Goal: Task Accomplishment & Management: Manage account settings

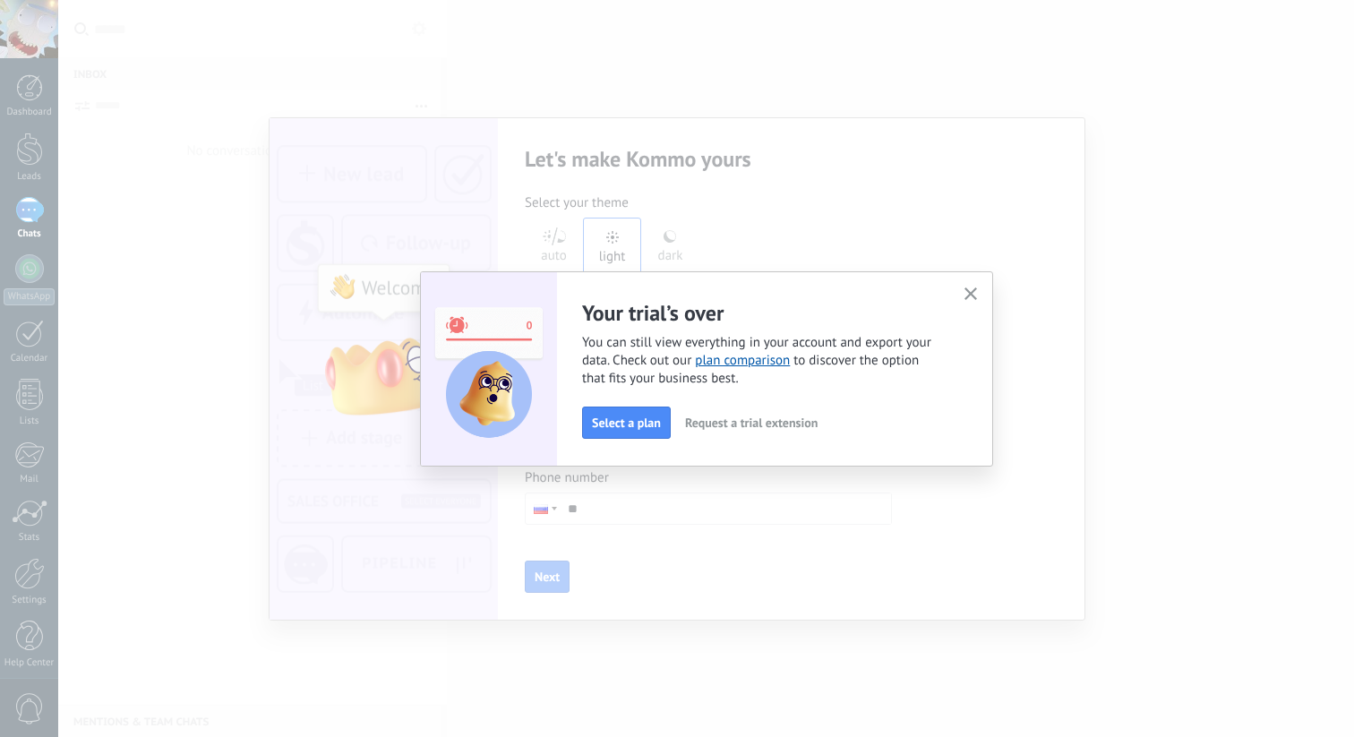
click at [654, 363] on span "You can still view everything in your account and export your data. Check out o…" at bounding box center [762, 361] width 360 height 54
click at [969, 301] on span "button" at bounding box center [970, 294] width 13 height 15
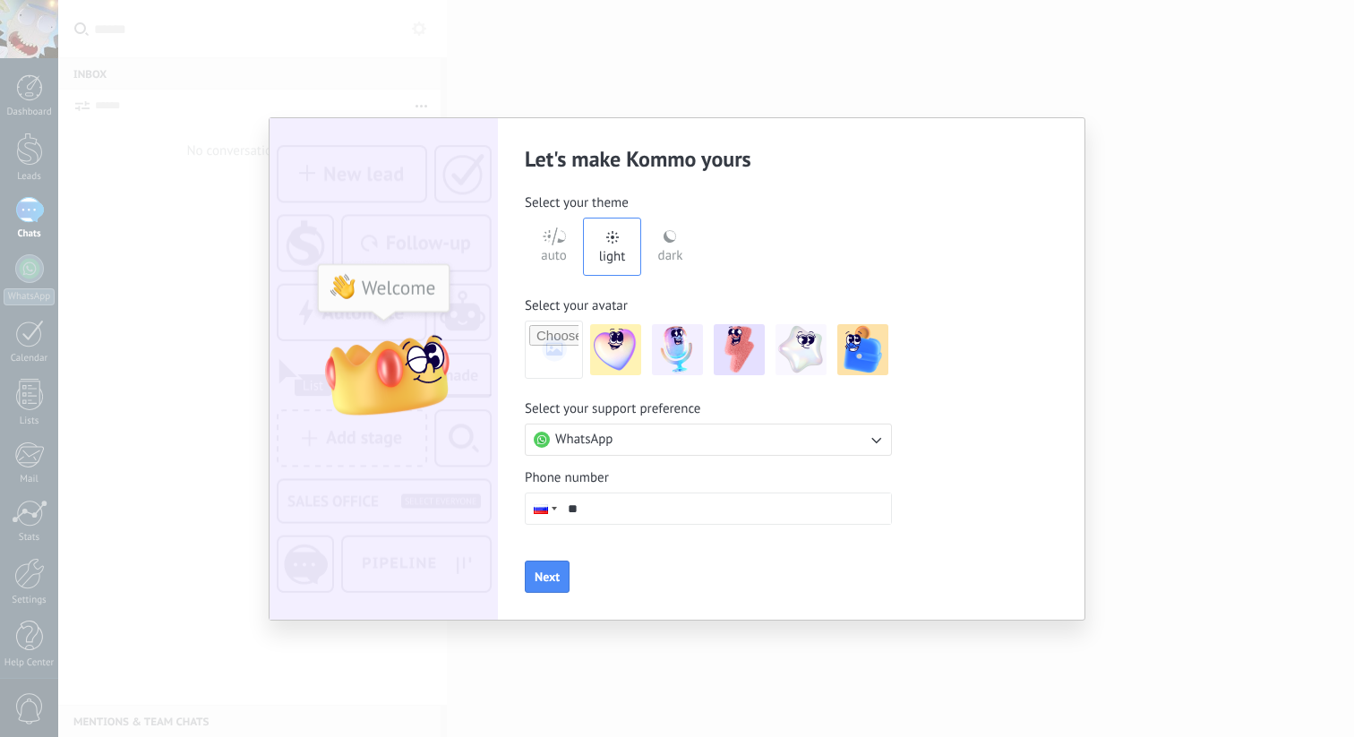
click at [662, 253] on div "dark" at bounding box center [670, 252] width 25 height 47
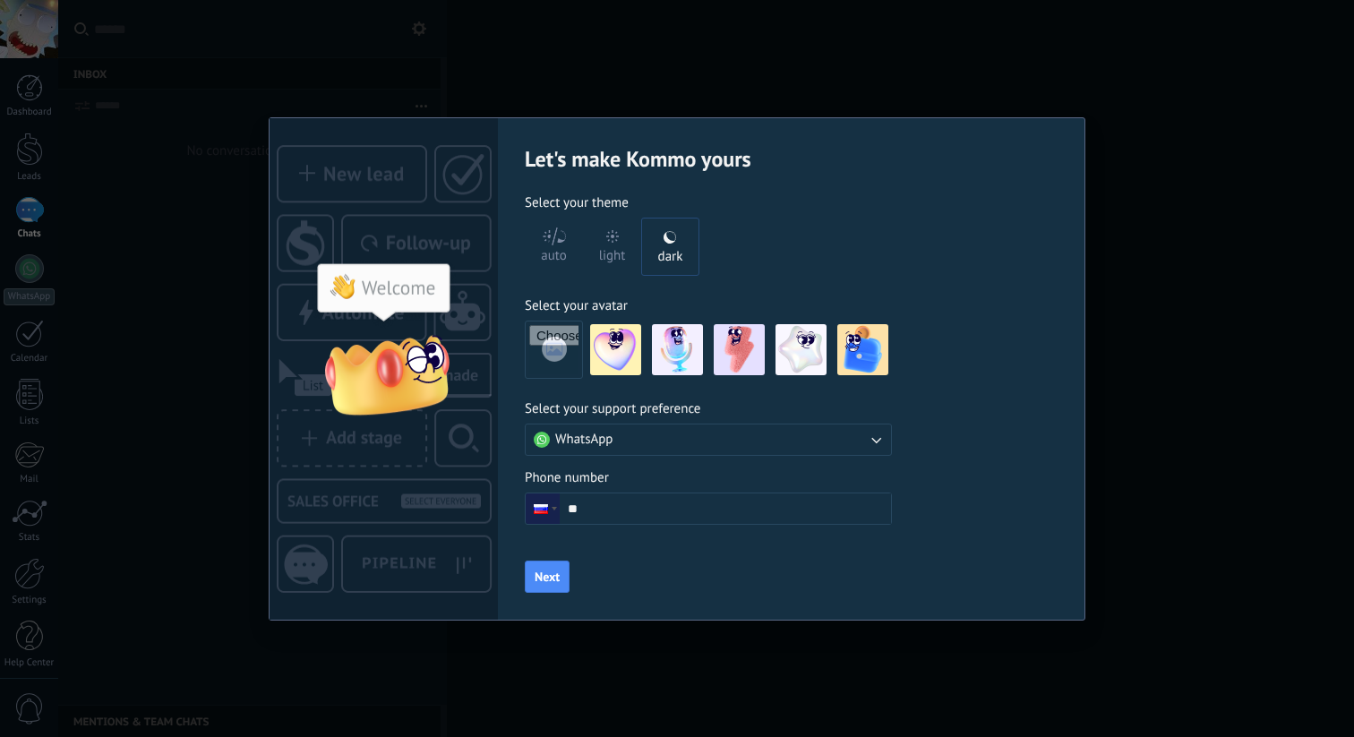
click at [617, 252] on div "light" at bounding box center [612, 252] width 27 height 47
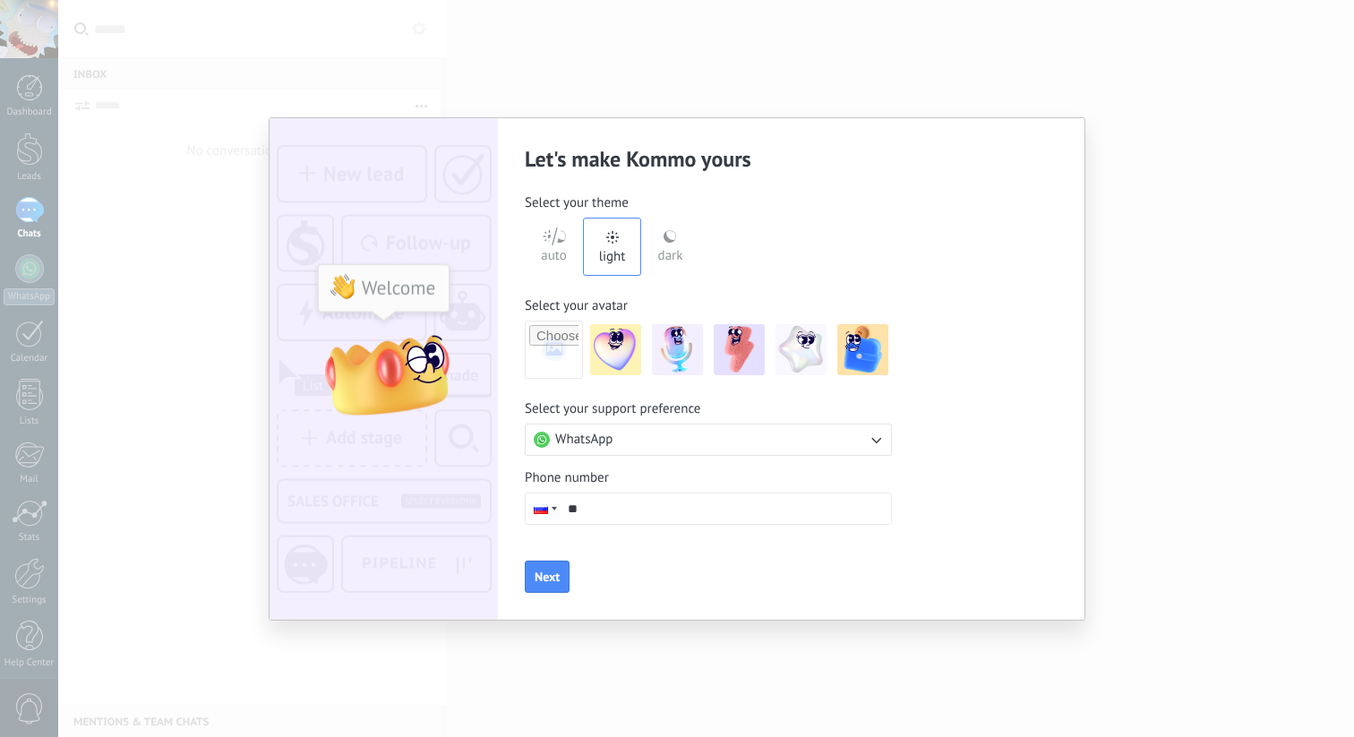
click at [663, 252] on div "dark" at bounding box center [670, 252] width 25 height 47
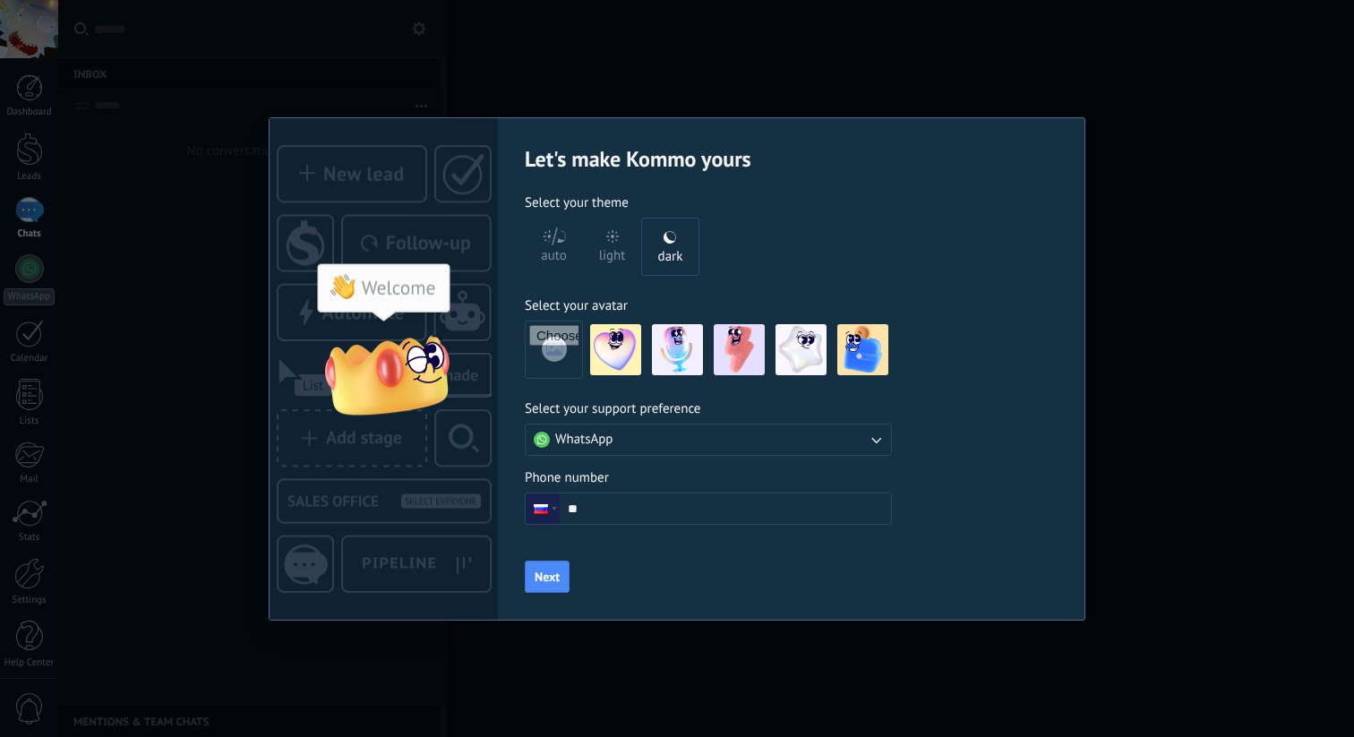
click at [747, 263] on div "auto light dark" at bounding box center [708, 247] width 367 height 58
click at [559, 575] on span "Next" at bounding box center [546, 576] width 25 height 13
click at [657, 434] on button "WhatsApp" at bounding box center [708, 439] width 367 height 32
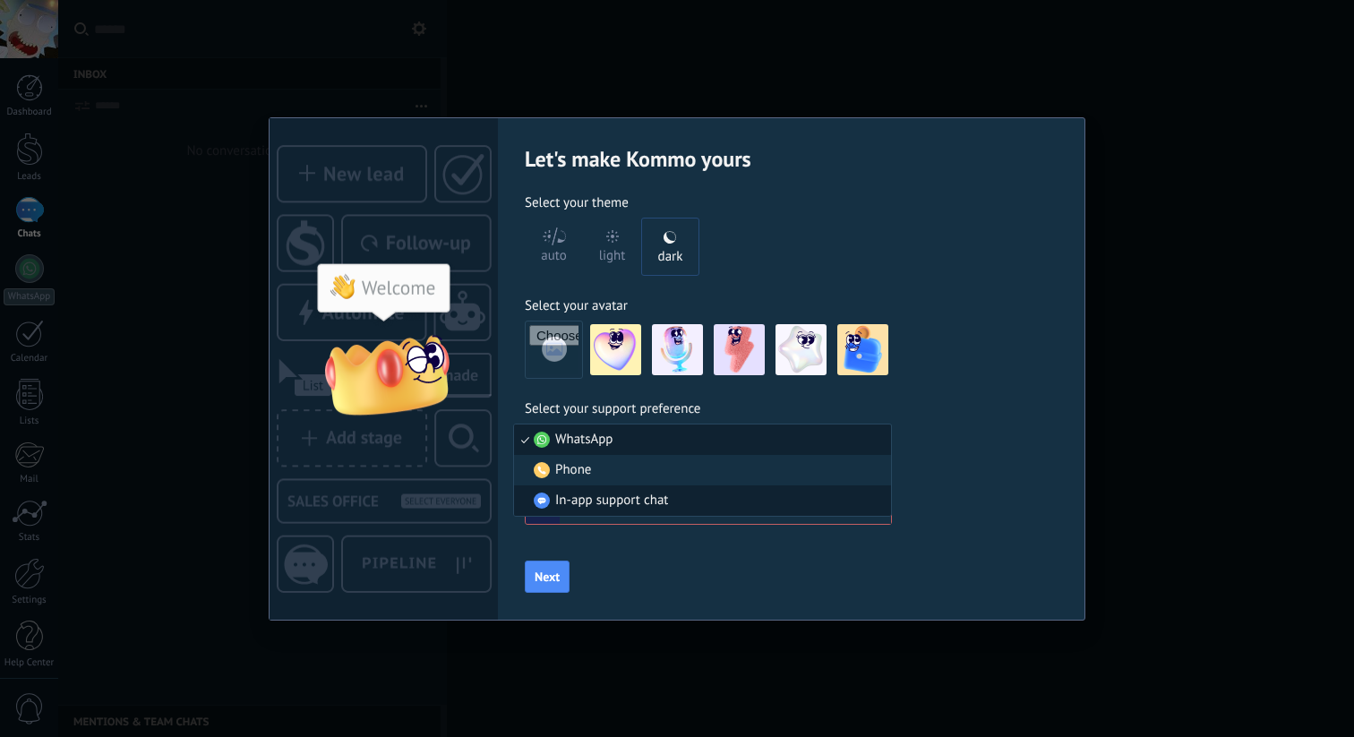
click at [665, 505] on span "In-app support chat" at bounding box center [611, 500] width 113 height 18
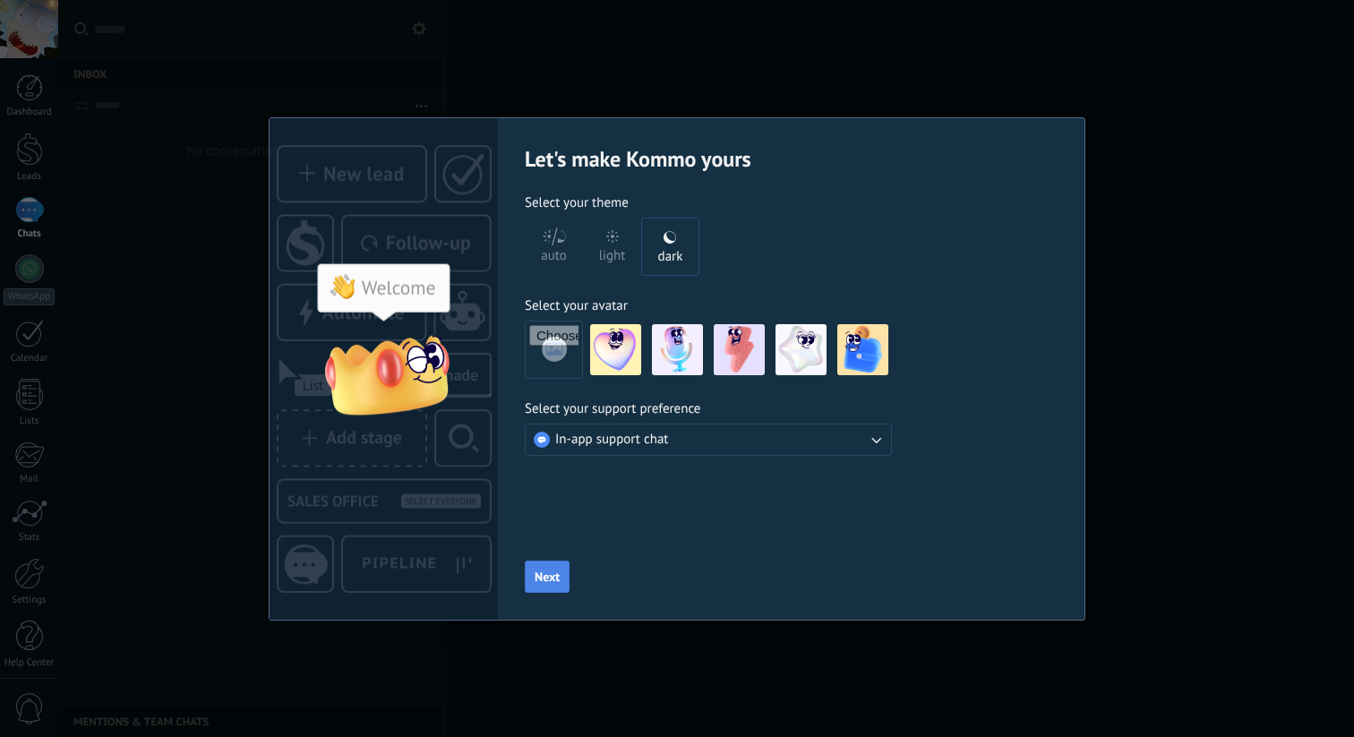
click at [562, 578] on button "Next" at bounding box center [547, 576] width 45 height 32
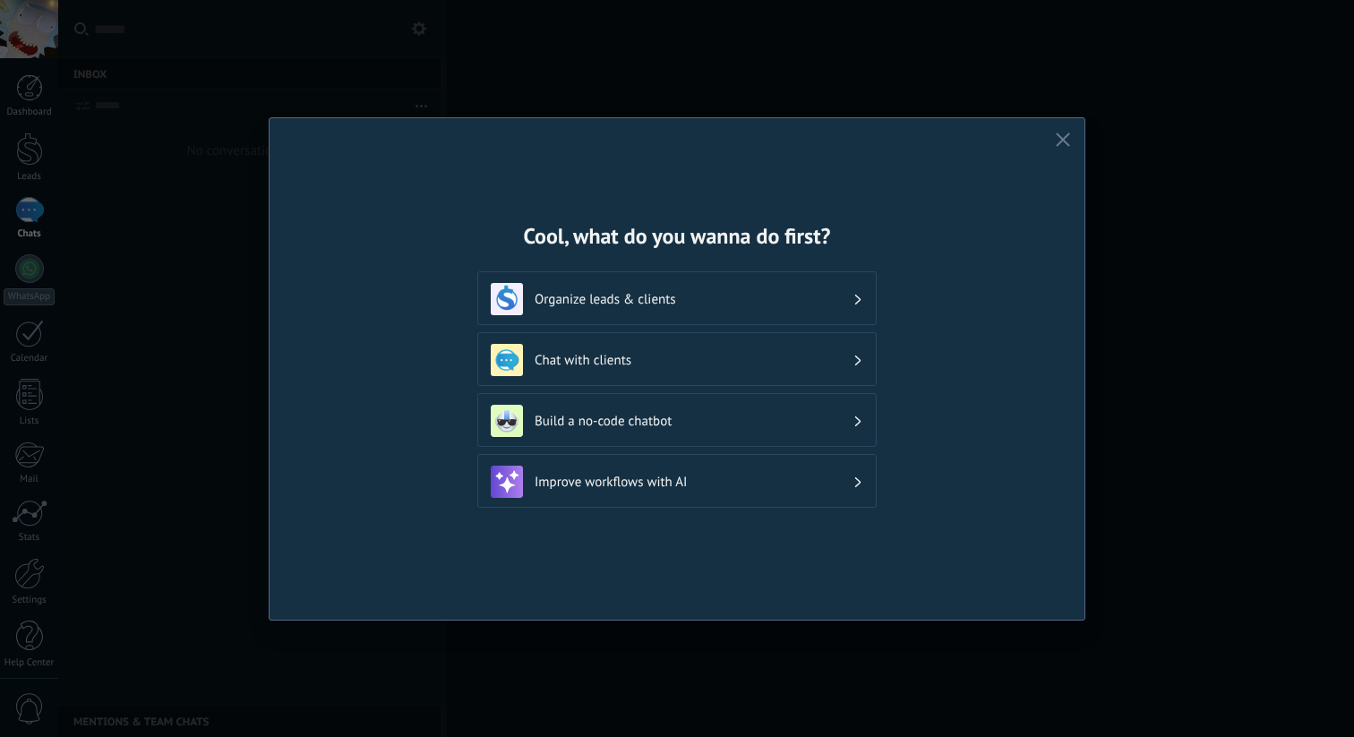
click at [1074, 128] on div "Cool, what do you wanna do first? Organize leads & clients Chat with clients Bu…" at bounding box center [676, 368] width 815 height 501
click at [1063, 132] on icon "button" at bounding box center [1062, 139] width 14 height 14
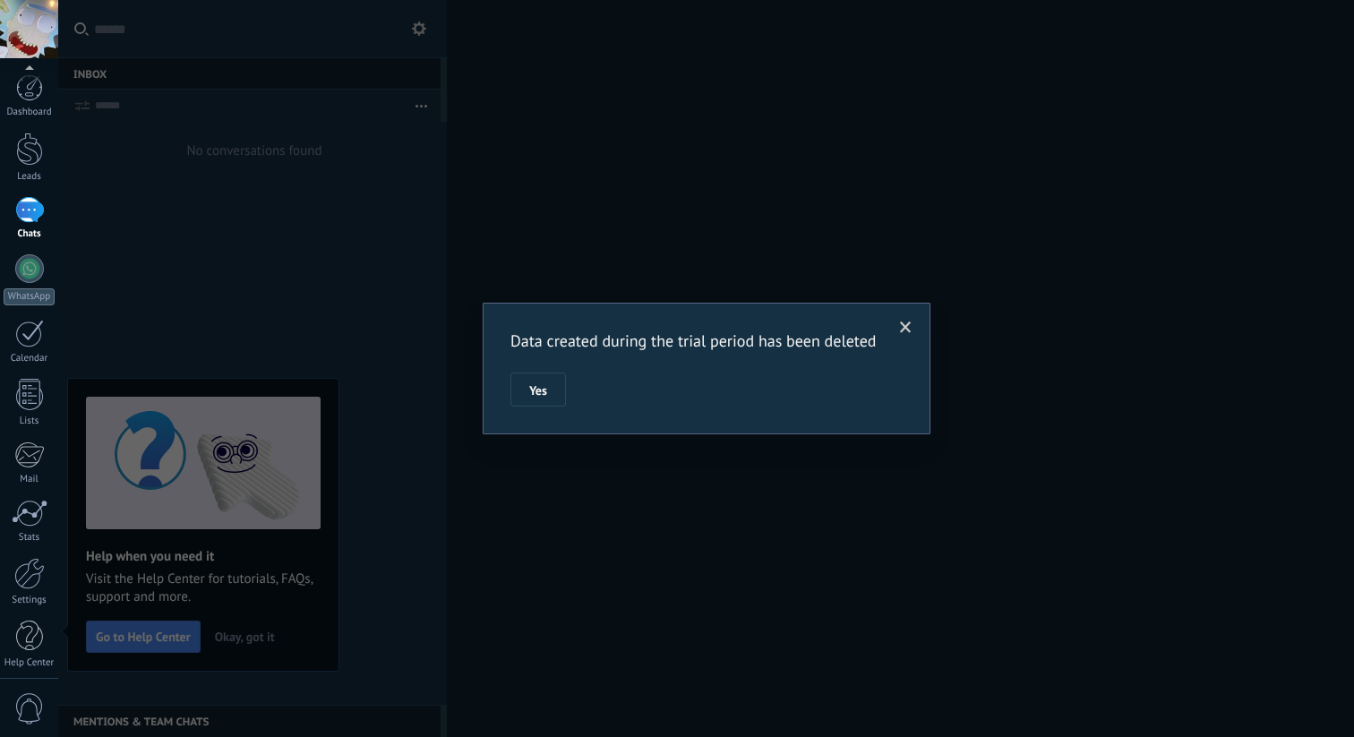
scroll to position [8, 0]
click at [556, 393] on button "Yes" at bounding box center [538, 389] width 56 height 34
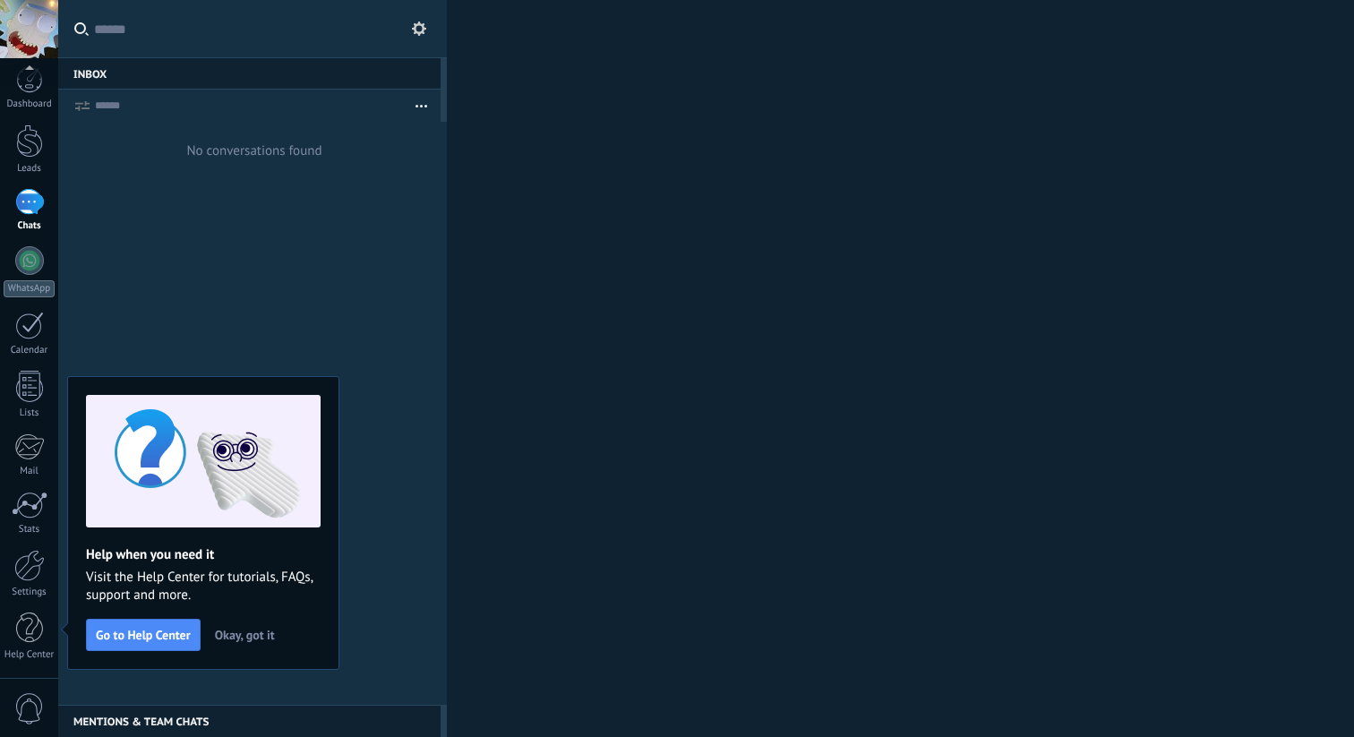
scroll to position [0, 0]
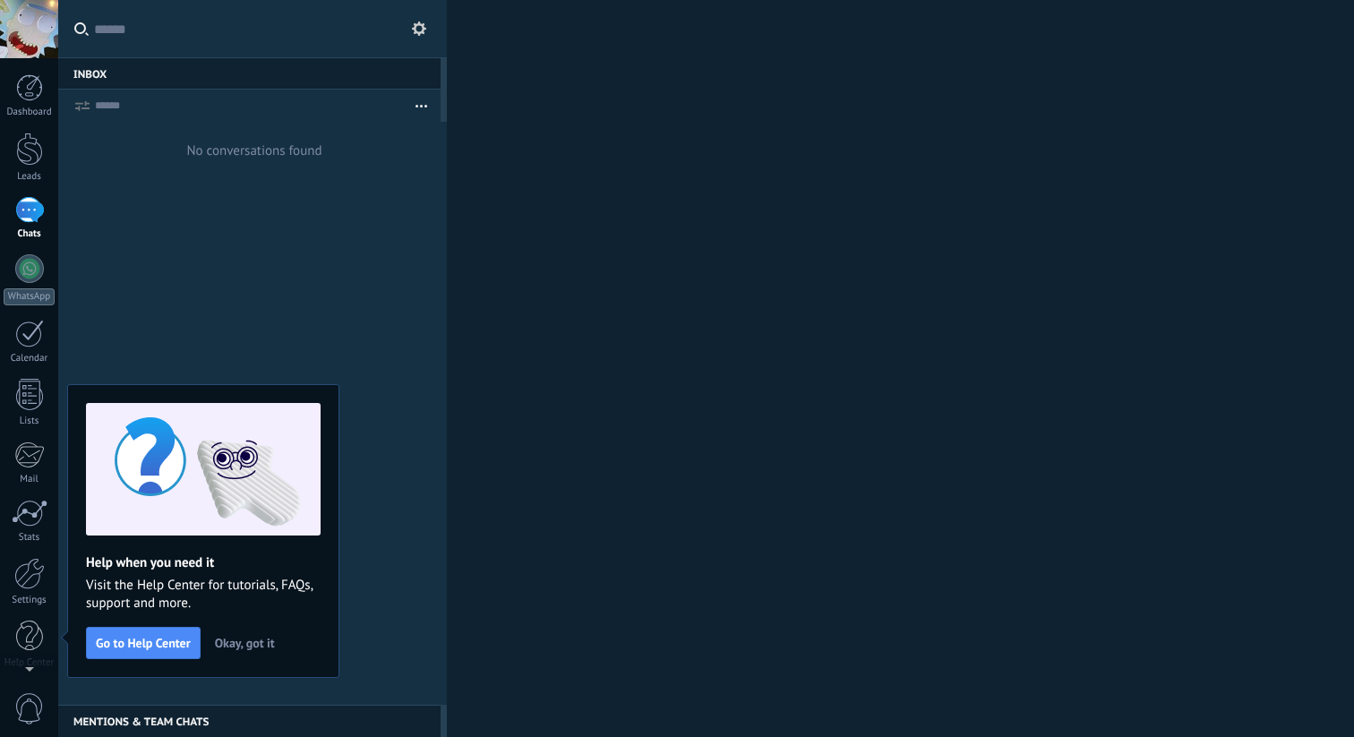
click at [274, 637] on span "Okay, got it" at bounding box center [245, 643] width 60 height 13
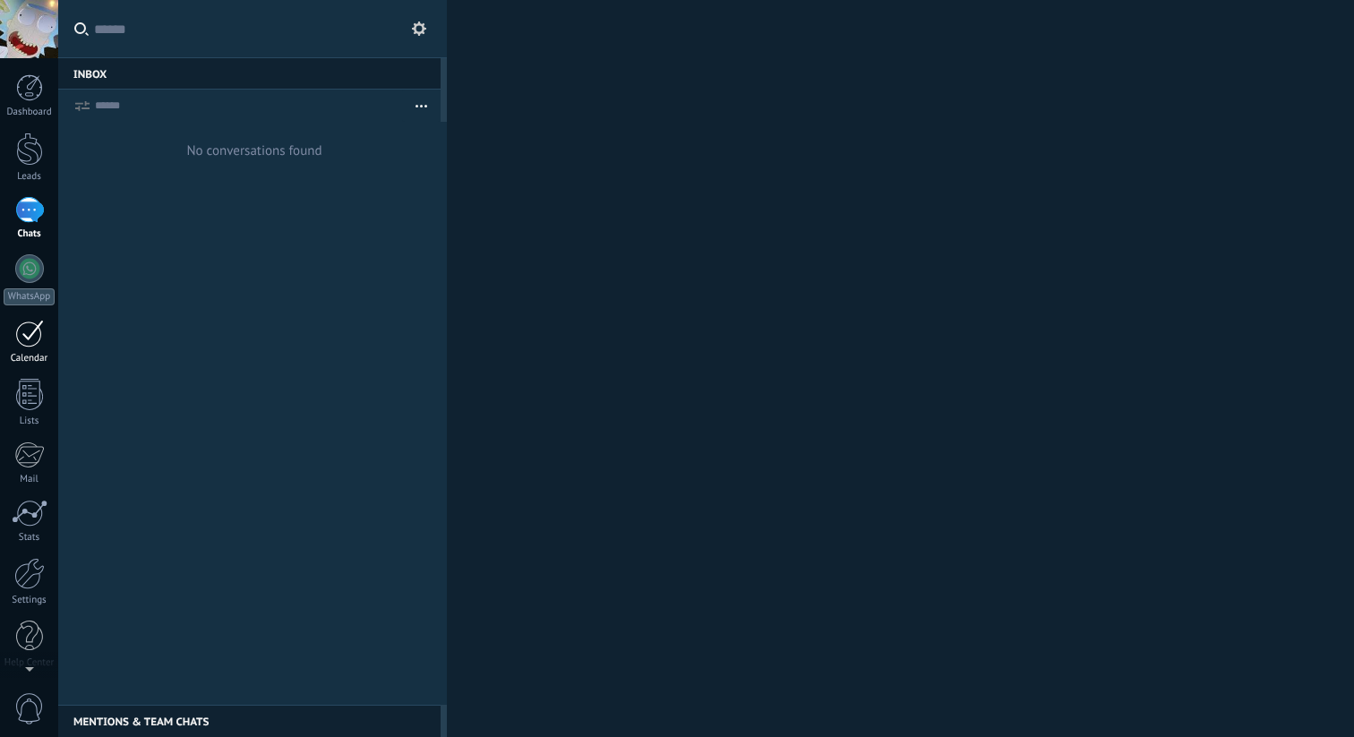
click at [43, 341] on link "Calendar" at bounding box center [29, 342] width 58 height 45
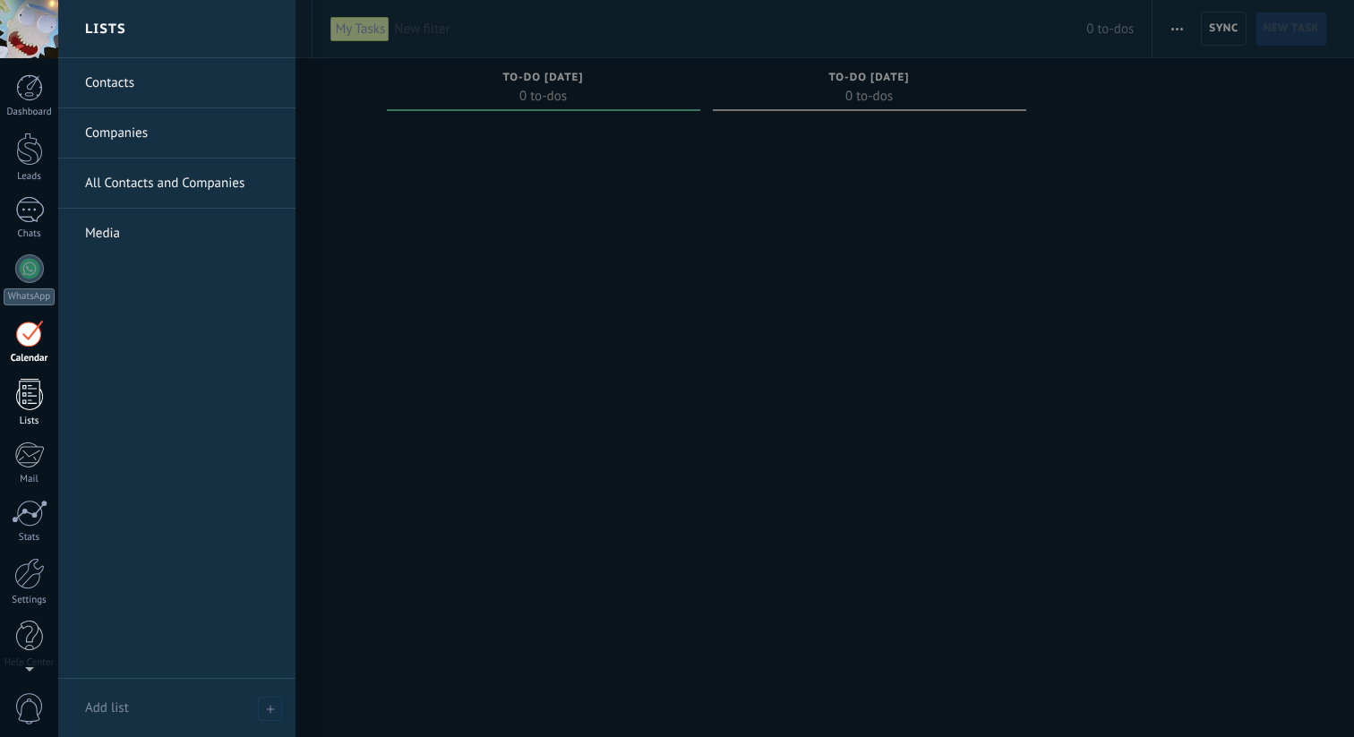
click at [41, 417] on div "Lists" at bounding box center [30, 421] width 52 height 12
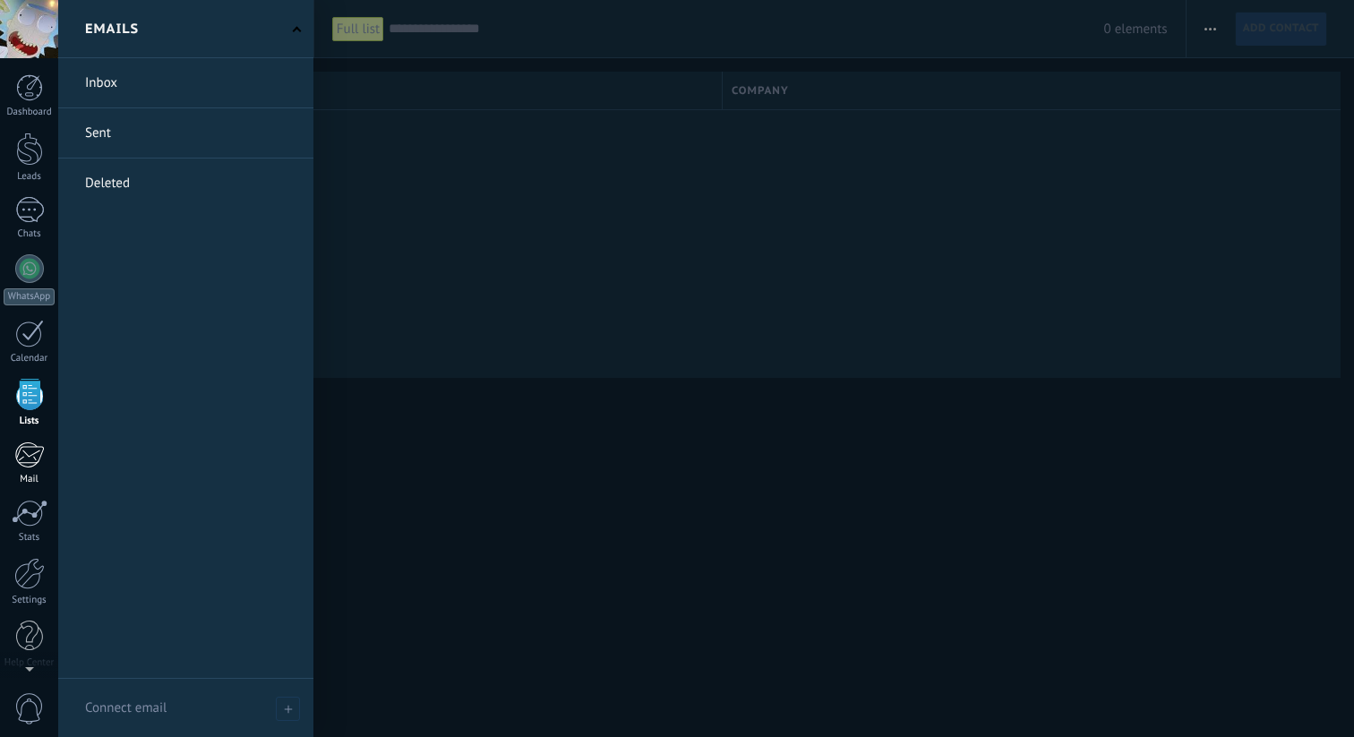
click at [41, 466] on div at bounding box center [29, 454] width 30 height 27
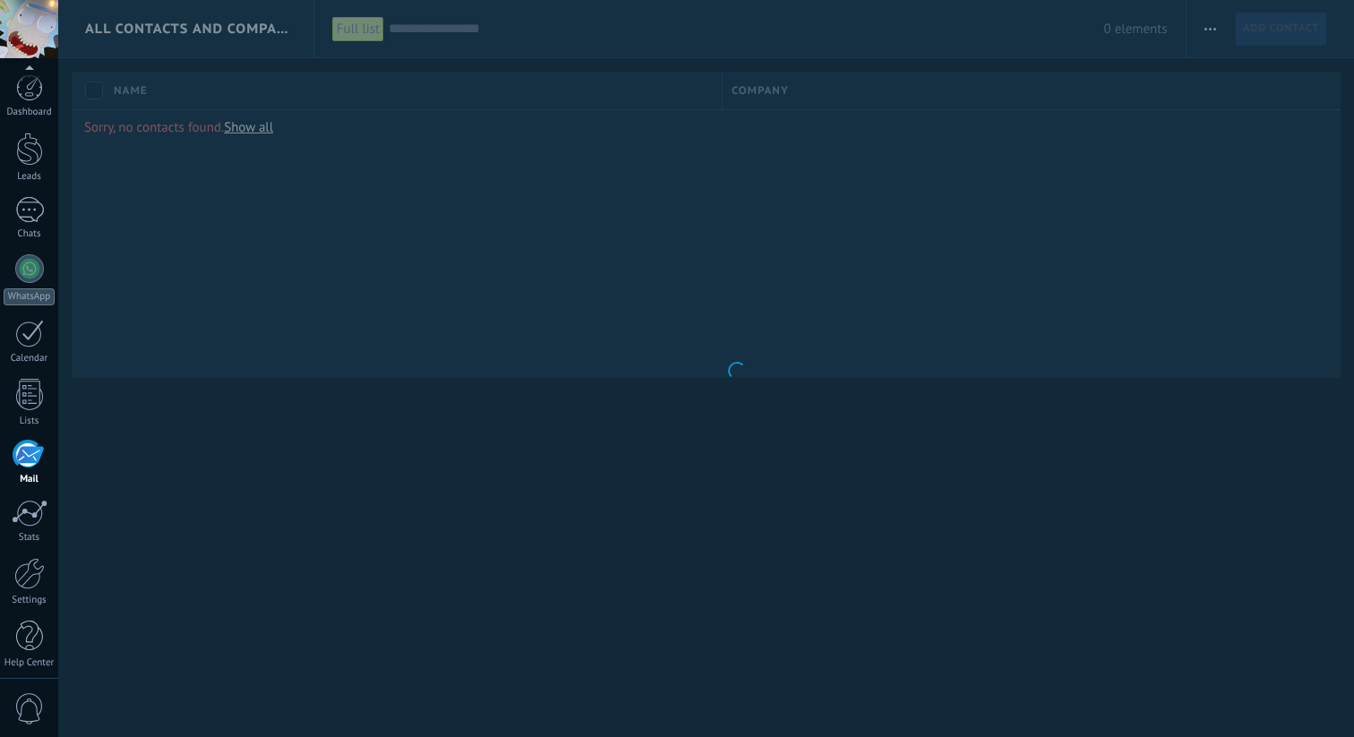
scroll to position [8, 0]
click at [31, 562] on div at bounding box center [29, 565] width 30 height 31
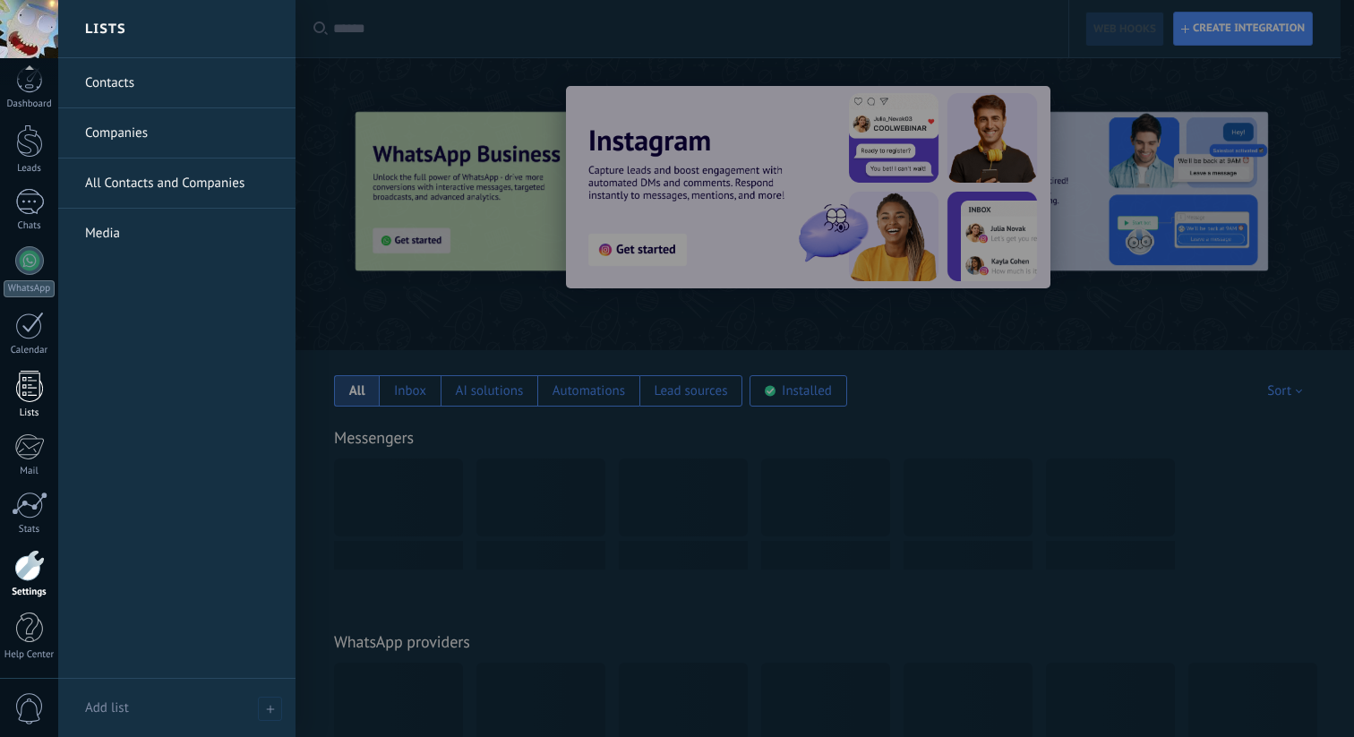
click at [38, 372] on div at bounding box center [29, 386] width 27 height 31
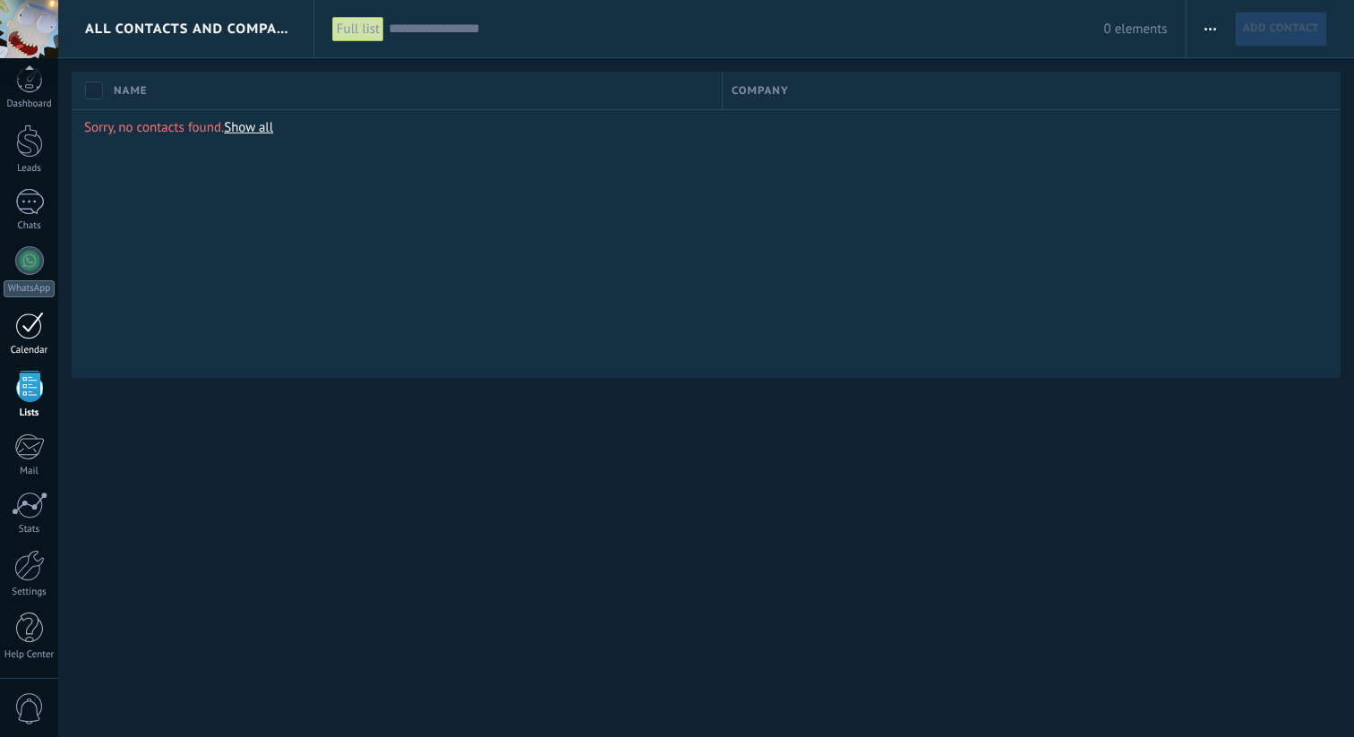
click at [35, 338] on div at bounding box center [29, 326] width 29 height 28
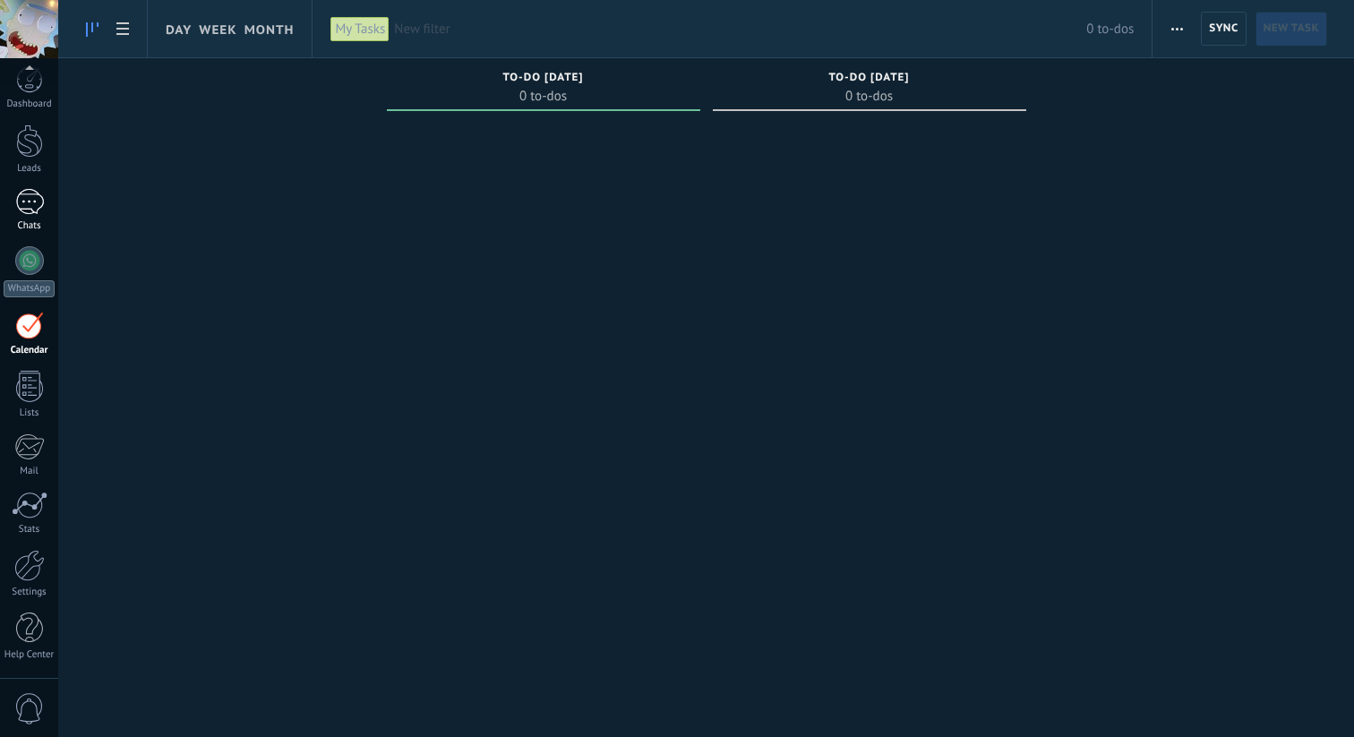
click at [27, 231] on div "Chats" at bounding box center [30, 226] width 52 height 12
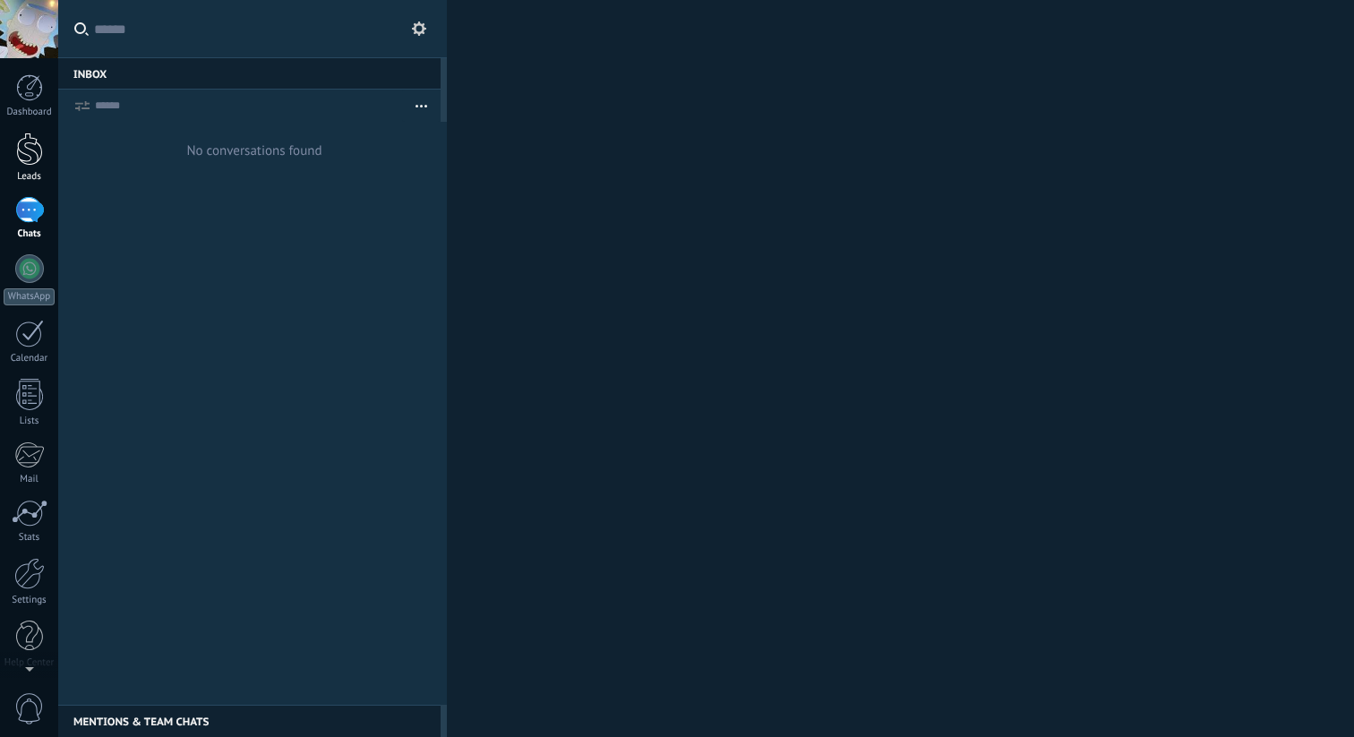
click at [27, 172] on div "Leads" at bounding box center [30, 177] width 52 height 12
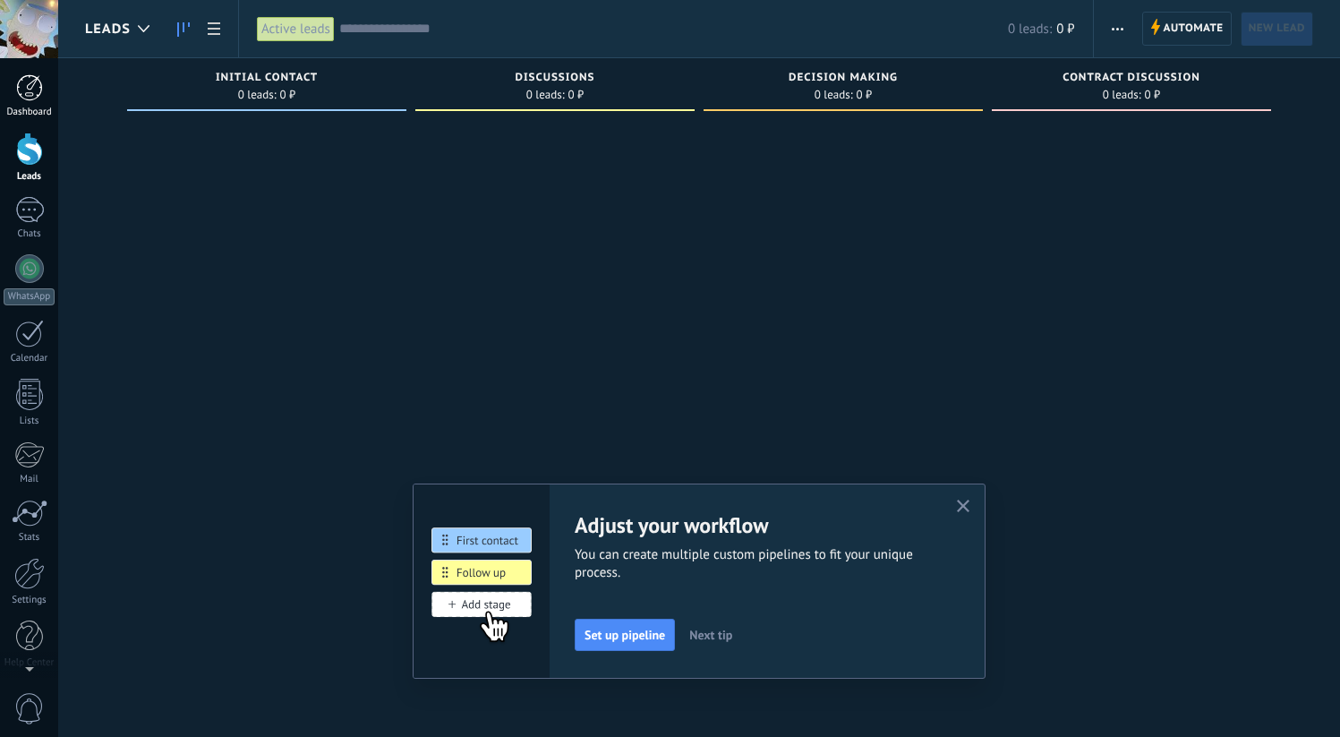
click at [28, 90] on div at bounding box center [29, 87] width 27 height 27
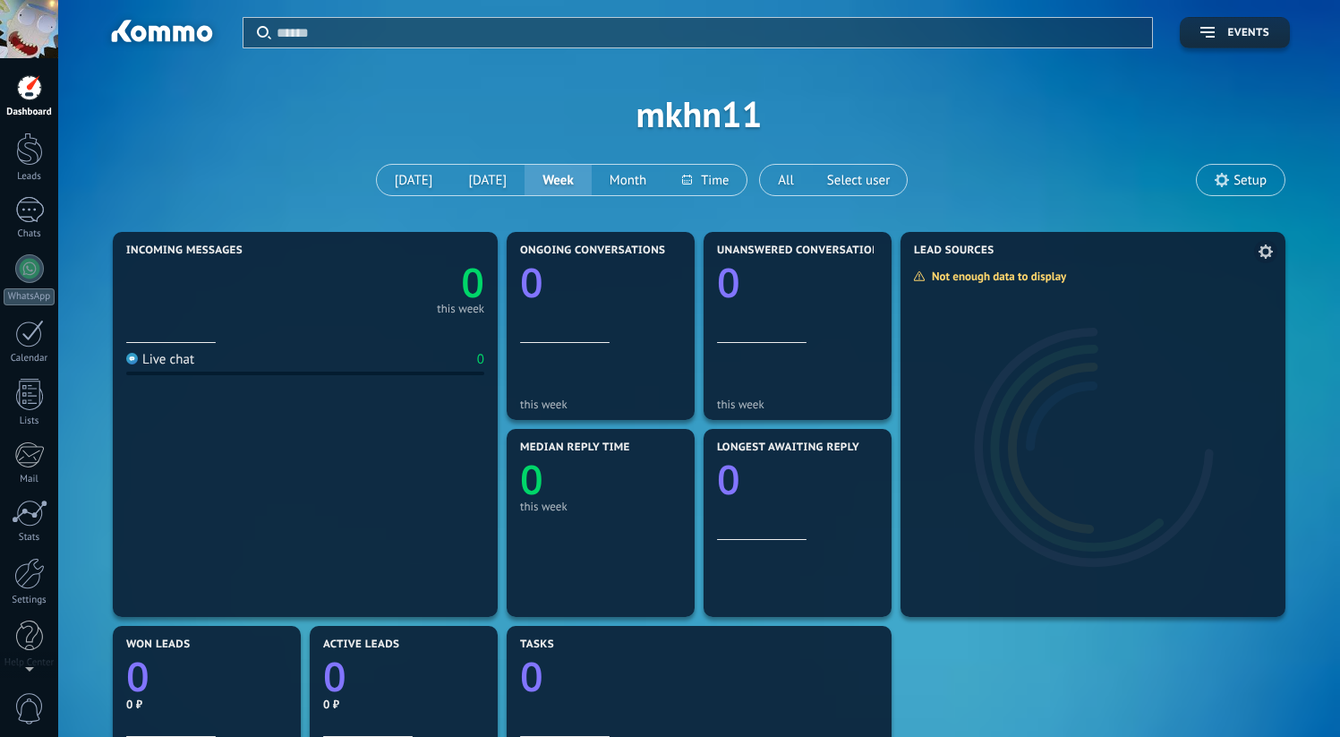
click at [1032, 445] on div at bounding box center [1093, 438] width 385 height 358
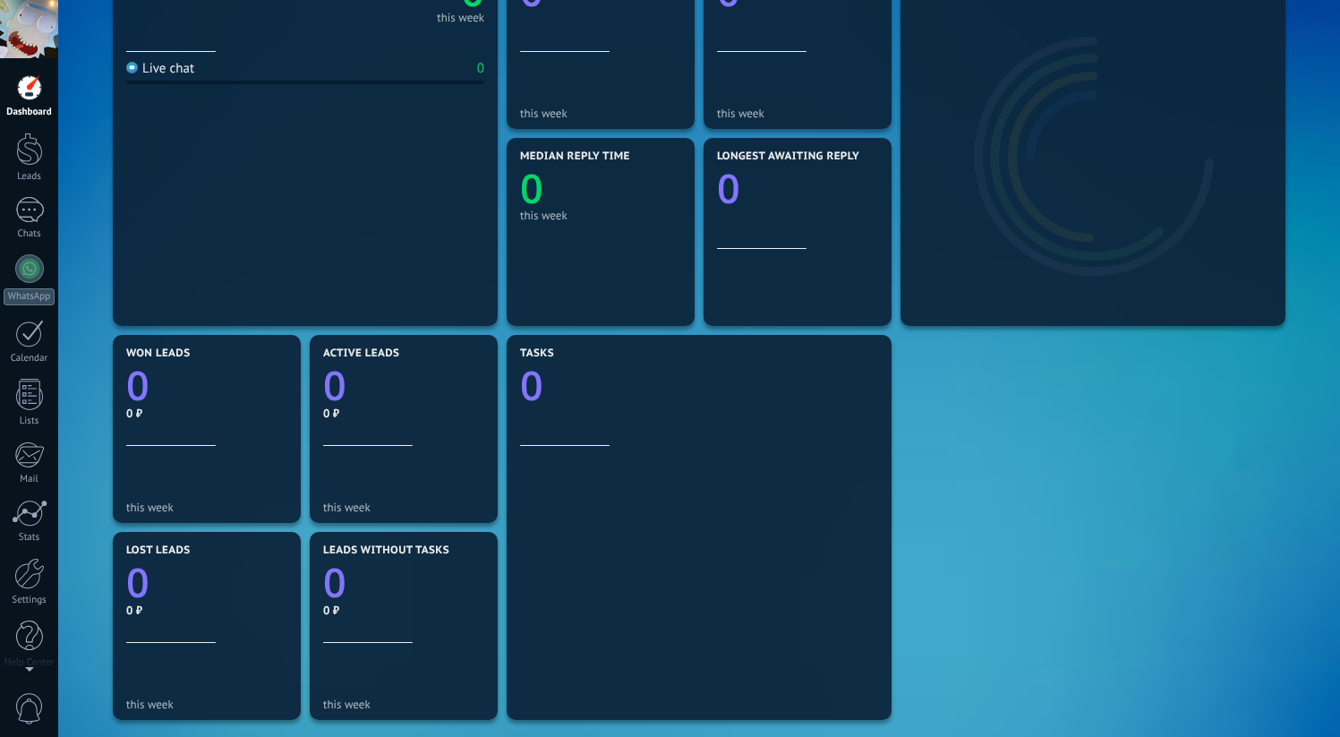
scroll to position [131, 0]
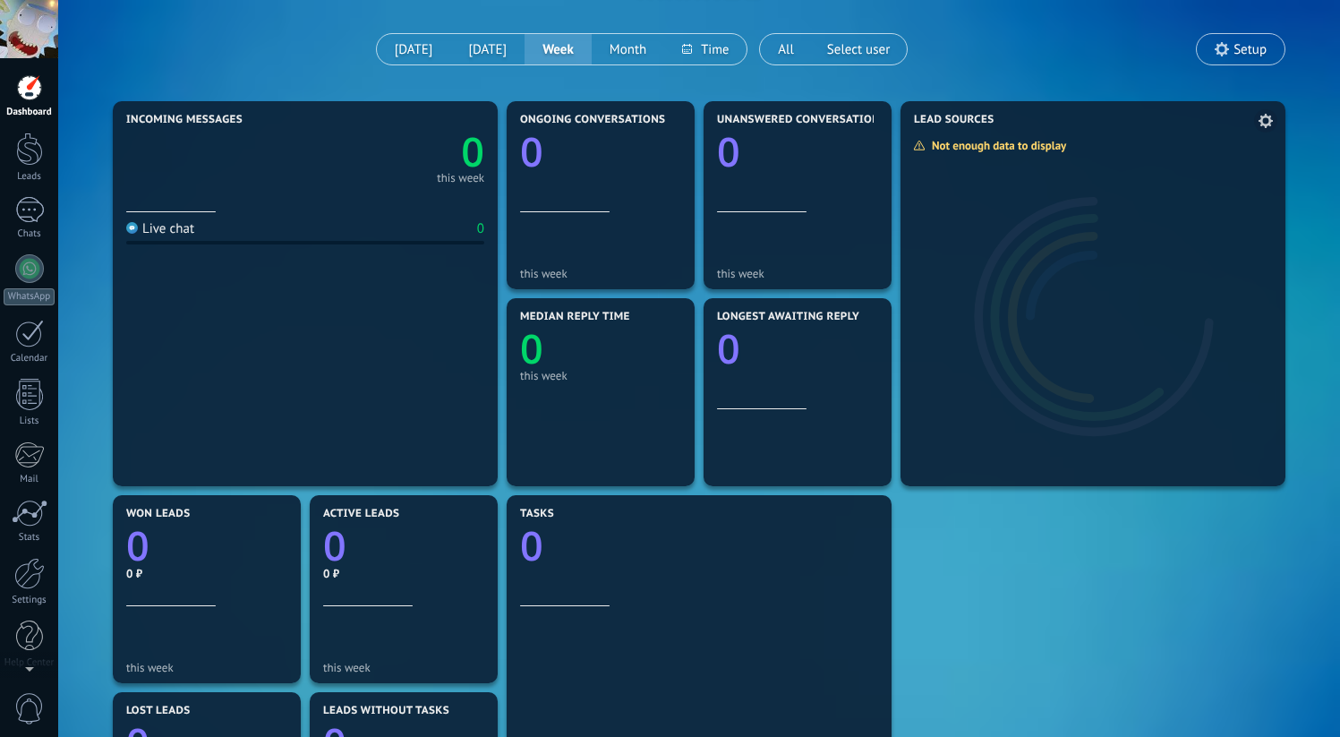
click at [1262, 128] on span at bounding box center [1265, 120] width 23 height 23
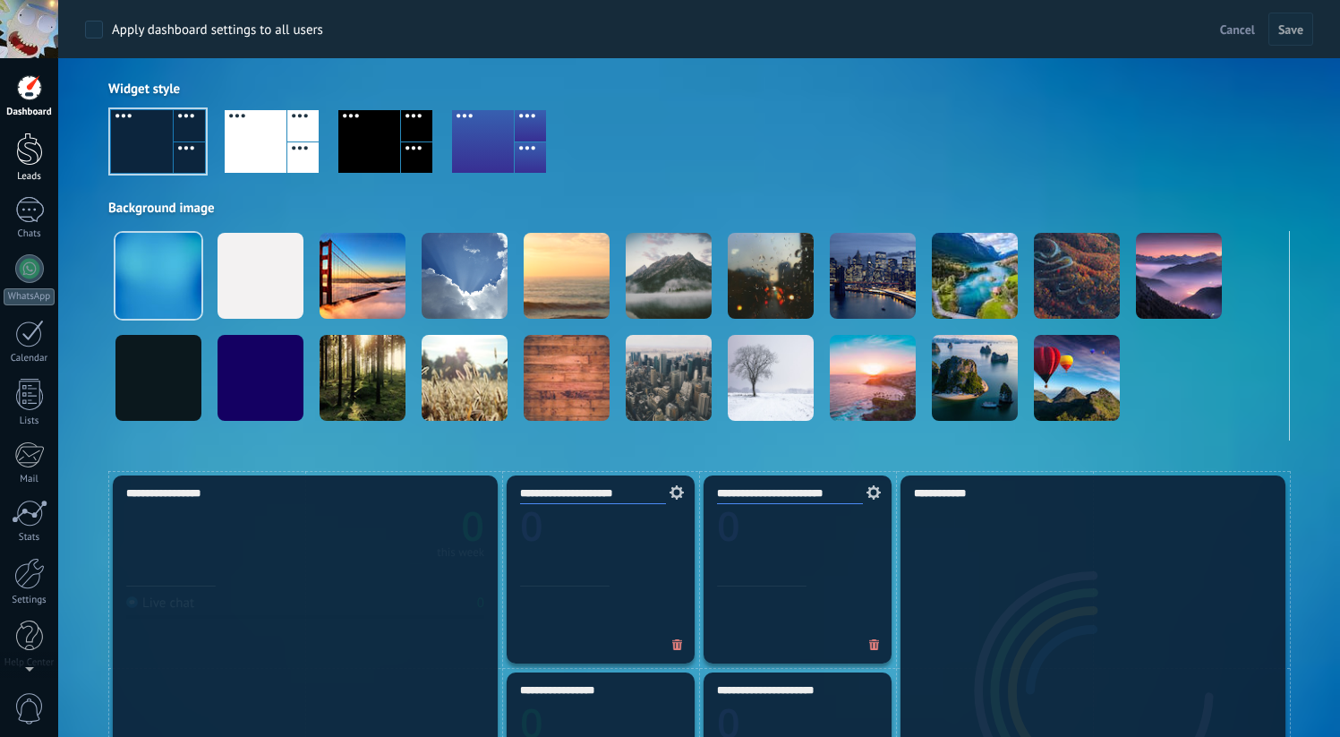
click at [33, 141] on div at bounding box center [29, 148] width 27 height 33
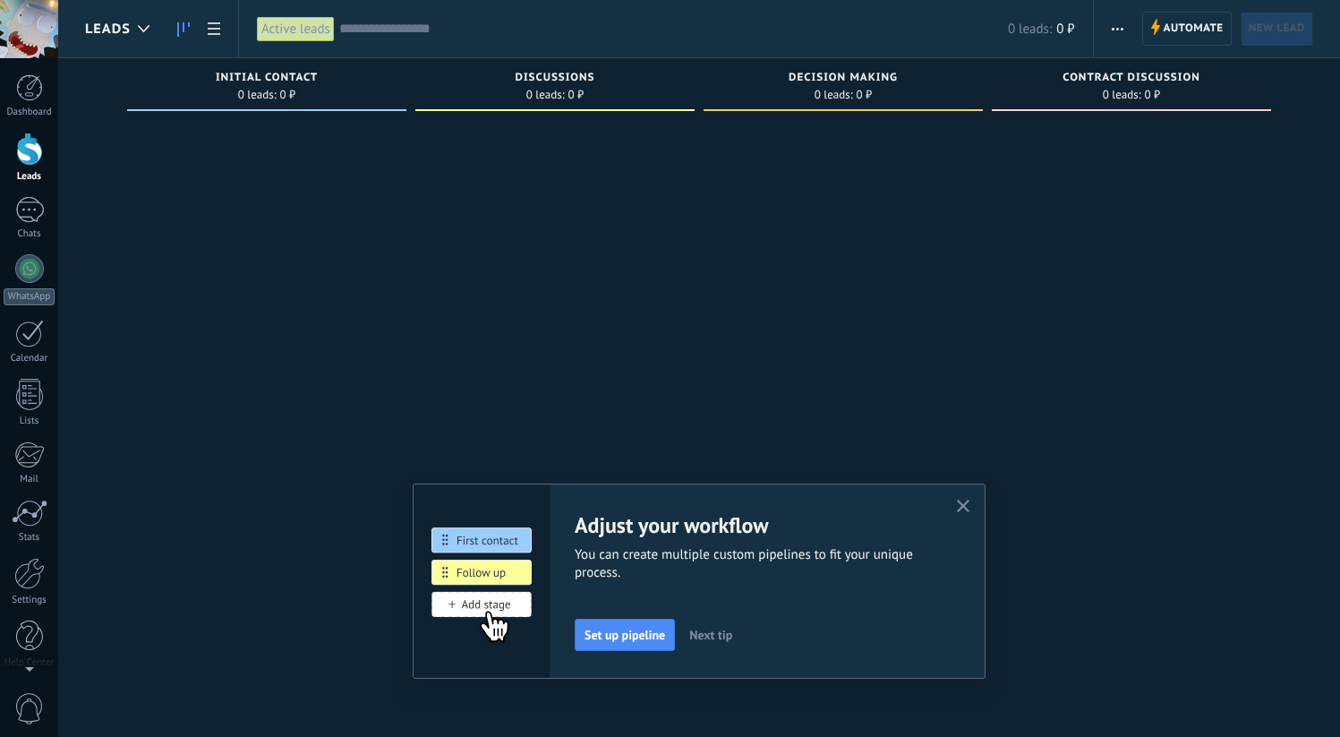
click at [970, 513] on span "button" at bounding box center [963, 507] width 13 height 15
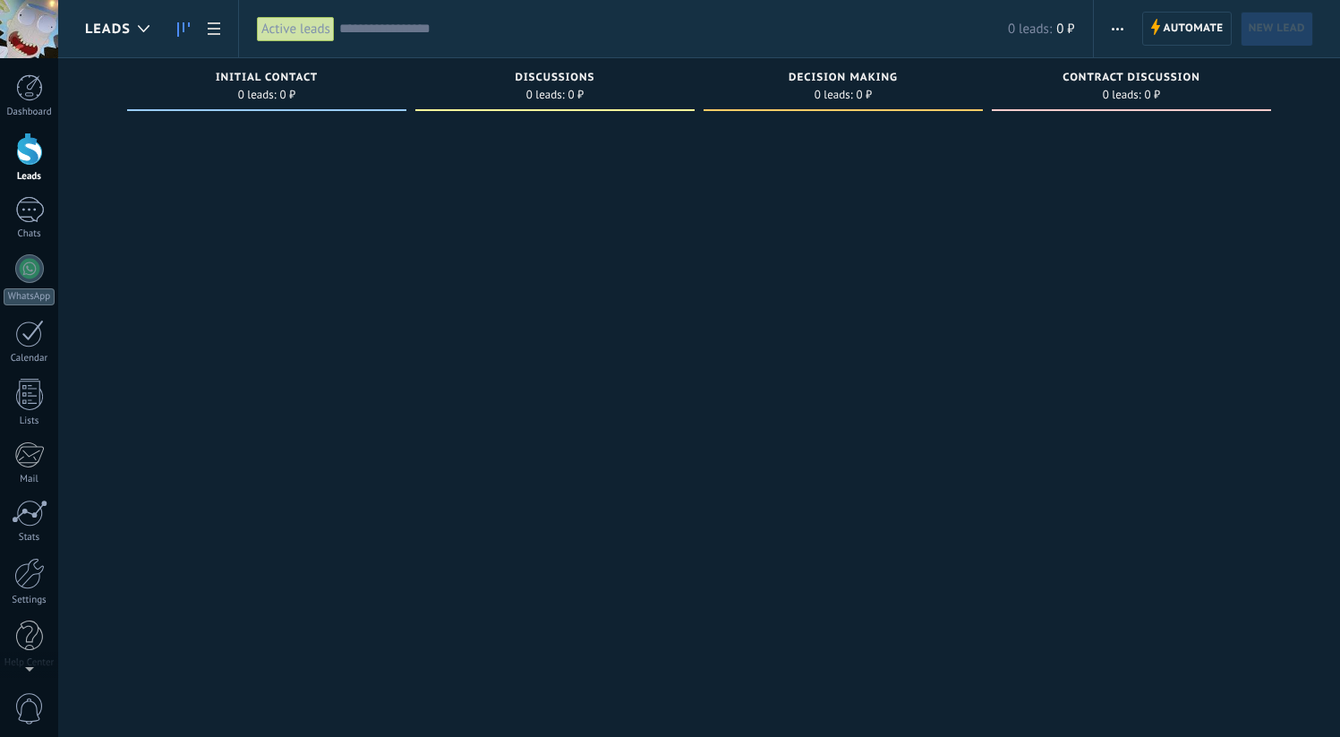
drag, startPoint x: 1337, startPoint y: 226, endPoint x: 1166, endPoint y: 219, distance: 172.0
click at [1171, 219] on div "Incoming leads Requests: 0 0 0 0 0 0 0 0 0 Initial contact 0 leads: 0 ₽ Discuss…" at bounding box center [712, 340] width 1255 height 564
click at [1166, 219] on div at bounding box center [1131, 370] width 279 height 503
click at [30, 215] on div at bounding box center [29, 210] width 29 height 26
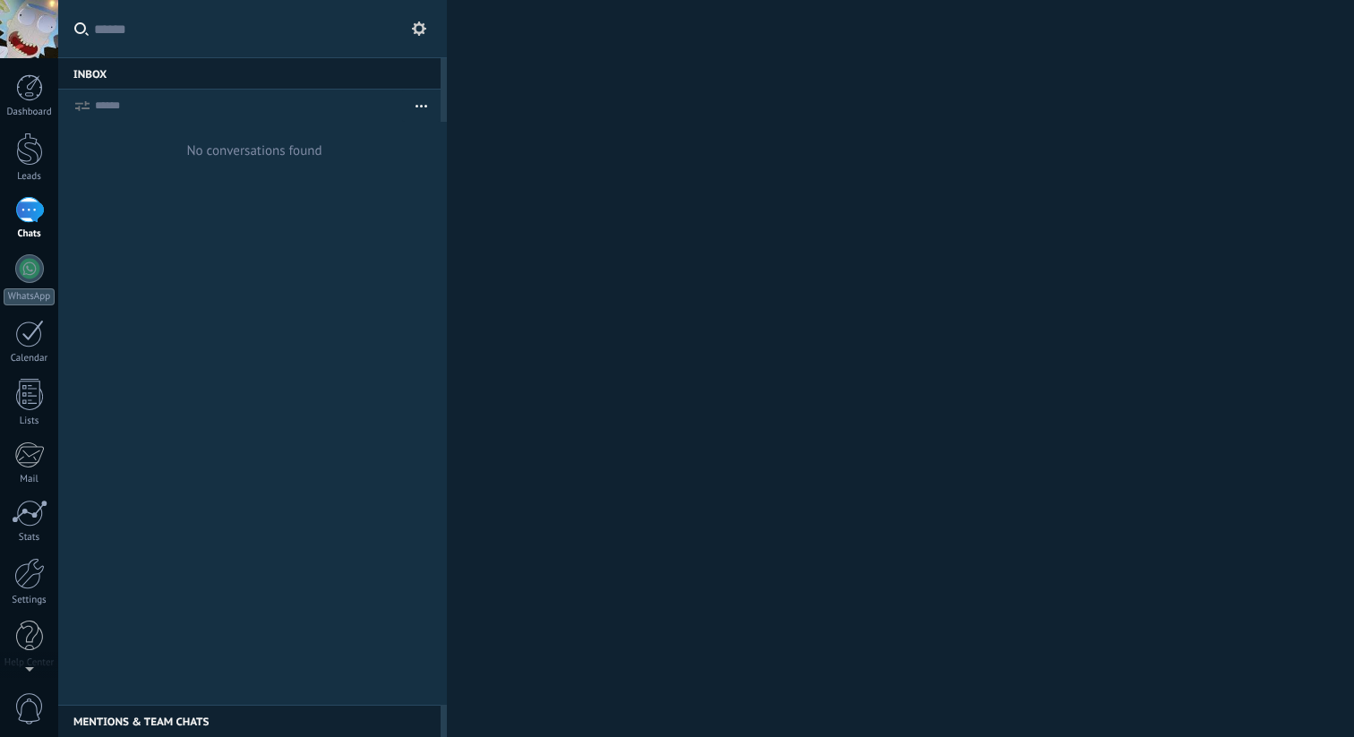
click at [50, 250] on div "Dashboard Leads Chats WhatsApp Customers" at bounding box center [29, 380] width 58 height 612
click at [41, 272] on div at bounding box center [29, 268] width 29 height 29
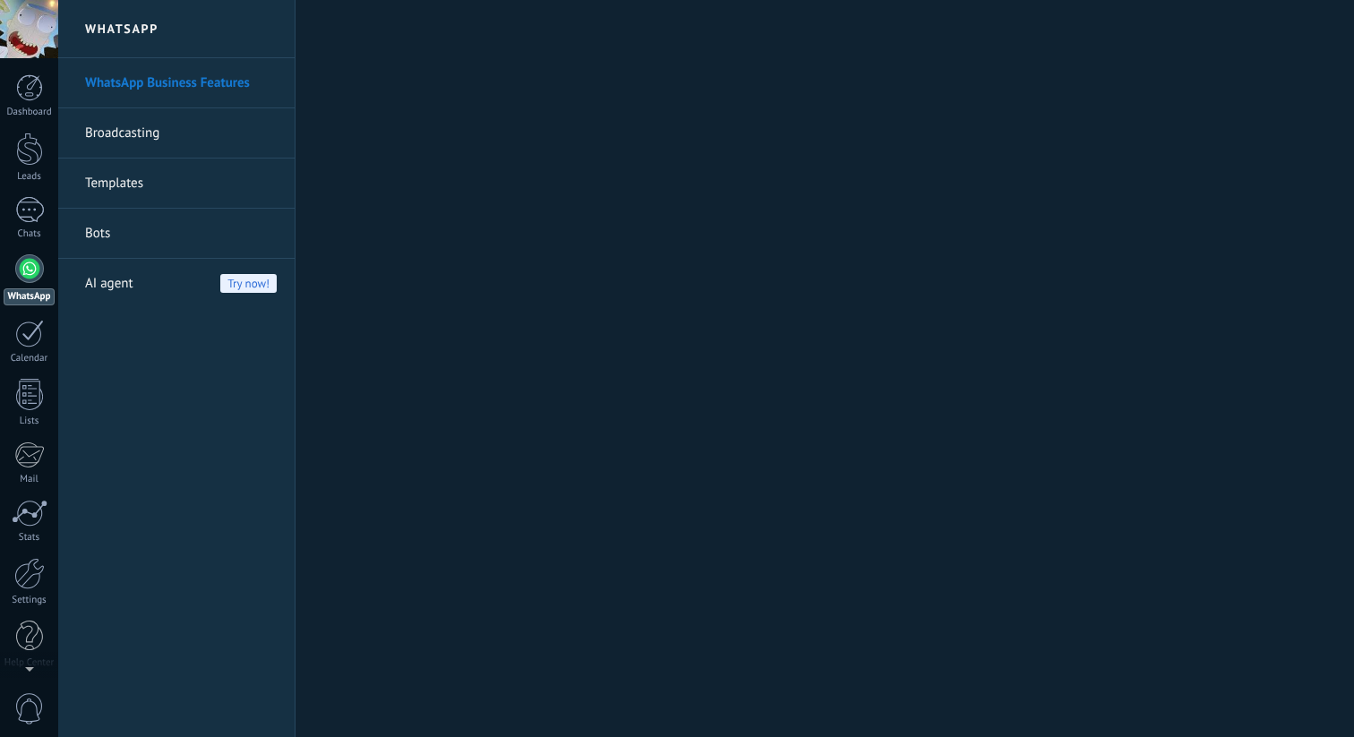
click at [206, 147] on link "Broadcasting" at bounding box center [181, 133] width 192 height 50
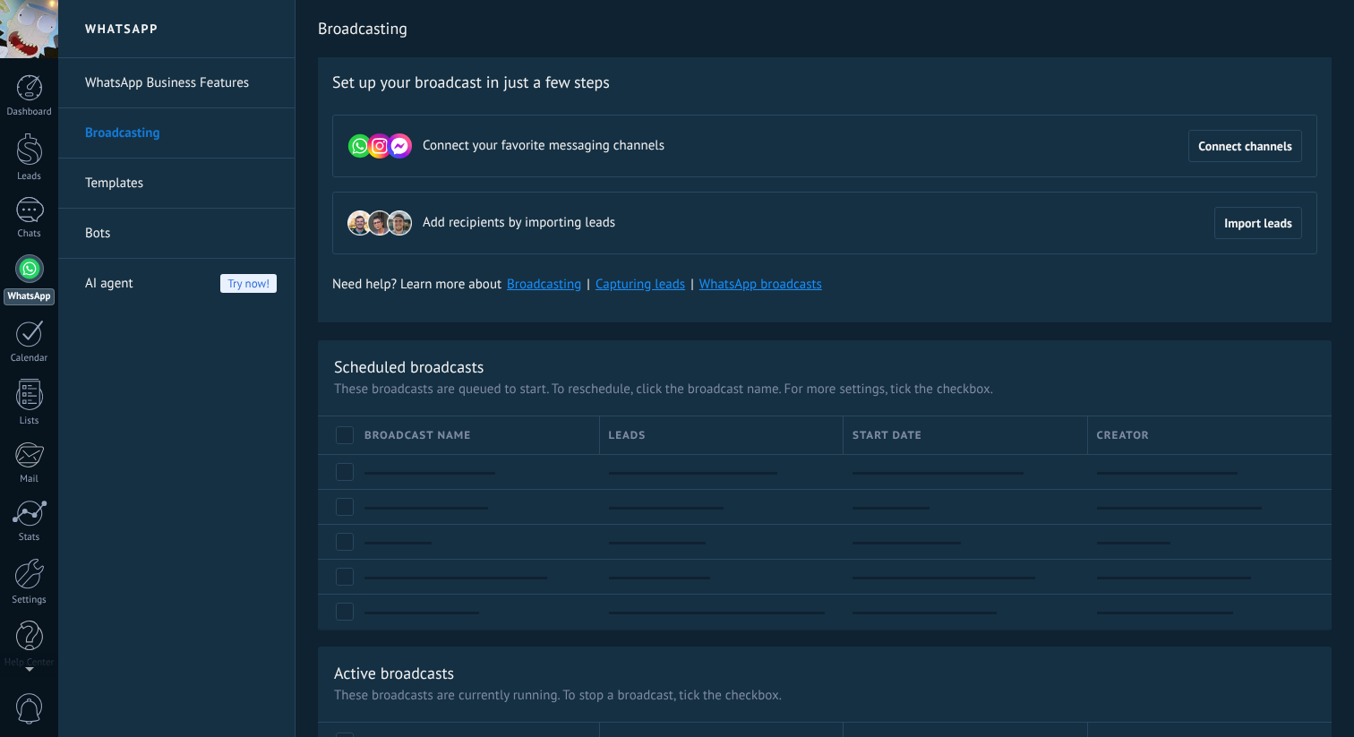
click at [208, 182] on link "Templates" at bounding box center [181, 183] width 192 height 50
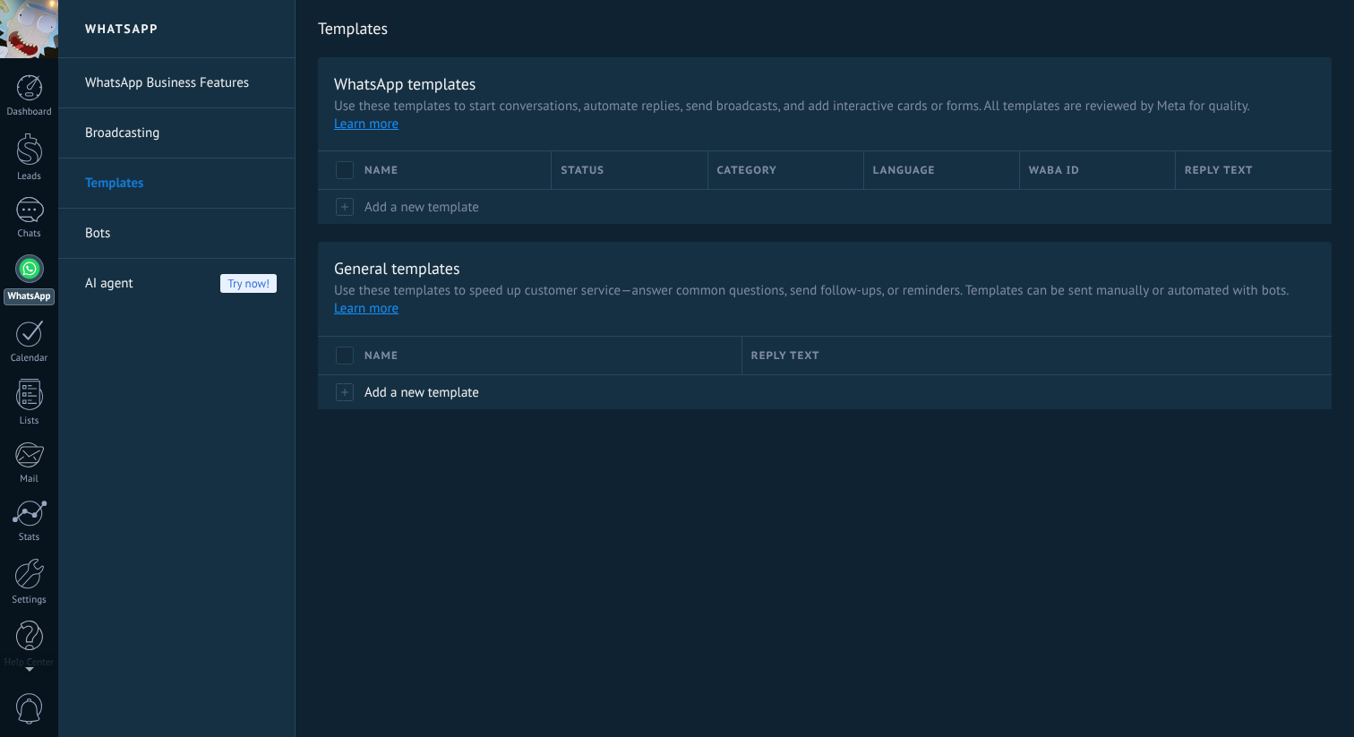
click at [231, 226] on link "Bots" at bounding box center [181, 234] width 192 height 50
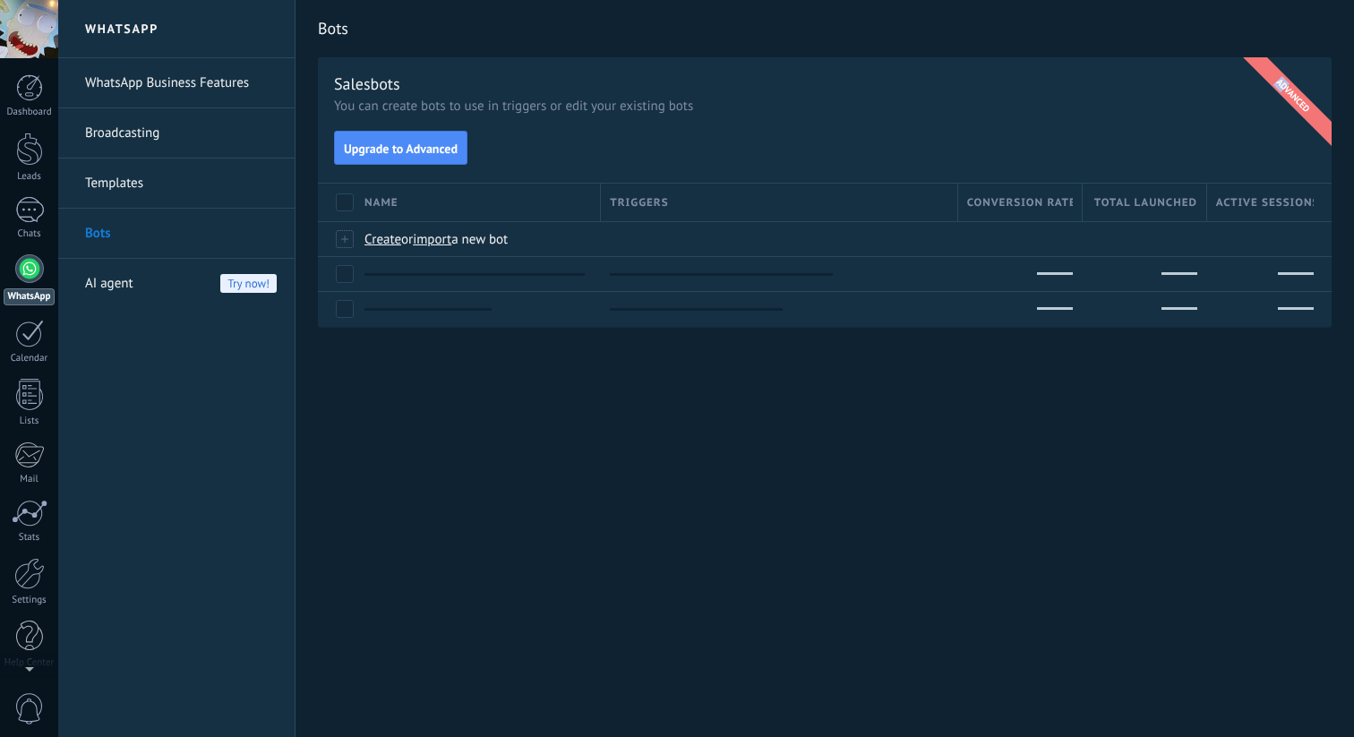
drag, startPoint x: 1286, startPoint y: 84, endPoint x: 1201, endPoint y: 84, distance: 85.0
click at [1201, 84] on div "advanced" at bounding box center [1264, 124] width 134 height 134
click at [1257, 81] on div "advanced" at bounding box center [1264, 124] width 134 height 134
drag, startPoint x: 1263, startPoint y: 68, endPoint x: 1223, endPoint y: 68, distance: 40.3
click at [1223, 68] on div "advanced" at bounding box center [1264, 124] width 134 height 134
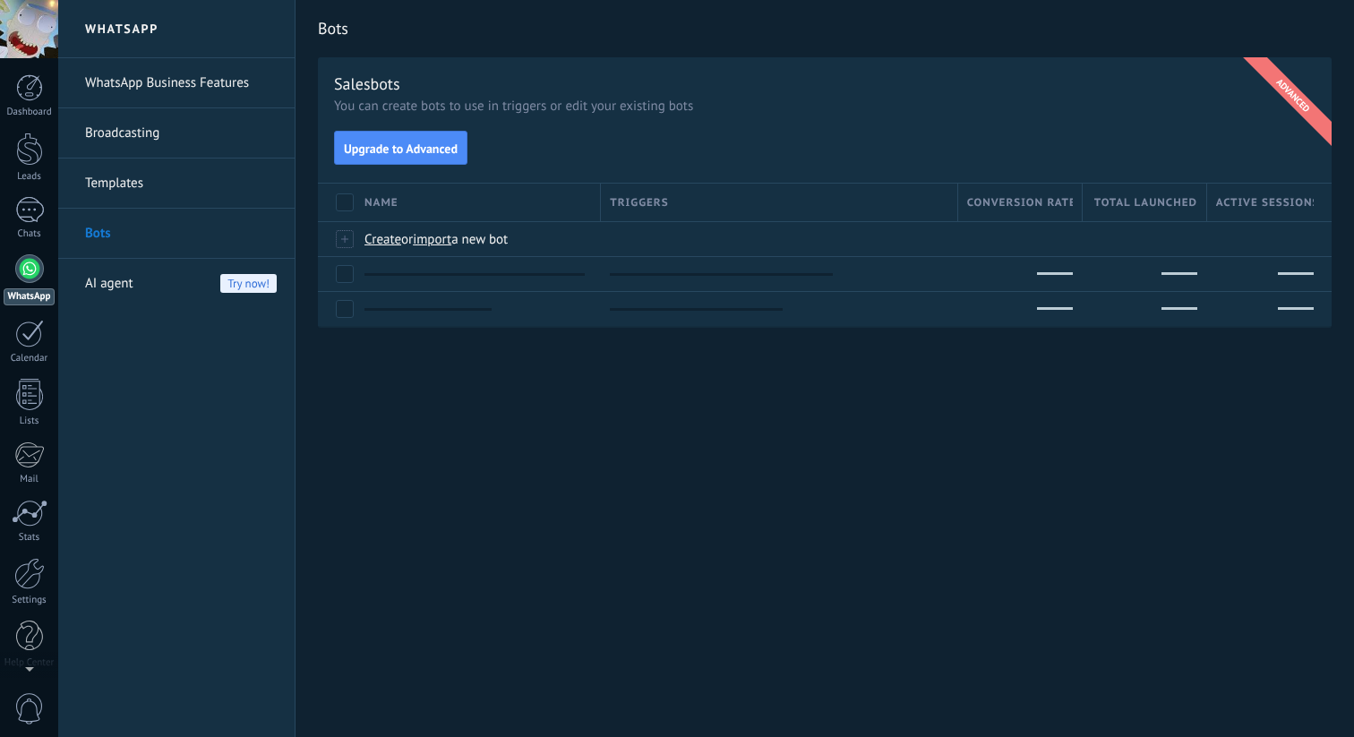
click at [1222, 68] on div "advanced" at bounding box center [1264, 124] width 134 height 134
click at [152, 279] on div "AI agent Try now!" at bounding box center [181, 284] width 192 height 50
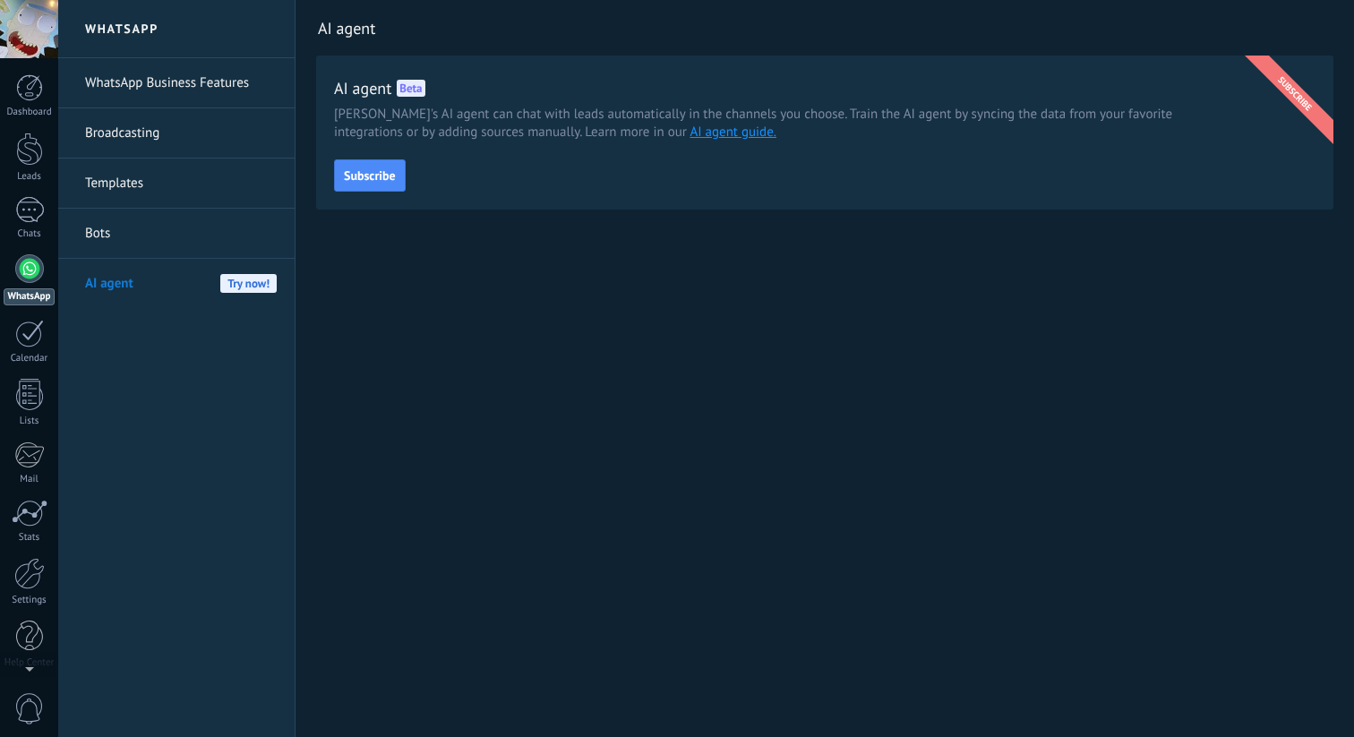
click at [231, 238] on link "Bots" at bounding box center [181, 234] width 192 height 50
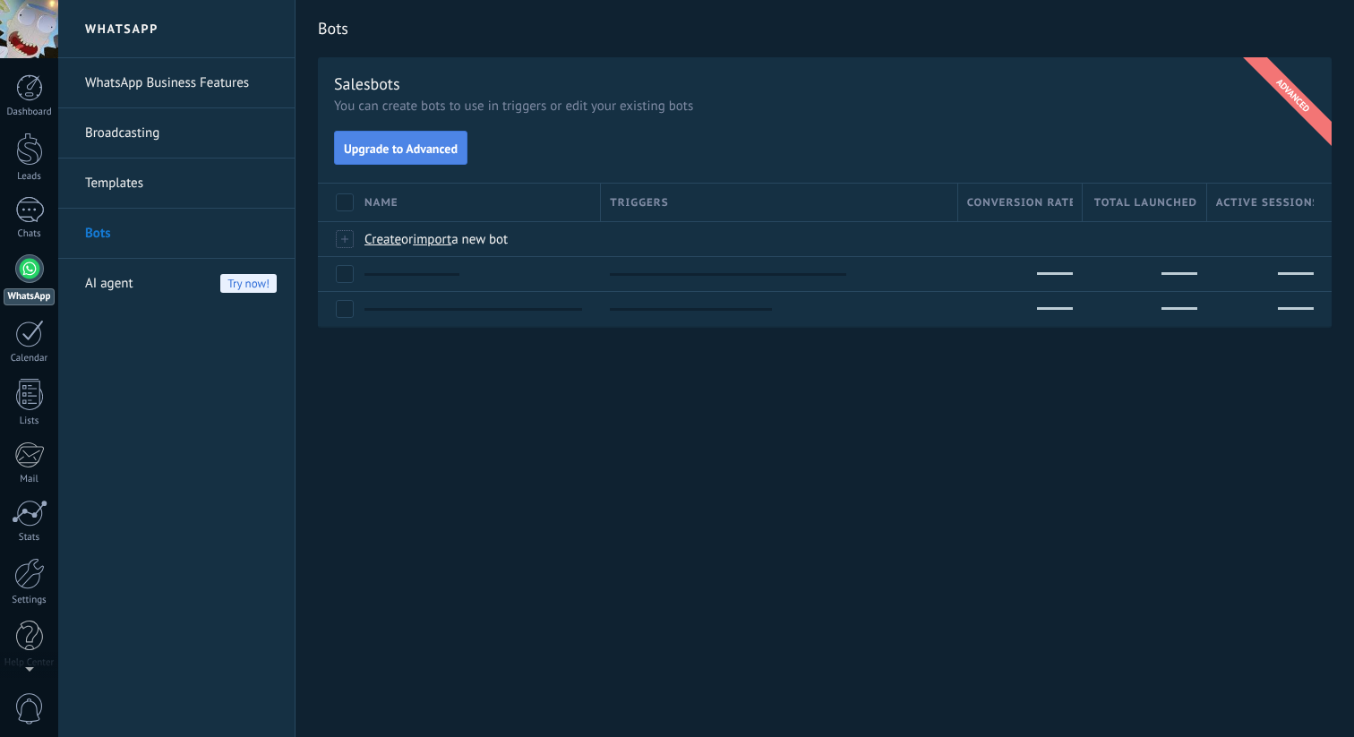
click at [358, 150] on span "Upgrade to Advanced" at bounding box center [401, 148] width 114 height 13
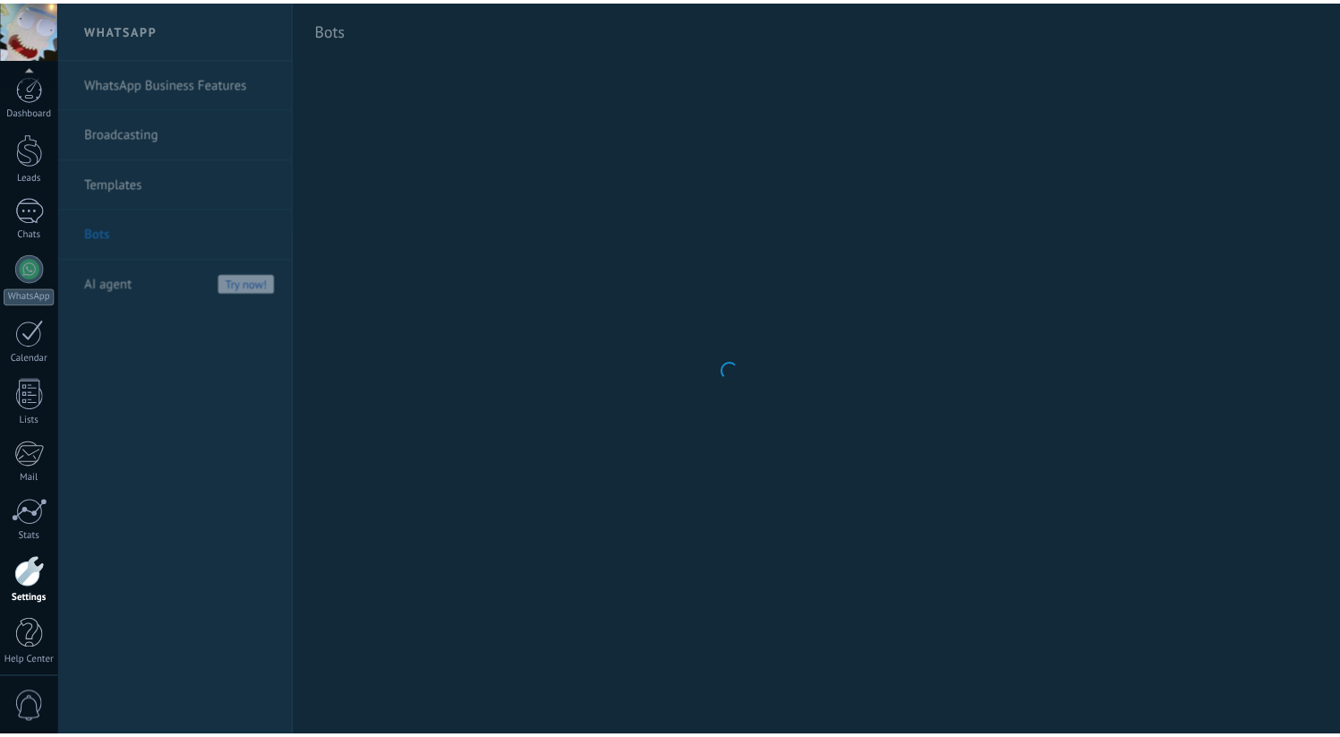
scroll to position [8, 0]
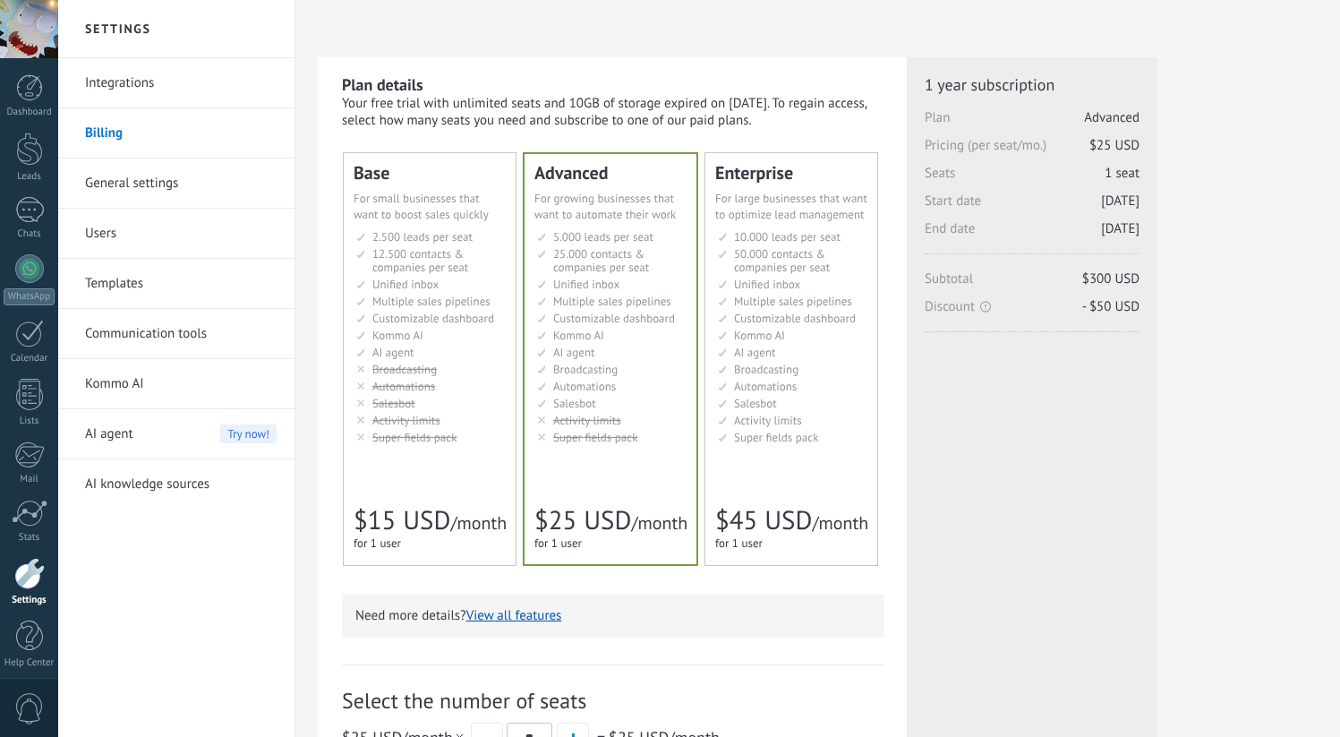
click at [746, 384] on span "Automations" at bounding box center [765, 386] width 63 height 15
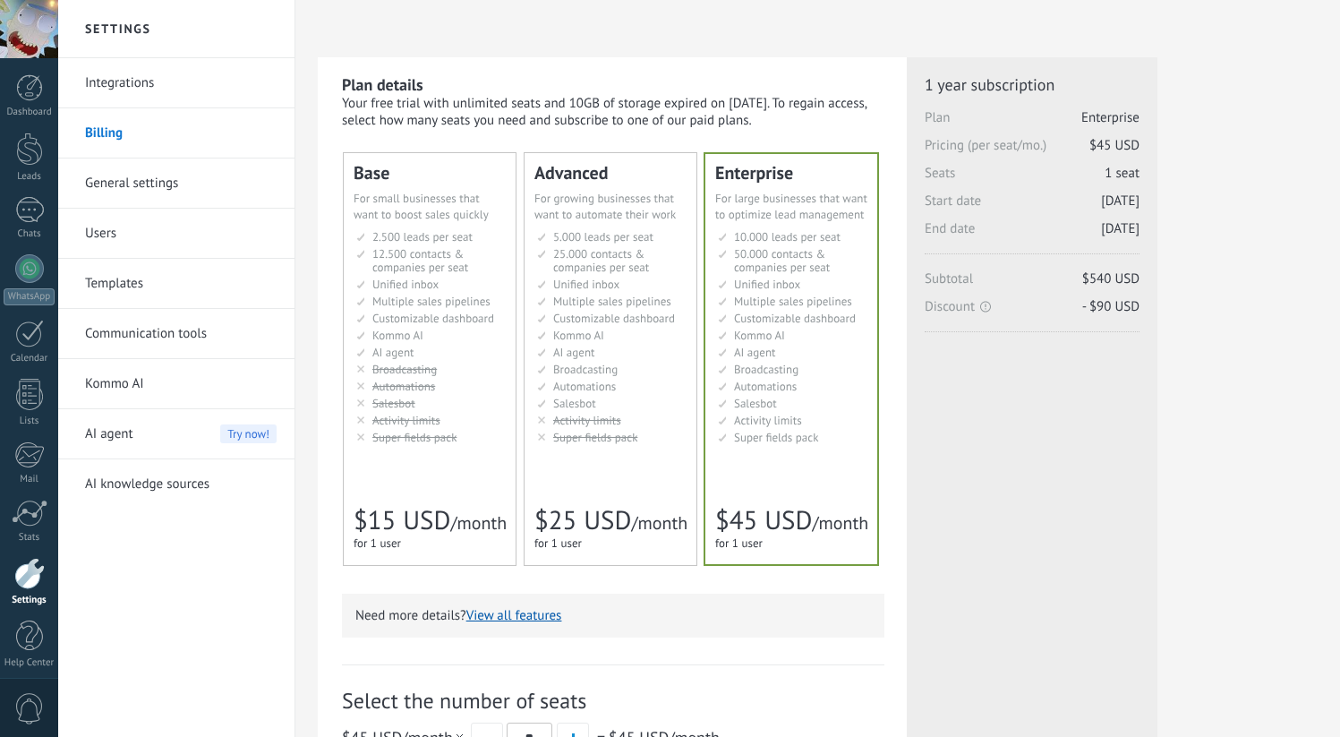
scroll to position [412, 0]
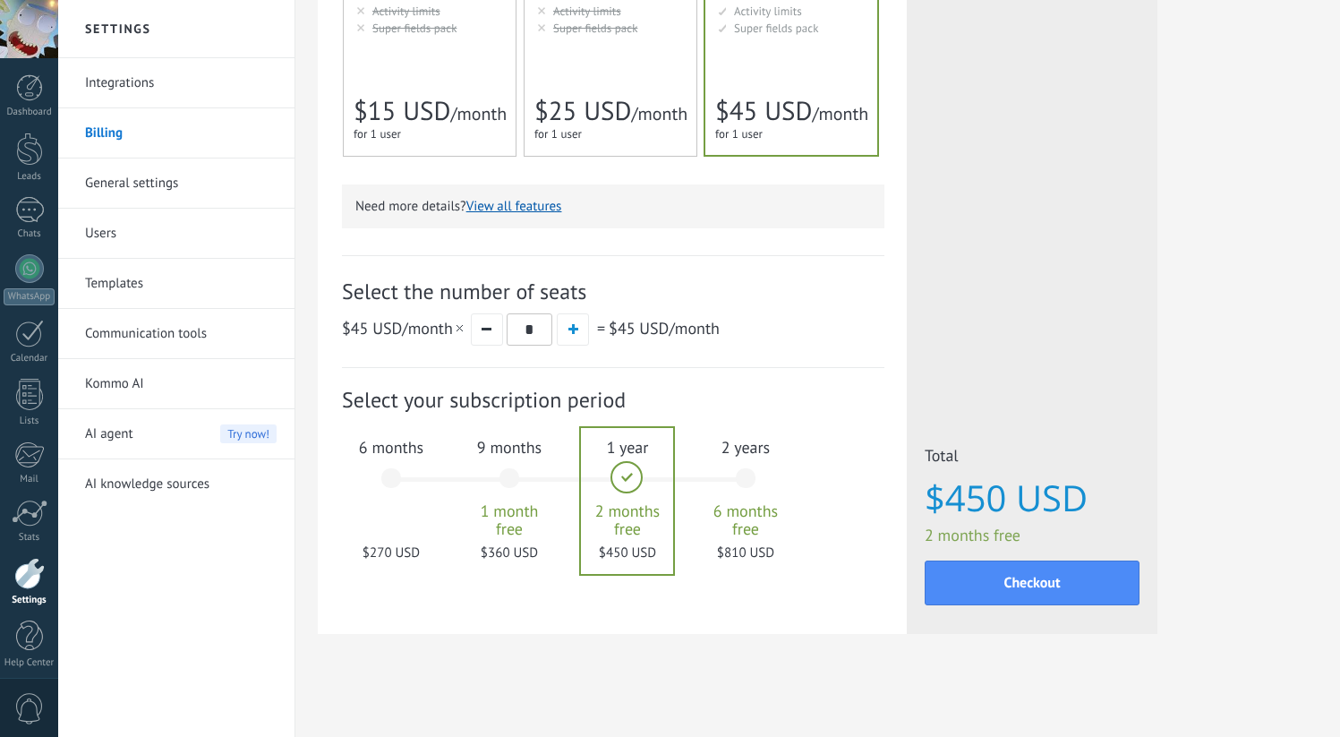
click at [526, 473] on div "9 months 1 month free $360 USD" at bounding box center [509, 486] width 97 height 126
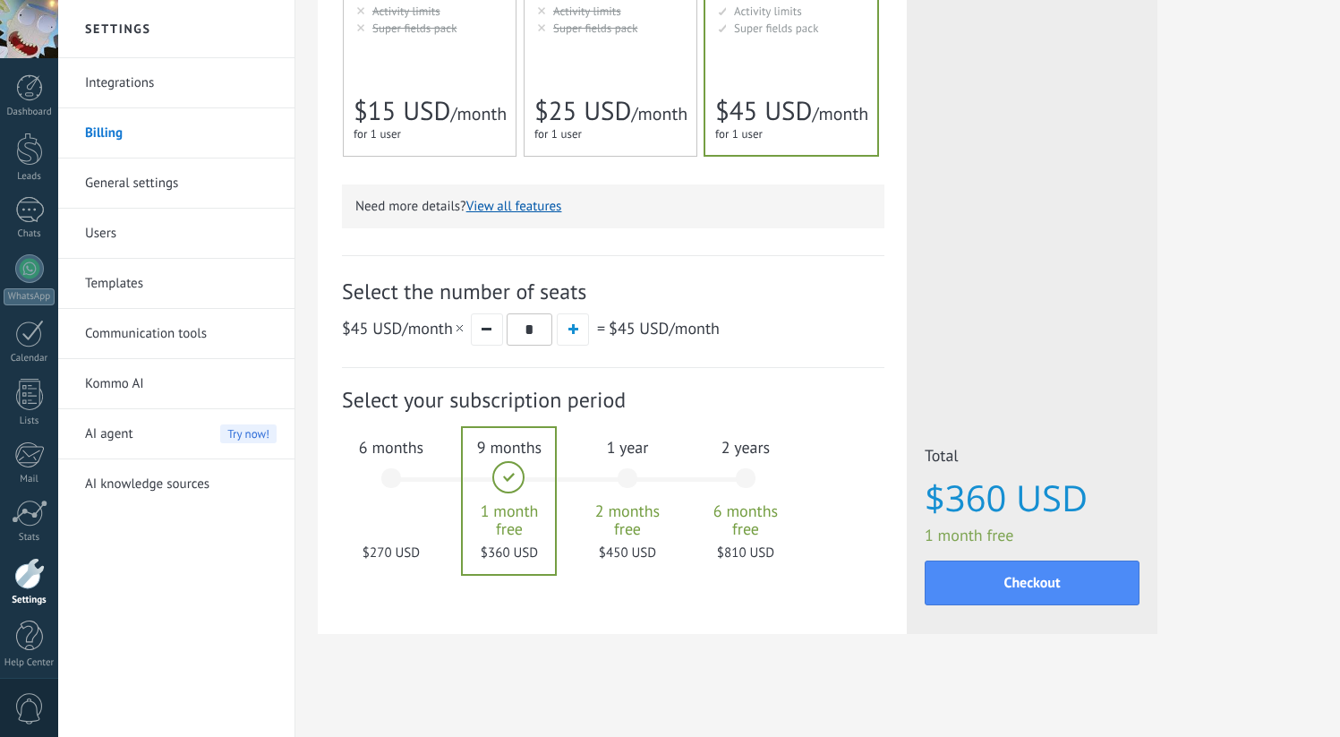
click at [616, 478] on div "1 year 2 months free $450 USD" at bounding box center [627, 486] width 97 height 126
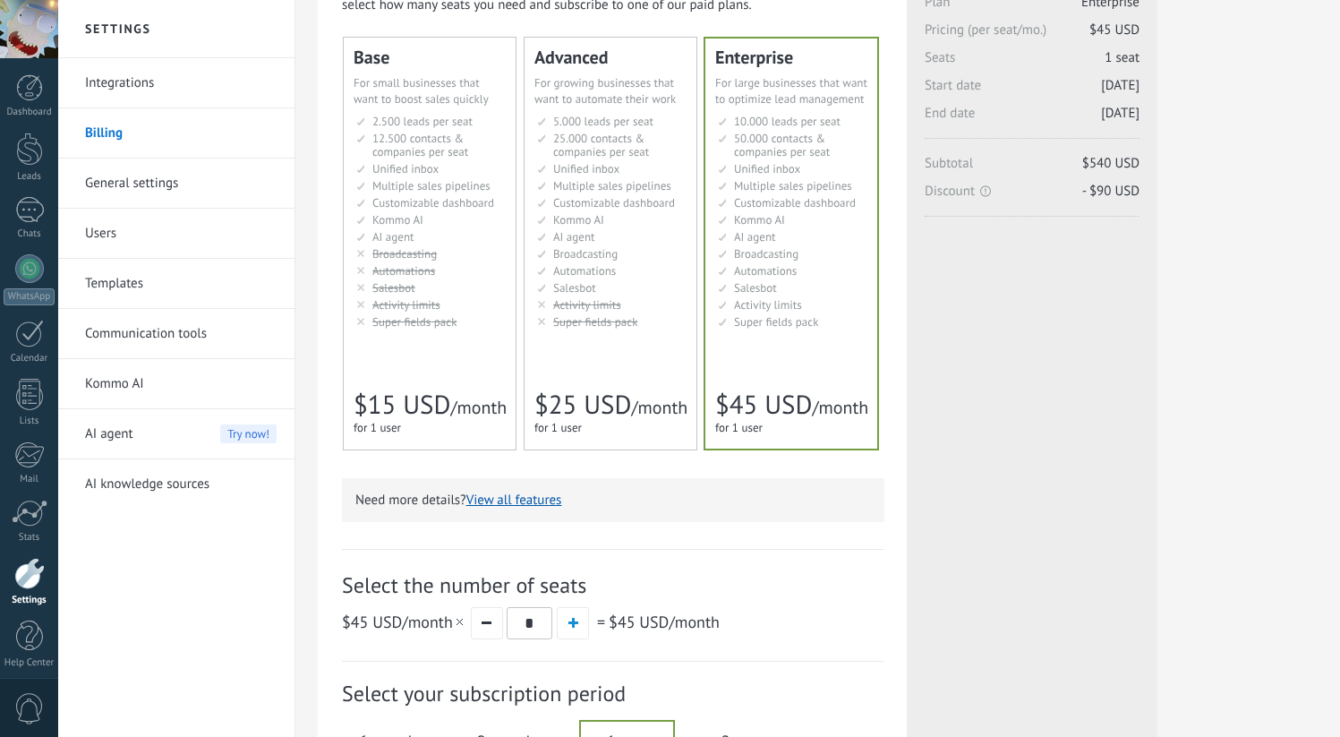
scroll to position [37, 0]
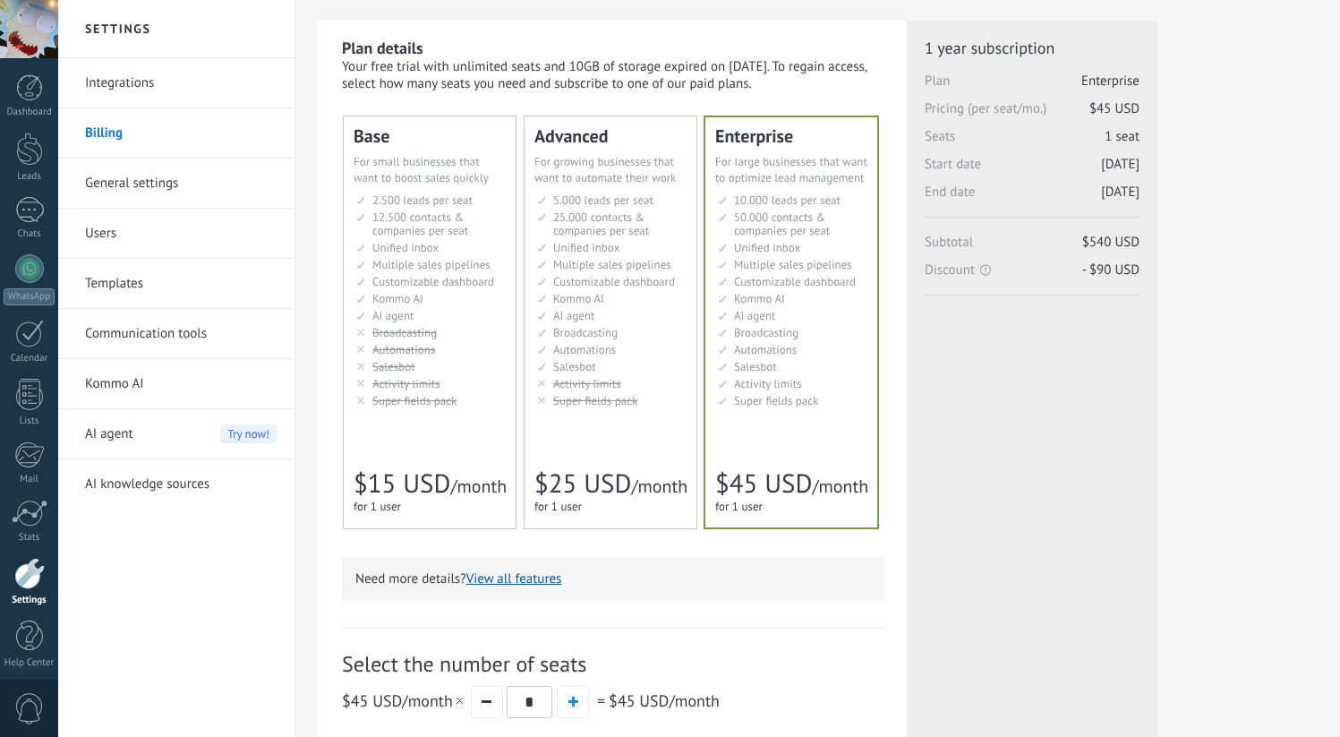
click at [583, 292] on span "Kommo AI" at bounding box center [578, 298] width 51 height 15
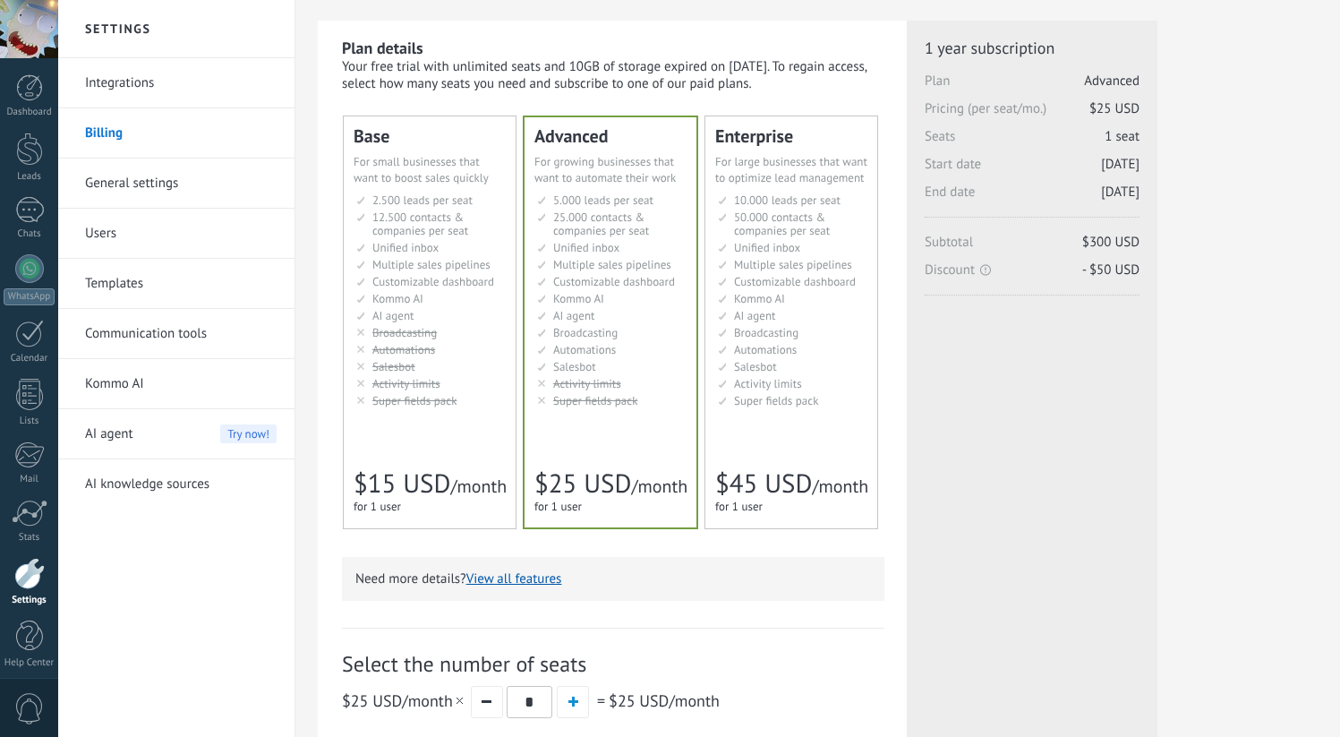
click at [455, 269] on span "Multiple sales pipelines" at bounding box center [431, 264] width 118 height 15
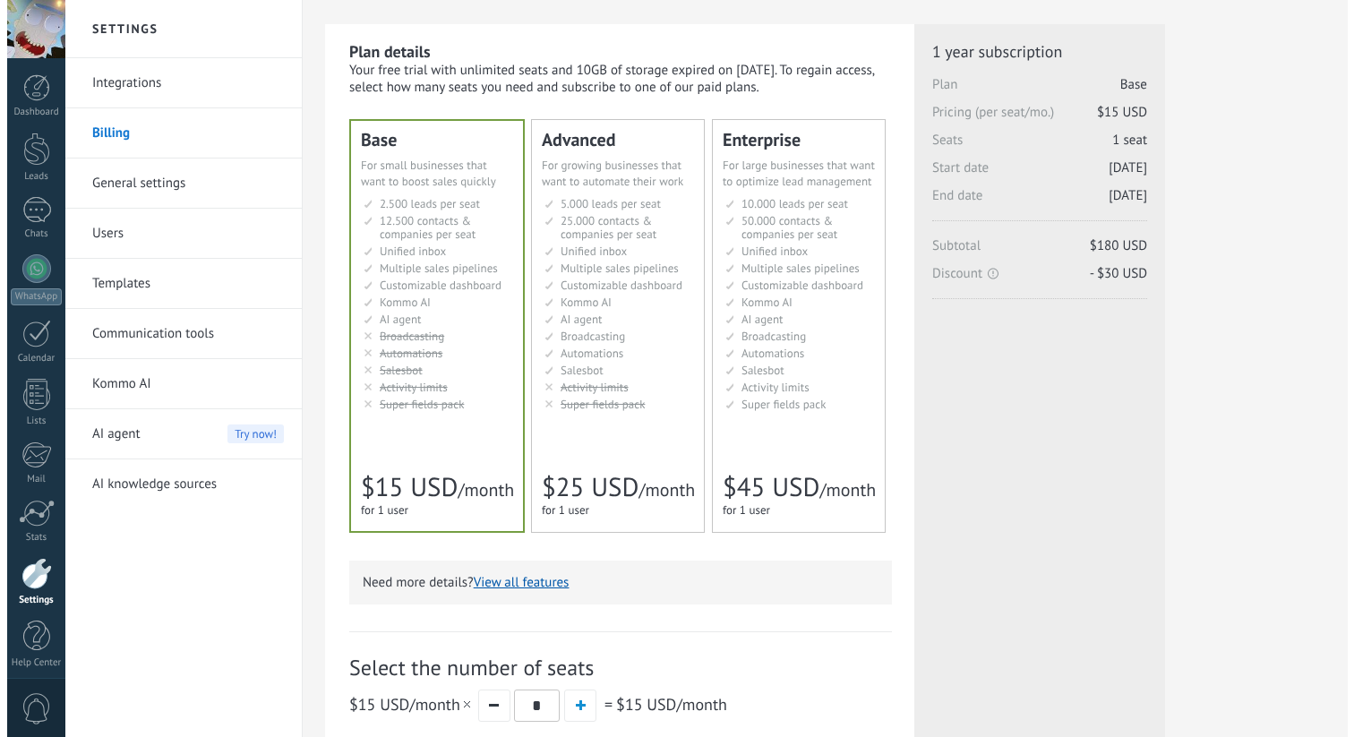
scroll to position [0, 0]
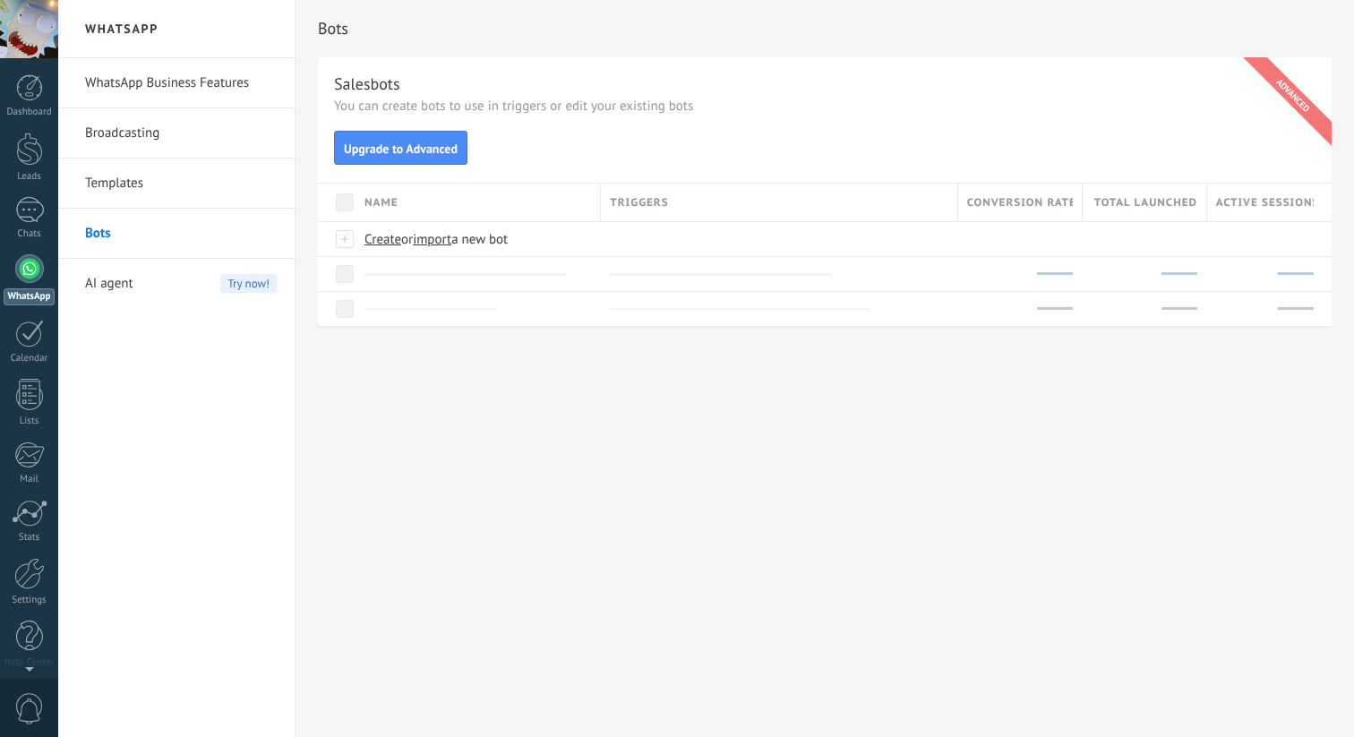
click at [374, 51] on div "Bots" at bounding box center [824, 28] width 1013 height 57
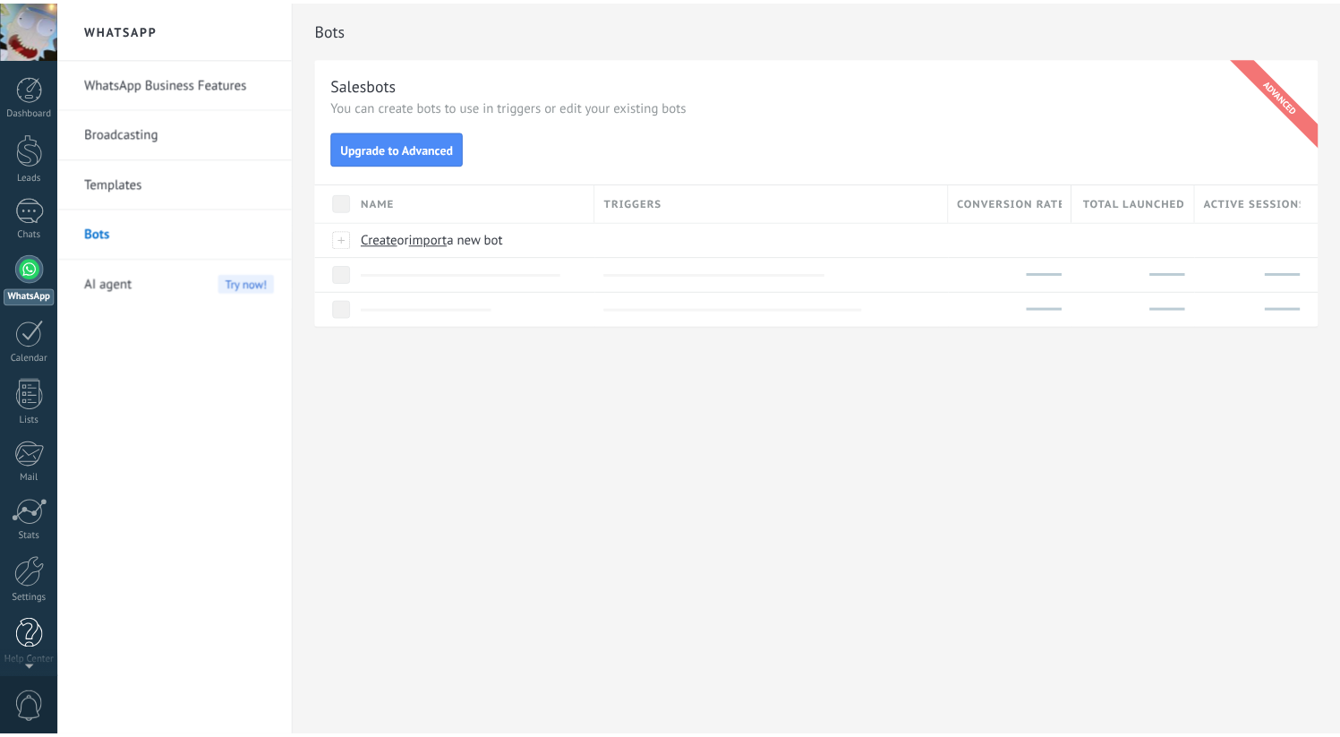
scroll to position [8, 0]
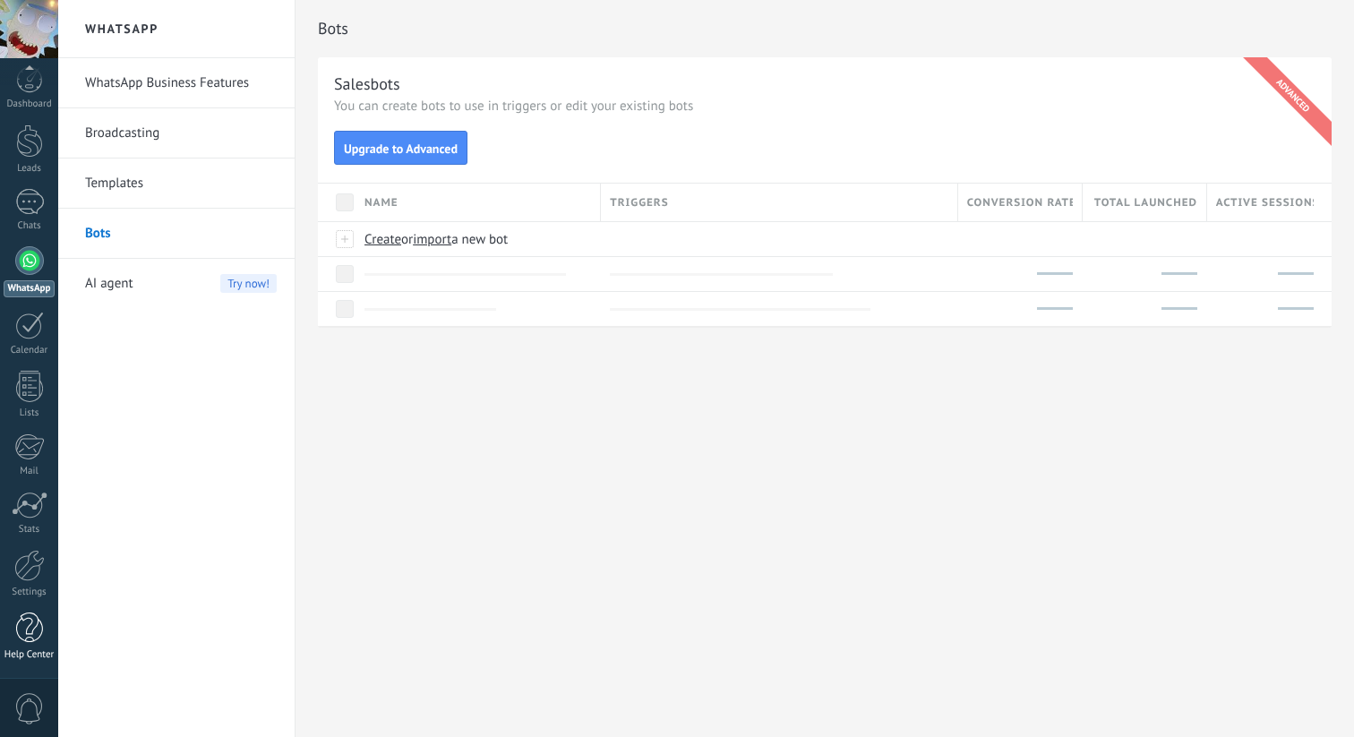
click at [23, 640] on div at bounding box center [29, 627] width 27 height 31
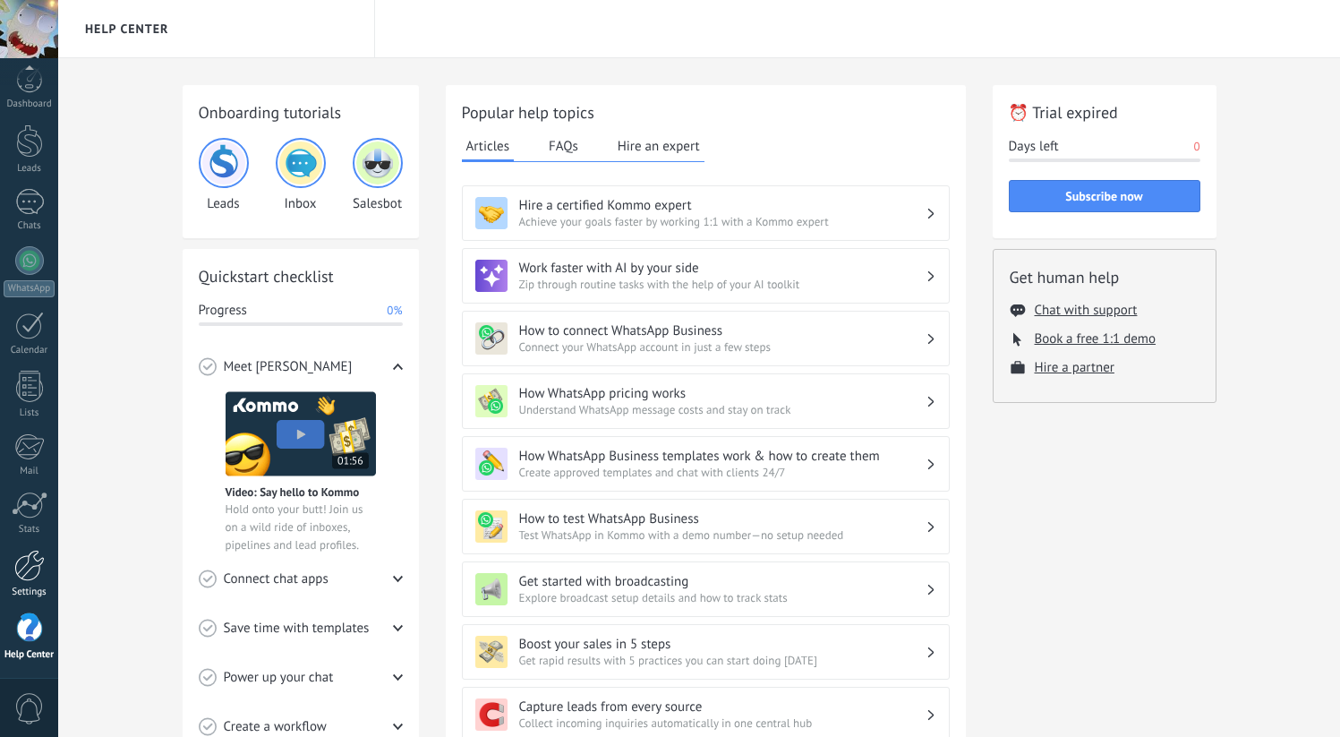
click at [30, 573] on div at bounding box center [29, 565] width 30 height 31
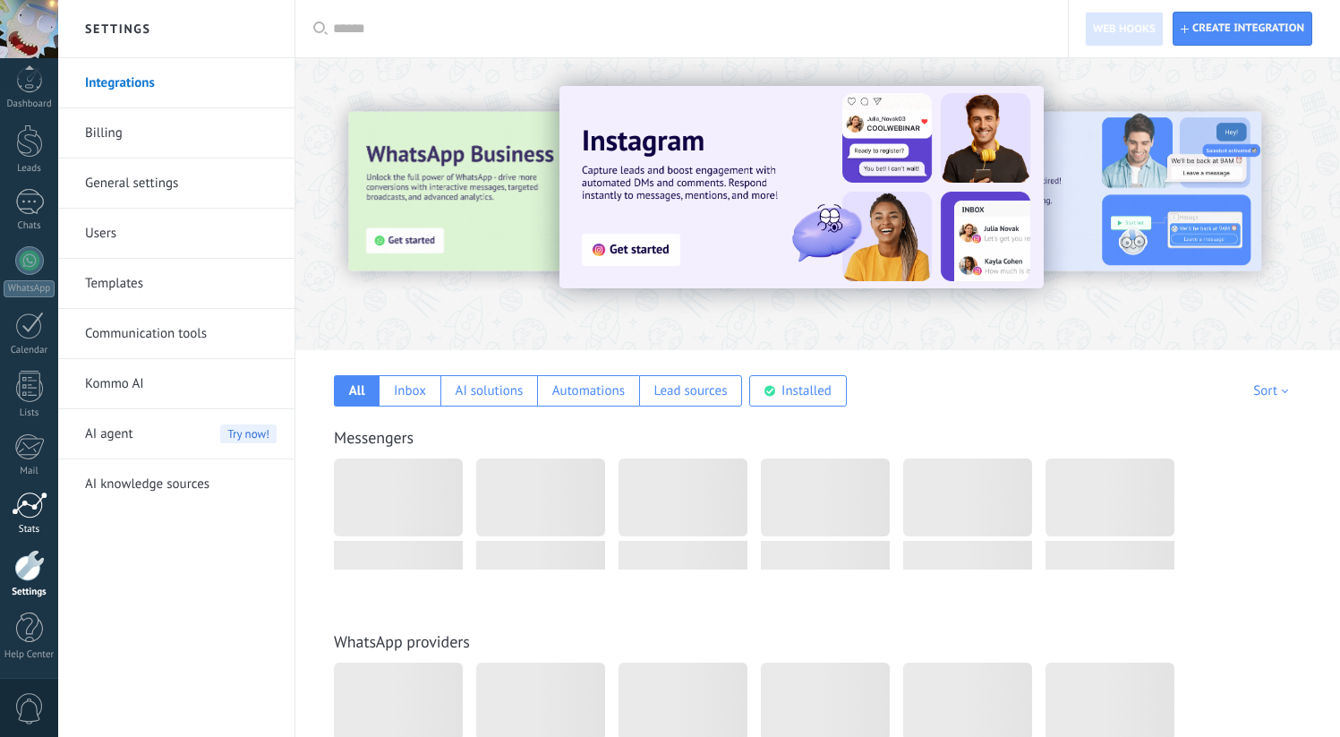
click at [27, 508] on div at bounding box center [30, 504] width 36 height 27
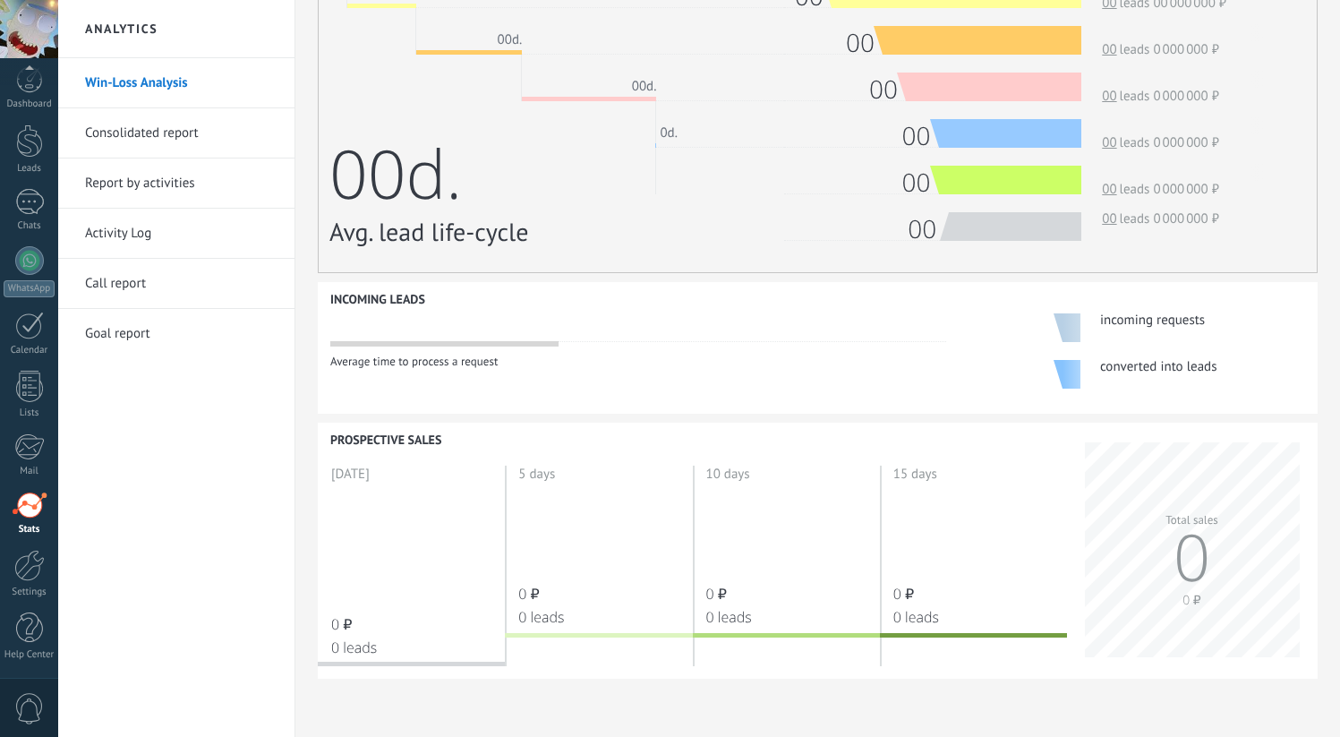
scroll to position [591, 0]
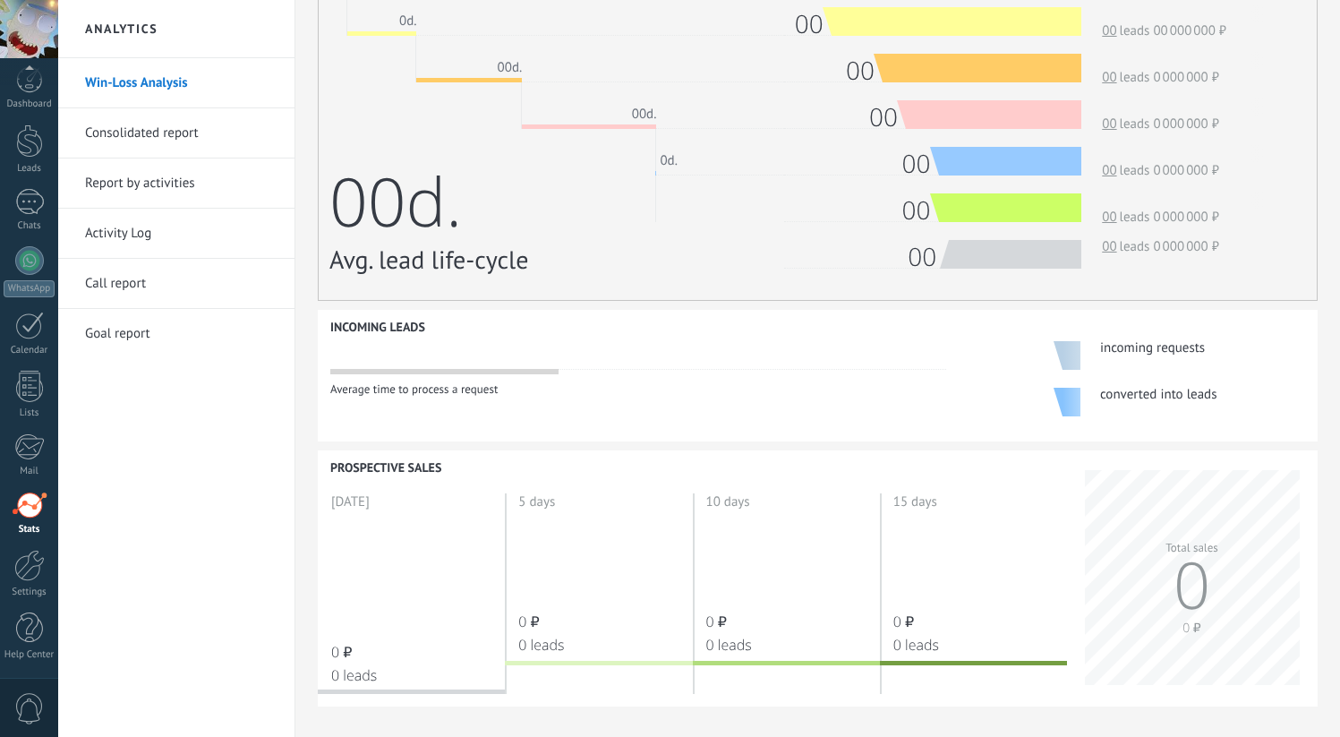
drag, startPoint x: 984, startPoint y: 181, endPoint x: 897, endPoint y: 181, distance: 86.8
click at [897, 181] on div "All Active Closed By sale By amount 0d. 0d. 00d. 00d. 0d. 00d. Avg. lead life-c…" at bounding box center [817, 101] width 977 height 363
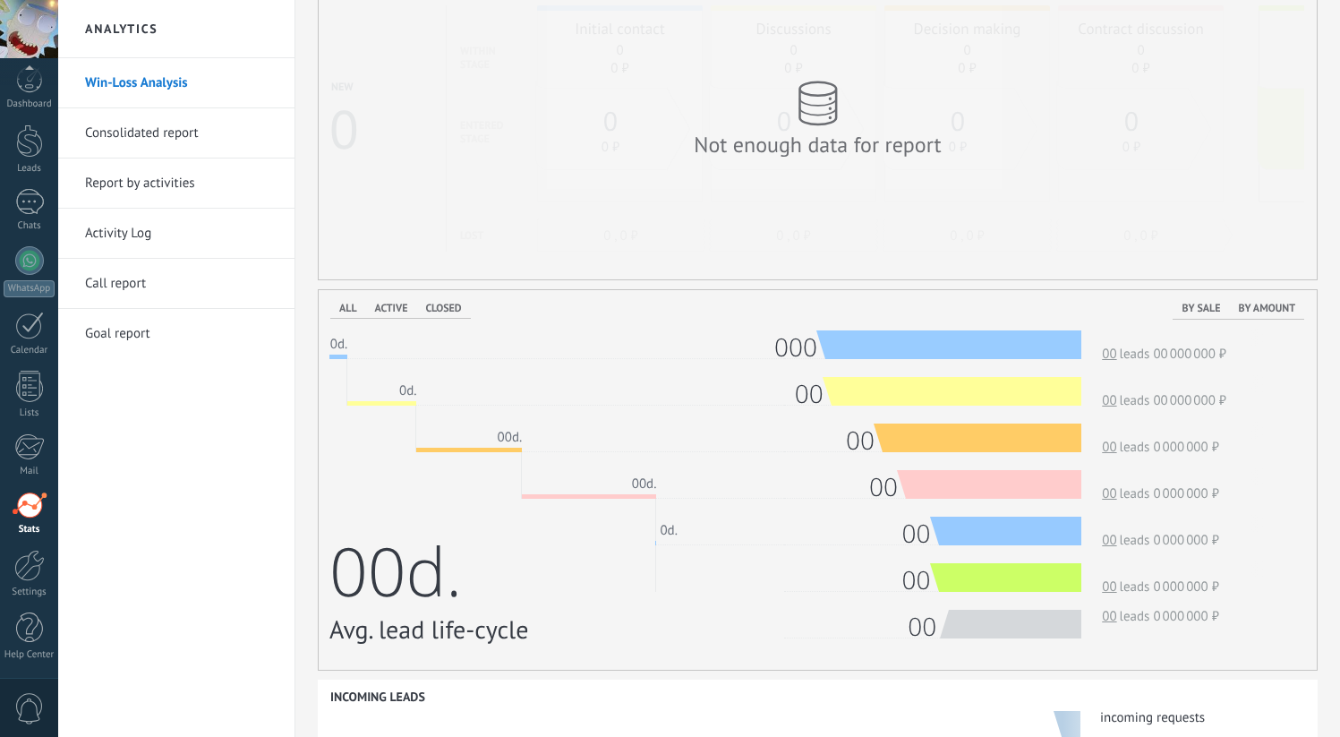
scroll to position [209, 0]
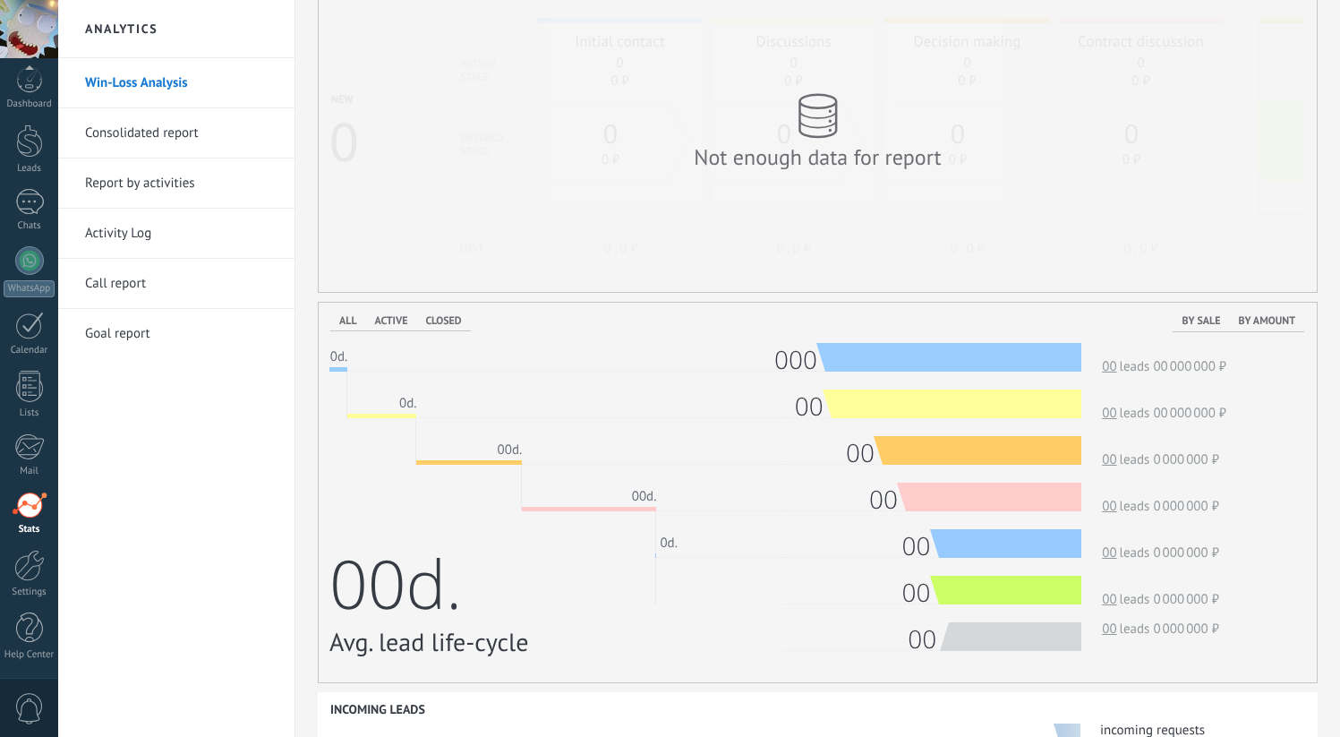
click at [1191, 296] on div "Filter Win-Loss Analysis Keep track of the value of the deal at every stage and…" at bounding box center [817, 468] width 1045 height 1355
click at [1194, 334] on div "All Active Closed By sale By amount 0d. 0d. 00d. 00d. 0d. 00d. Avg. lead life-c…" at bounding box center [817, 484] width 977 height 363
click at [1194, 323] on div "All Active Closed By sale By amount 0d. 0d. 00d. 00d. 0d. 00d. Avg. lead life-c…" at bounding box center [817, 484] width 977 height 363
click at [1260, 325] on div "All Active Closed By sale By amount 0d. 0d. 00d. 00d. 0d. 00d. Avg. lead life-c…" at bounding box center [817, 484] width 977 height 363
click at [1199, 326] on div "All Active Closed By sale By amount 0d. 0d. 00d. 00d. 0d. 00d. Avg. lead life-c…" at bounding box center [817, 484] width 977 height 363
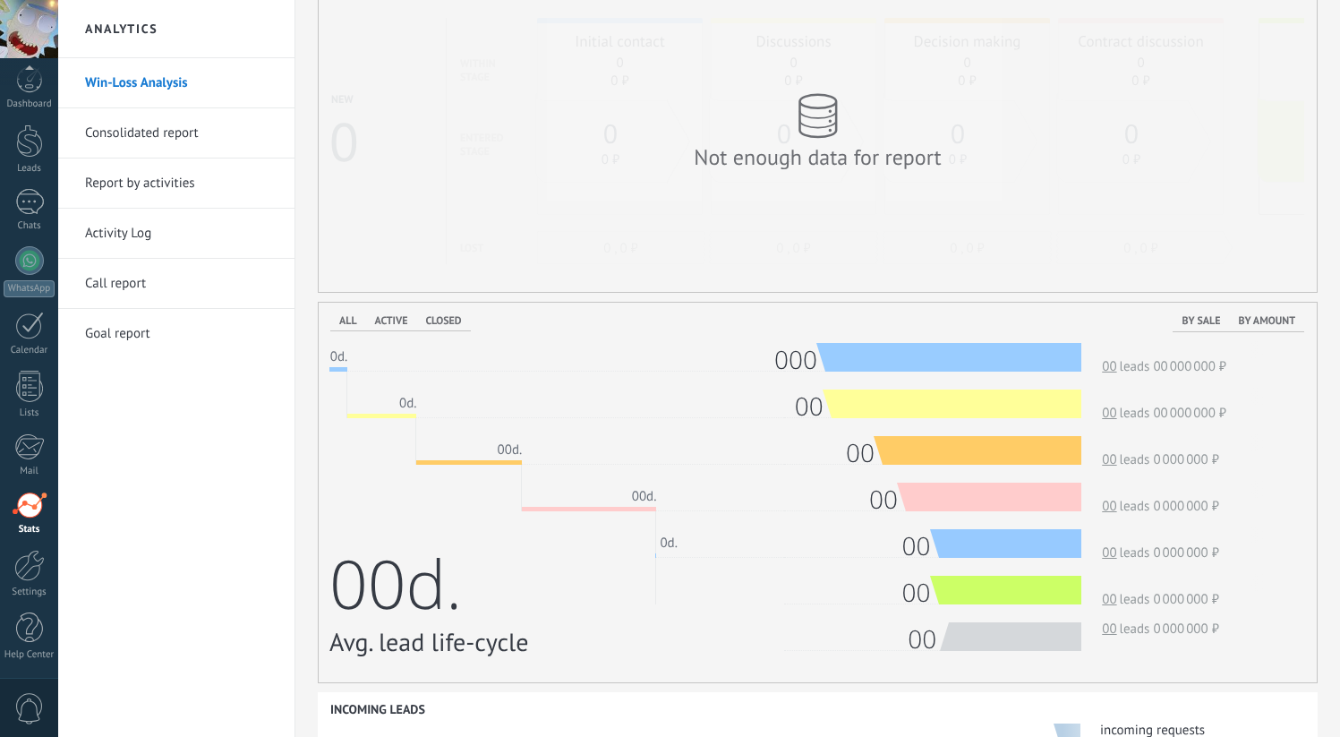
click at [389, 317] on div "All Active Closed By sale By amount 0d. 0d. 00d. 00d. 0d. 00d. Avg. lead life-c…" at bounding box center [817, 484] width 977 height 363
click at [338, 320] on div "All Active Closed By sale By amount 0d. 0d. 00d. 00d. 0d. 00d. Avg. lead life-c…" at bounding box center [817, 484] width 977 height 363
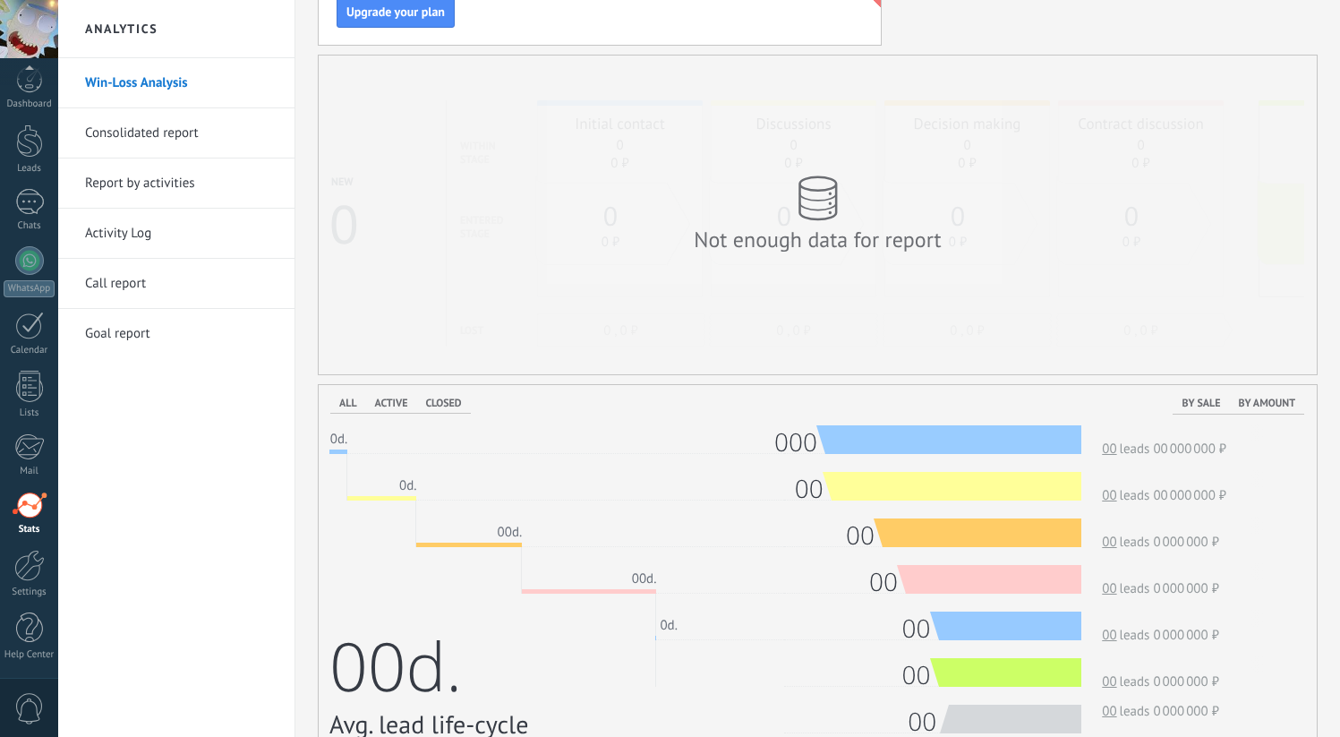
scroll to position [118, 0]
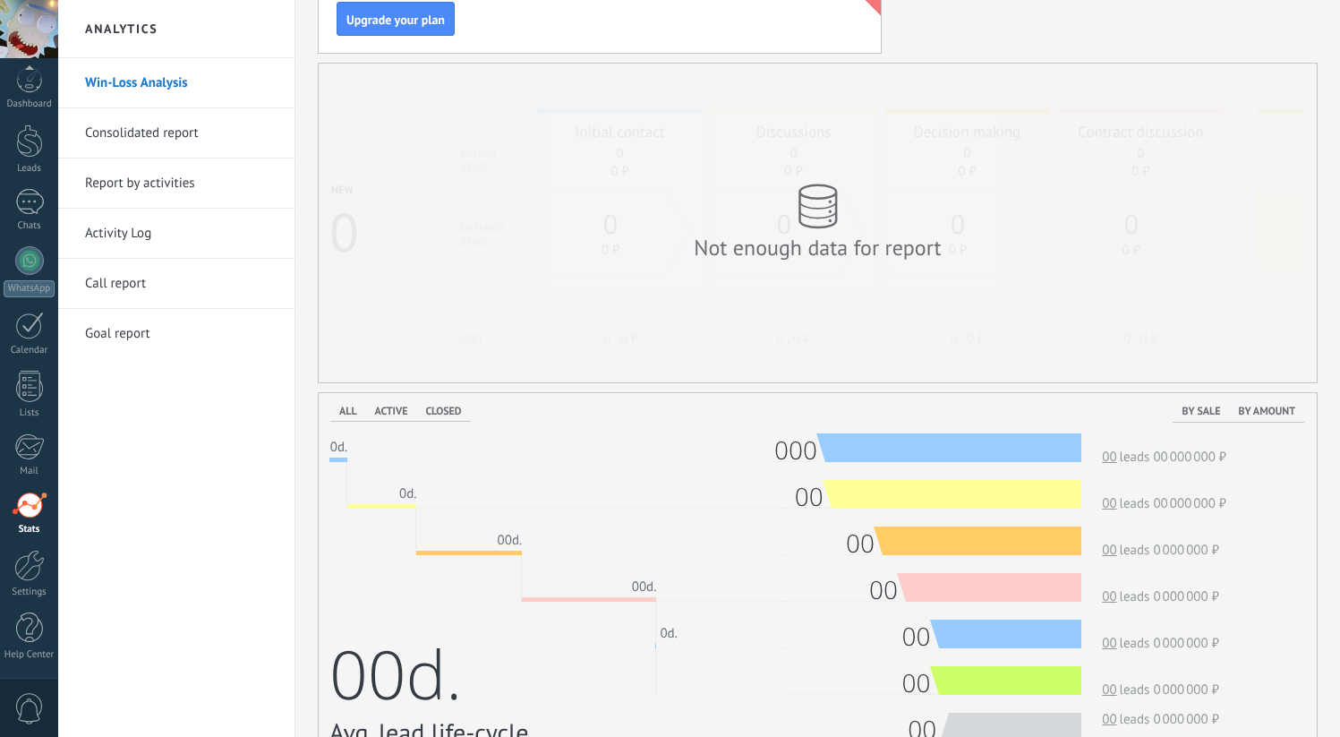
click at [196, 123] on link "Consolidated report" at bounding box center [181, 133] width 192 height 50
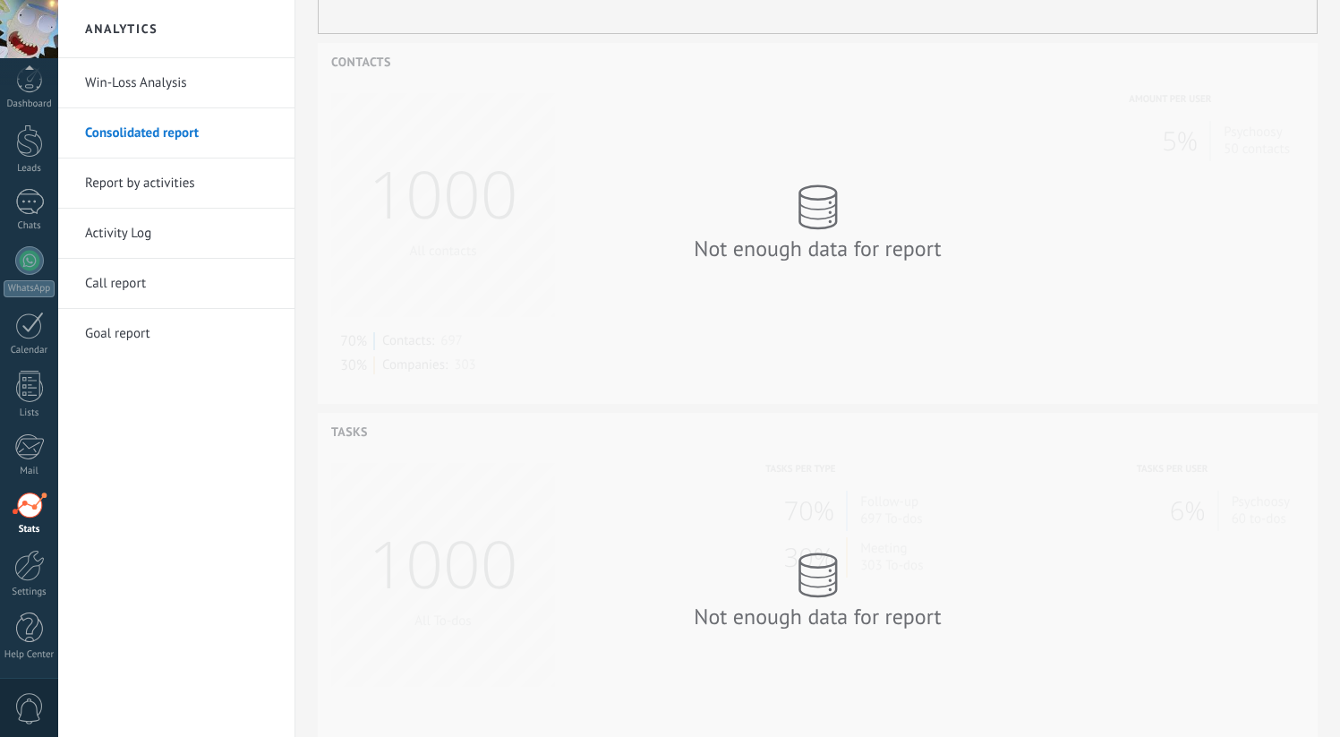
scroll to position [983, 0]
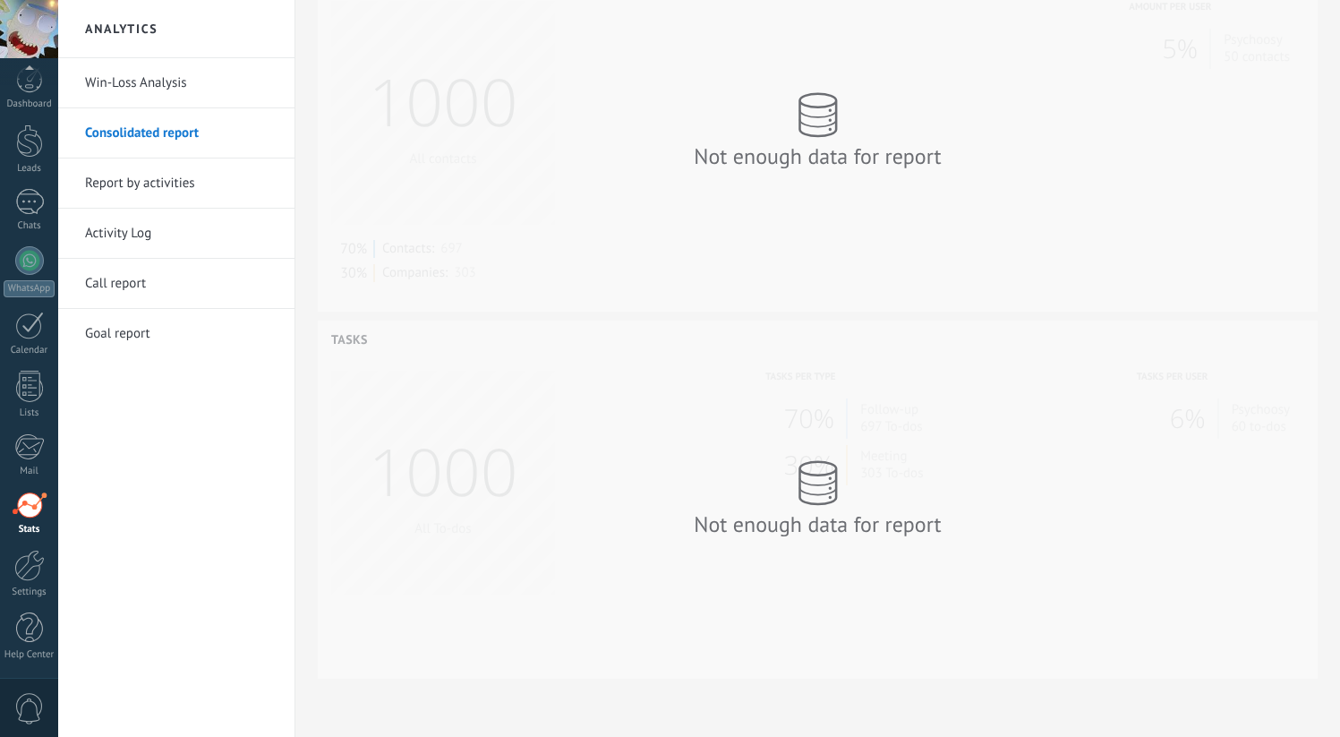
click at [175, 174] on link "Report by activities" at bounding box center [181, 183] width 192 height 50
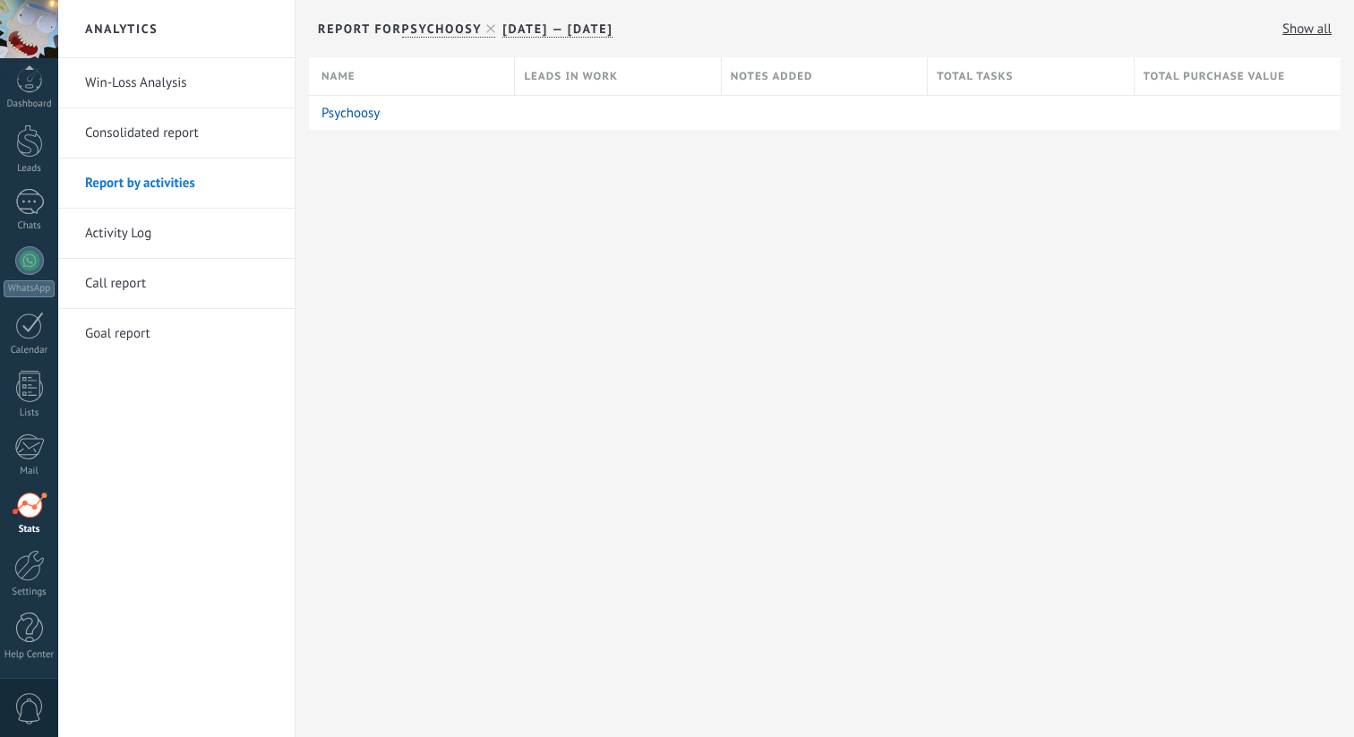
click at [202, 239] on link "Activity Log" at bounding box center [181, 234] width 192 height 50
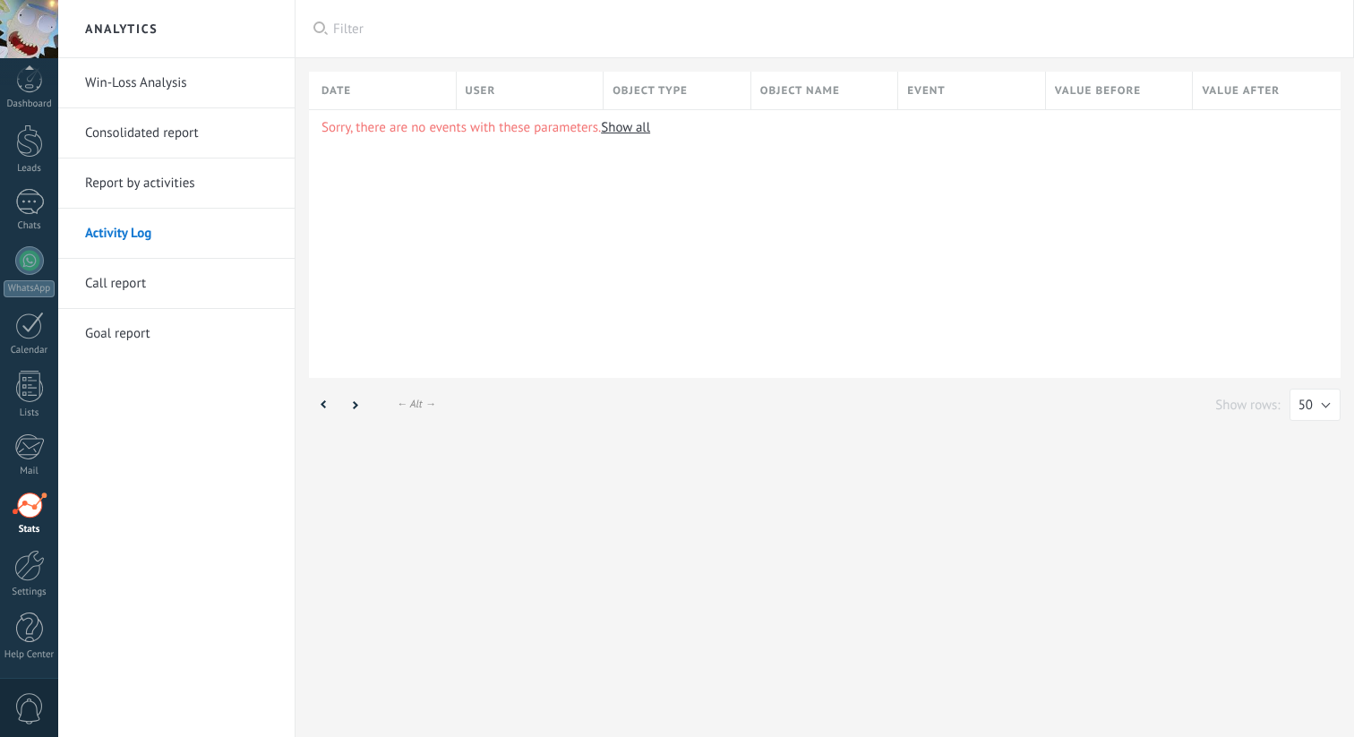
click at [209, 280] on link "Call report" at bounding box center [181, 284] width 192 height 50
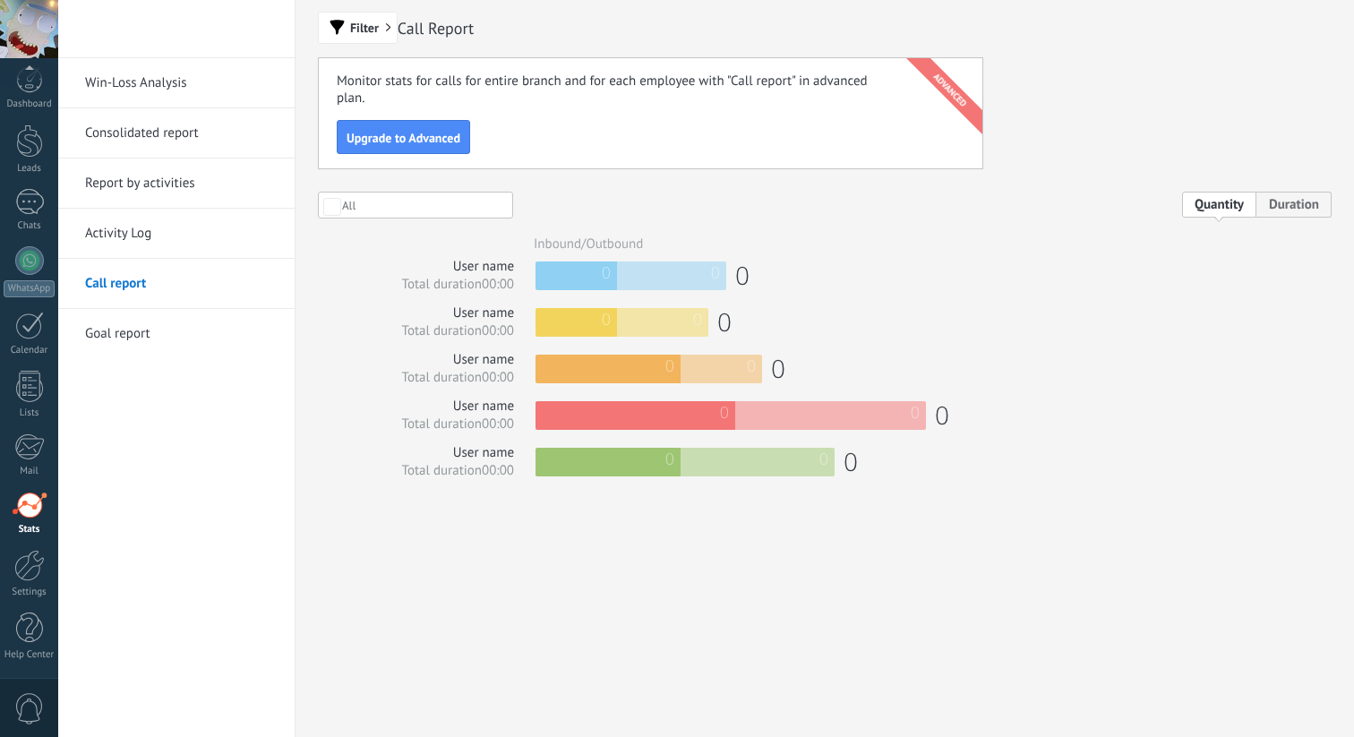
drag, startPoint x: 496, startPoint y: 329, endPoint x: 451, endPoint y: 251, distance: 90.6
click at [451, 251] on div "Inbound/Outbound User name Total duration 00:00 0 0 0 User name Total duration …" at bounding box center [824, 357] width 1013 height 245
click at [214, 297] on link "Call report" at bounding box center [181, 284] width 192 height 50
click at [198, 330] on link "Goal report" at bounding box center [181, 334] width 192 height 50
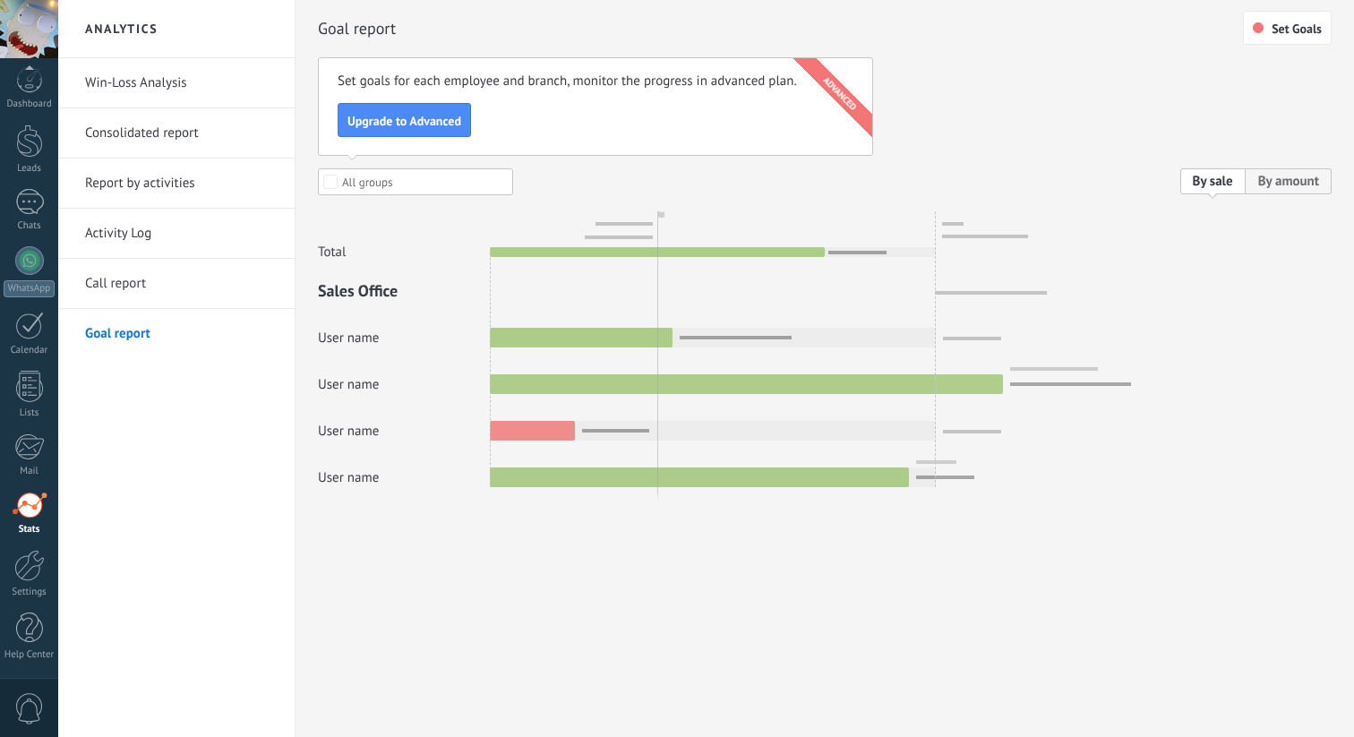
click at [168, 145] on link "Consolidated report" at bounding box center [181, 133] width 192 height 50
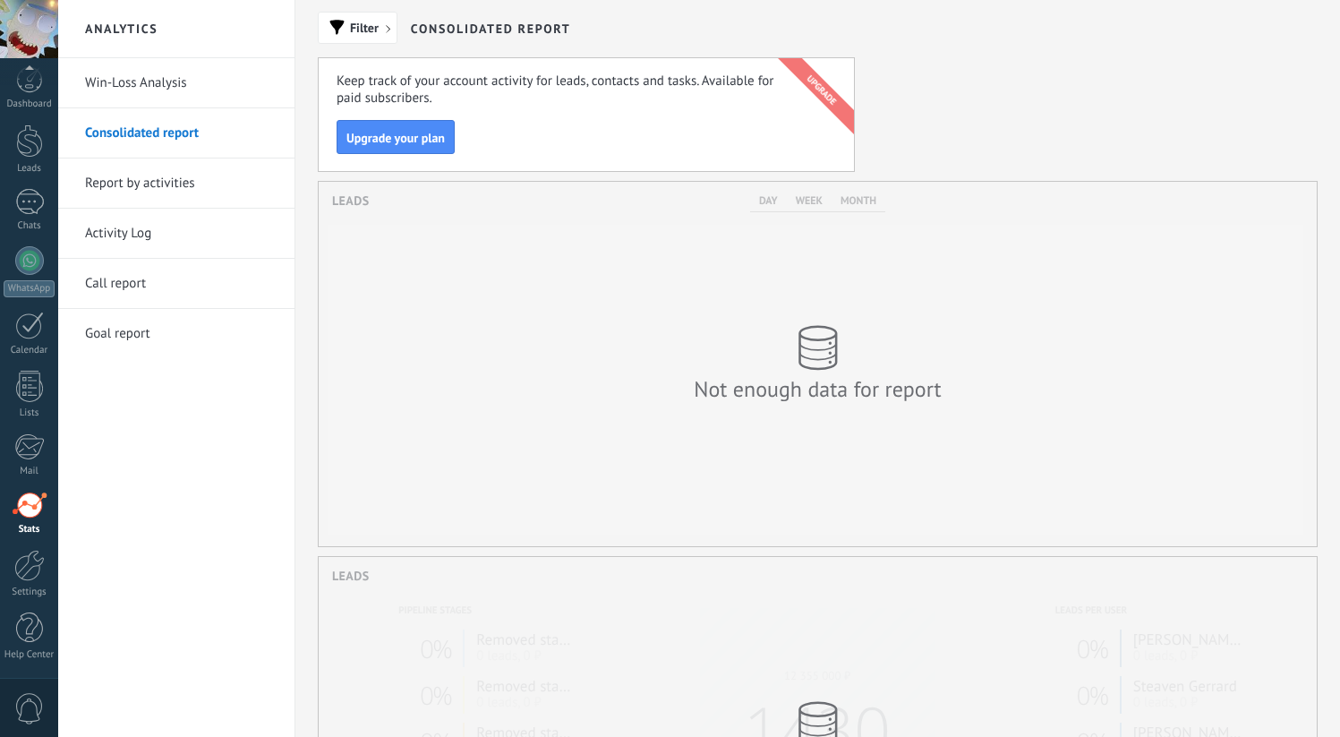
scroll to position [364, 998]
click at [158, 56] on h2 "Analytics" at bounding box center [177, 29] width 192 height 58
click at [158, 67] on link "Win-Loss Analysis" at bounding box center [181, 83] width 192 height 50
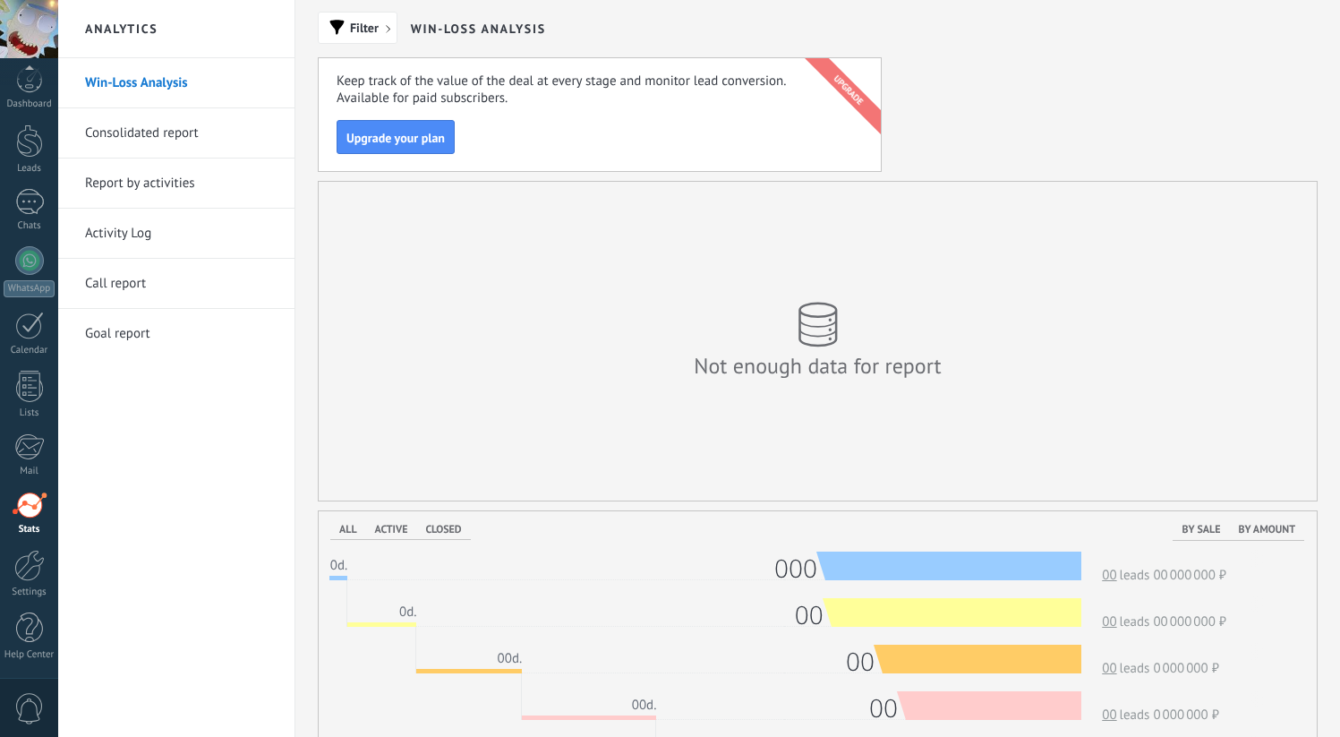
click at [46, 32] on div at bounding box center [29, 29] width 58 height 58
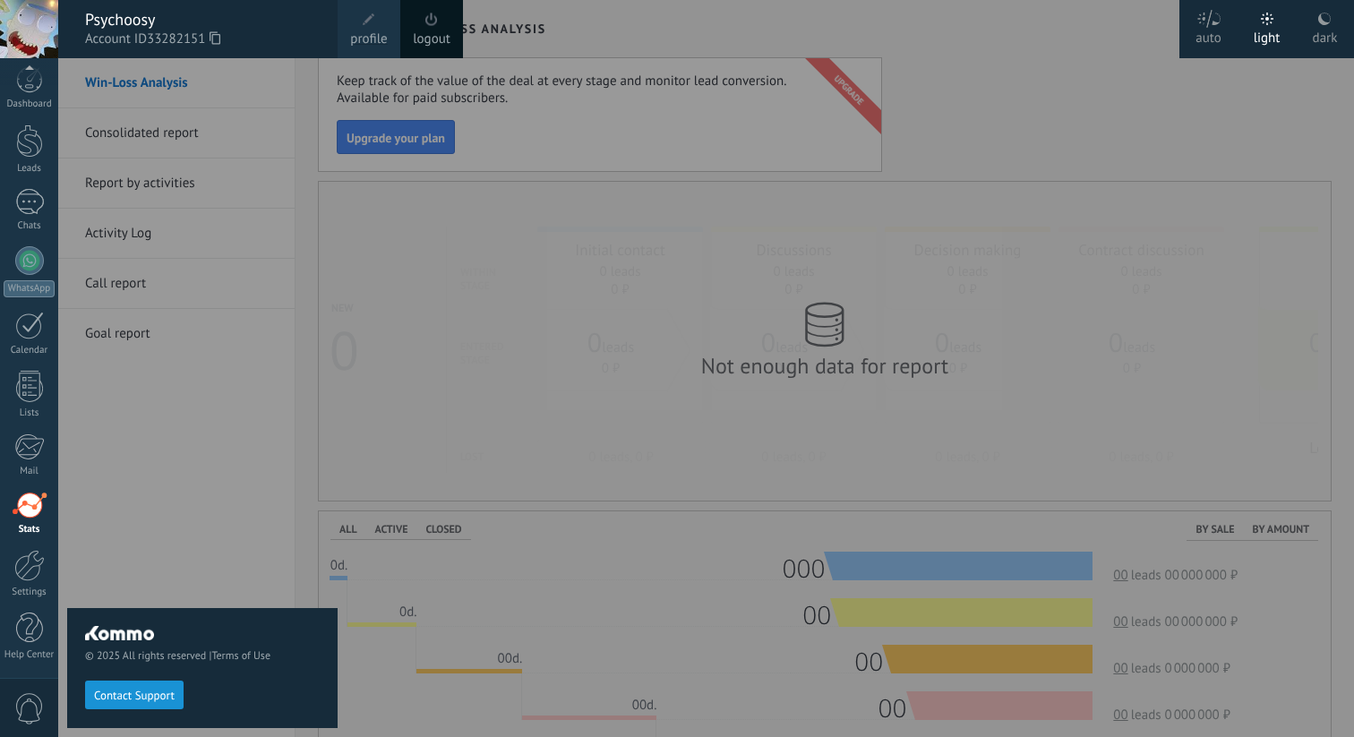
click at [1305, 32] on label "dark" at bounding box center [1324, 29] width 58 height 58
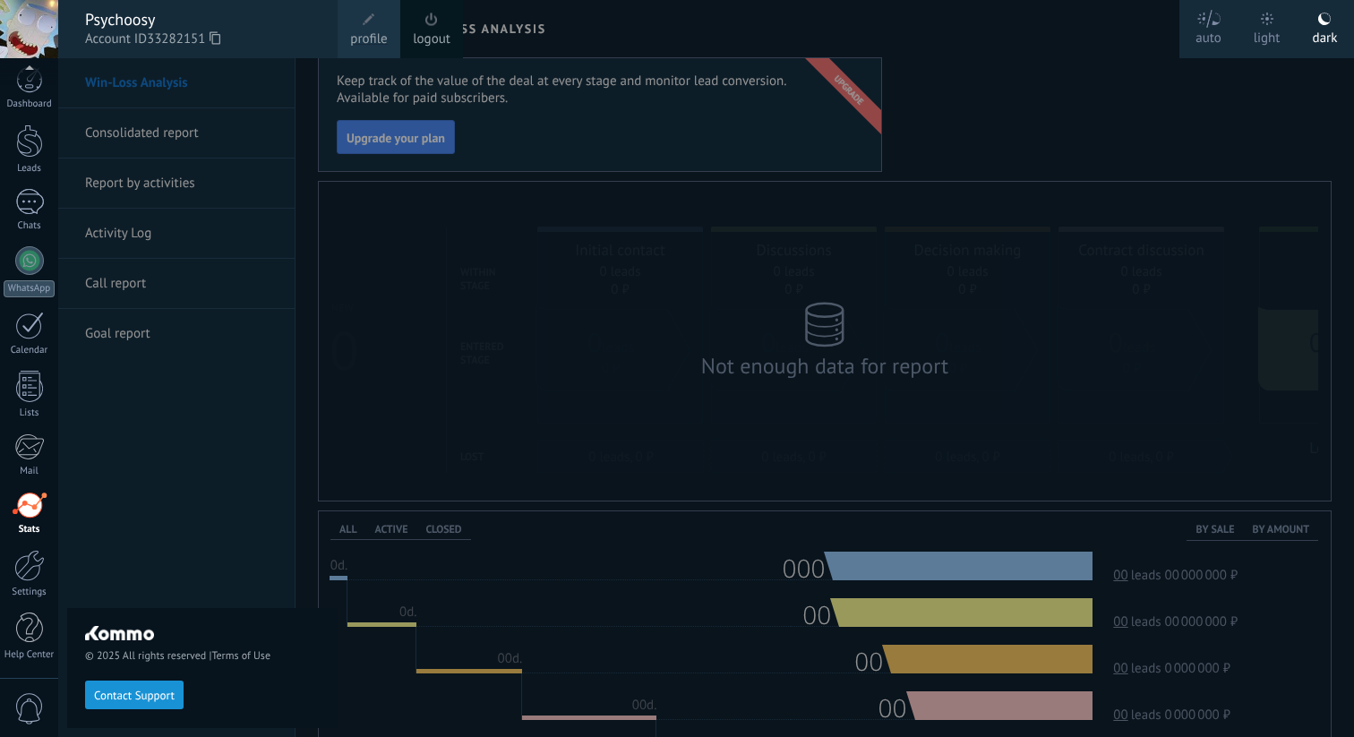
click at [1090, 89] on div at bounding box center [735, 368] width 1354 height 737
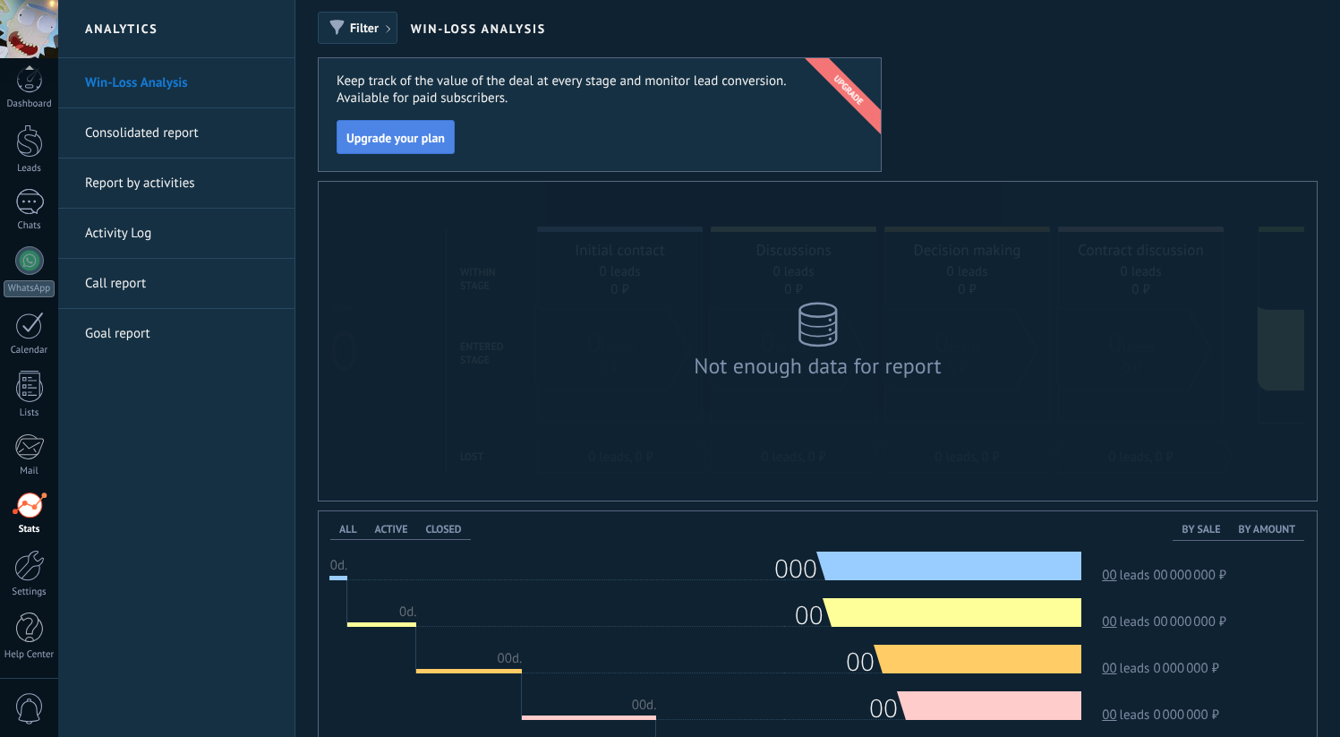
click at [435, 132] on span "Upgrade your plan" at bounding box center [395, 138] width 98 height 13
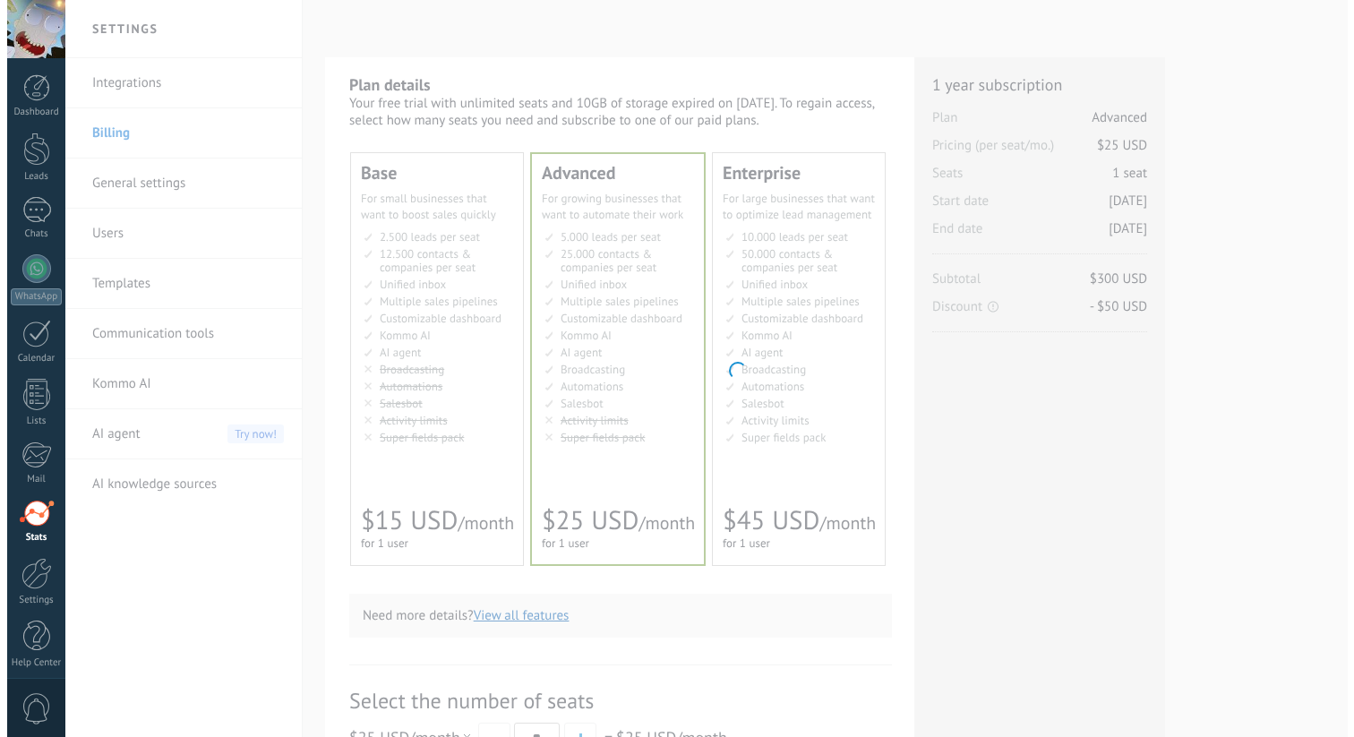
scroll to position [8, 0]
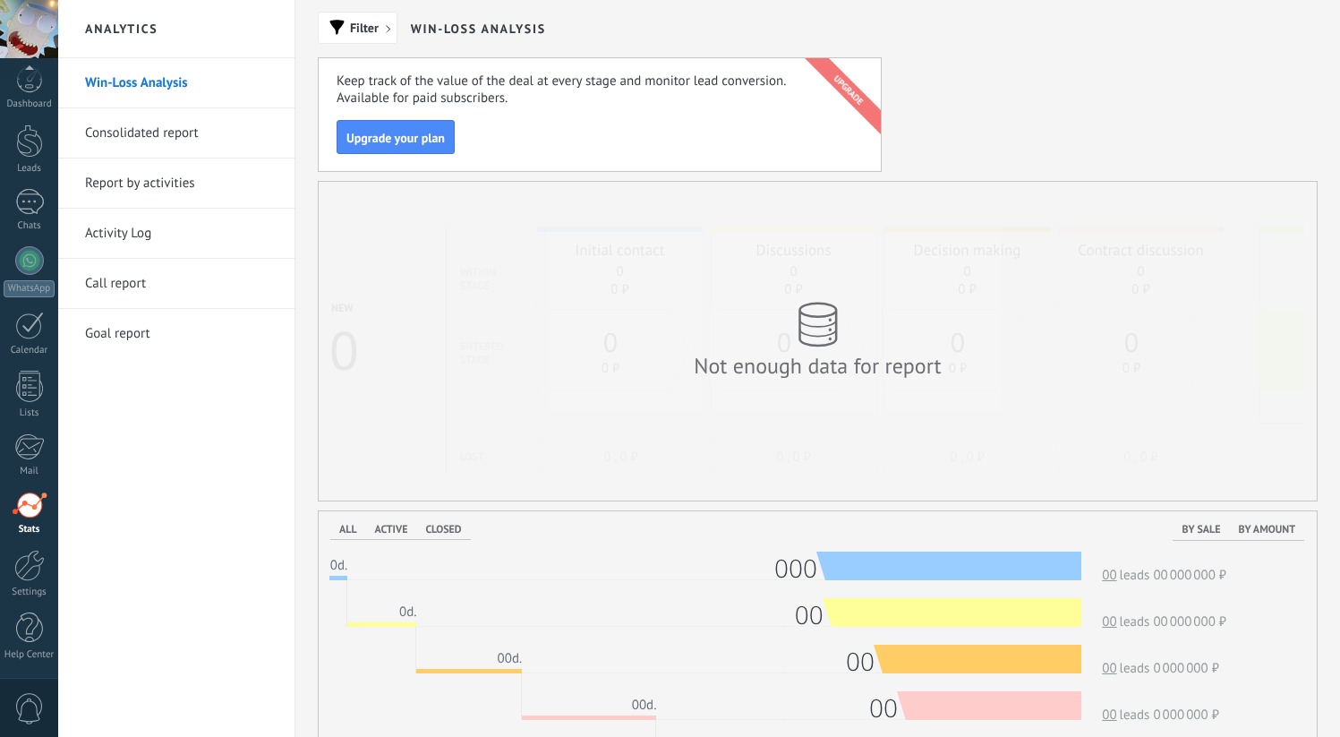
click at [30, 691] on div "0" at bounding box center [29, 707] width 58 height 59
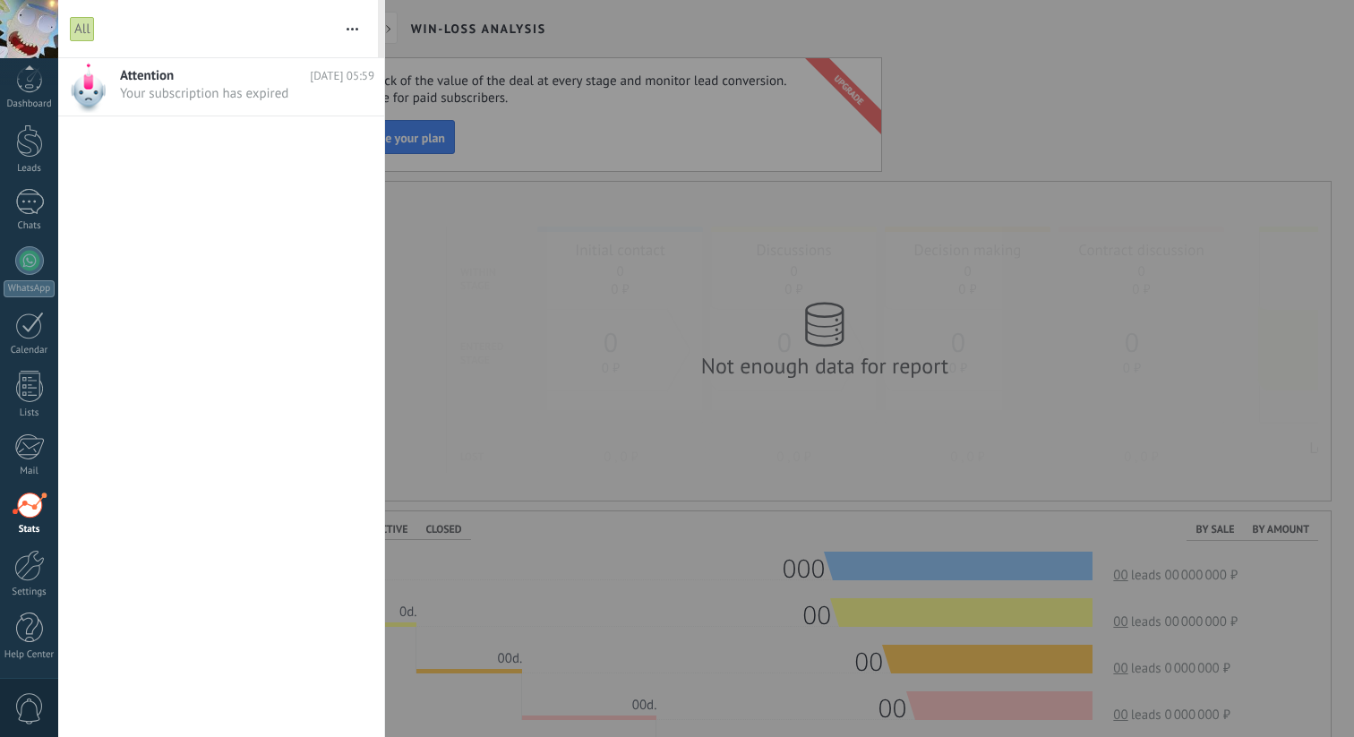
click at [30, 695] on span "0" at bounding box center [29, 708] width 30 height 31
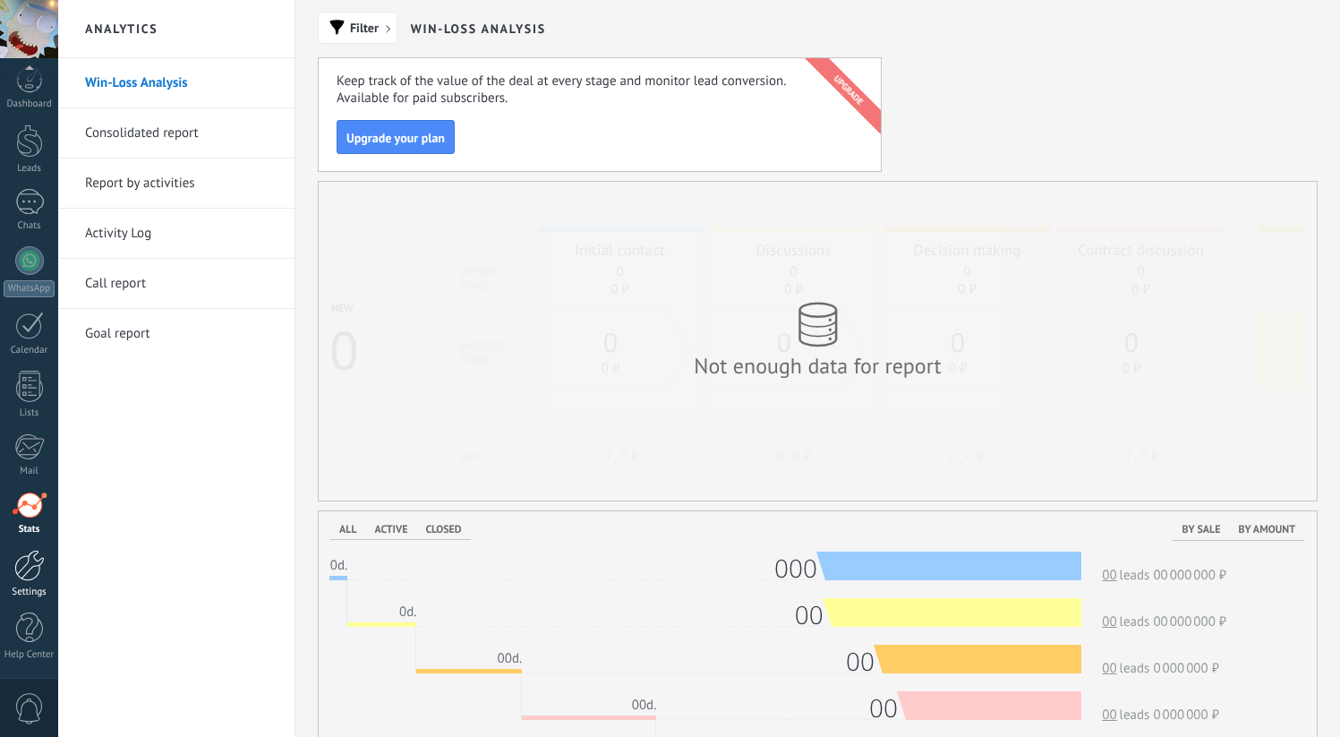
click at [30, 572] on div at bounding box center [29, 565] width 30 height 31
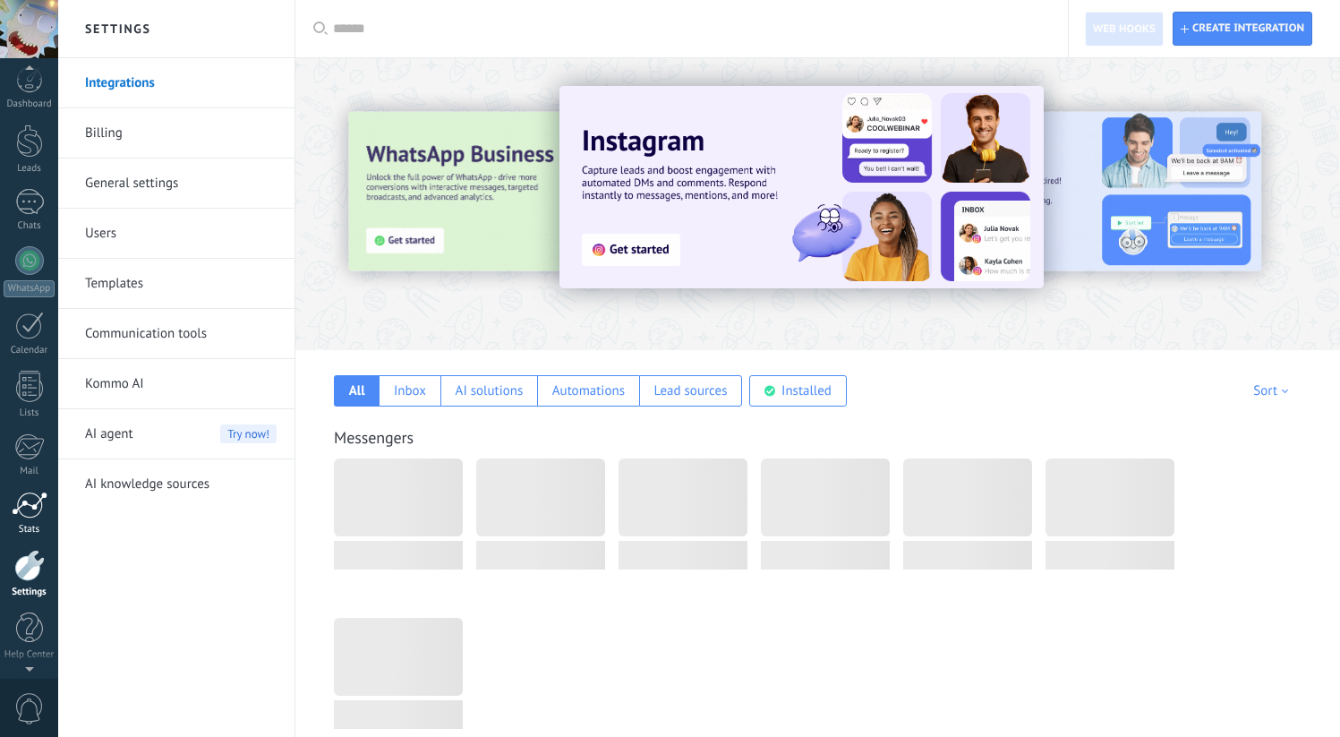
click at [46, 502] on div at bounding box center [30, 504] width 36 height 27
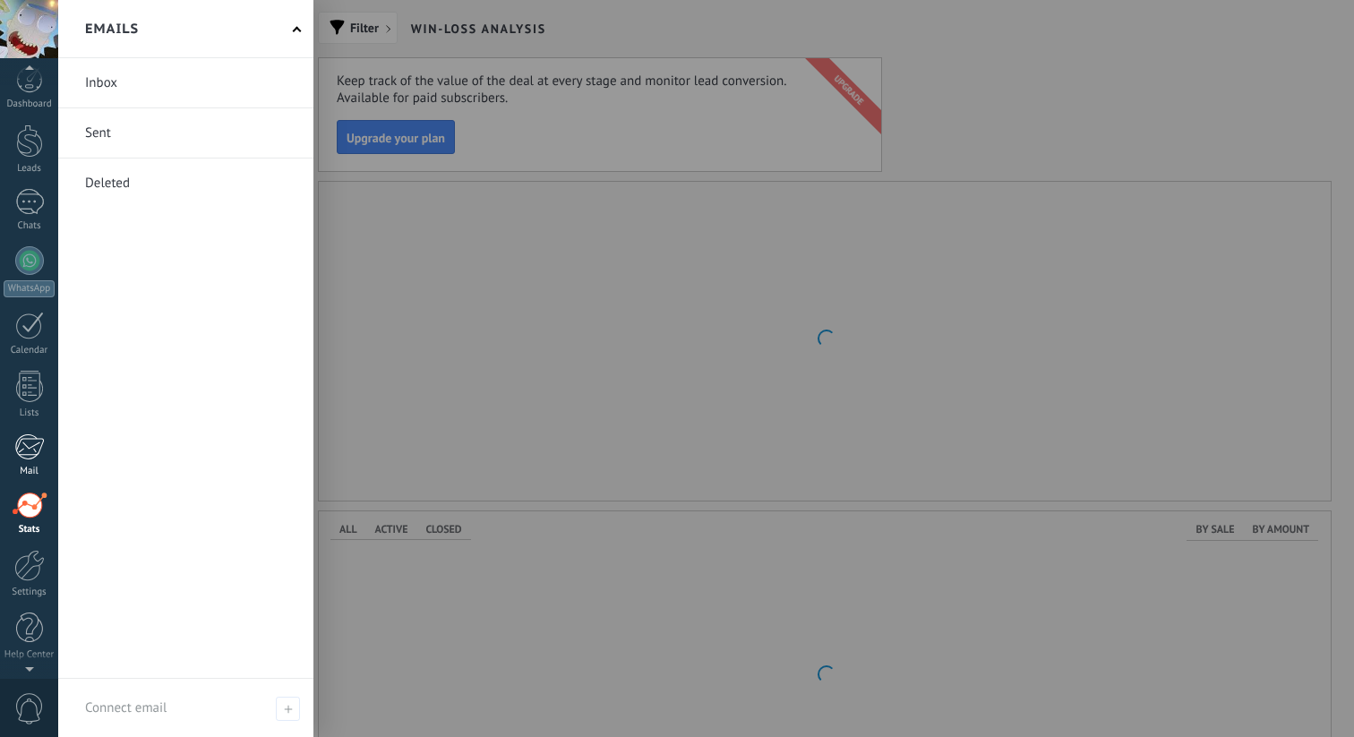
click at [37, 441] on div at bounding box center [29, 446] width 30 height 27
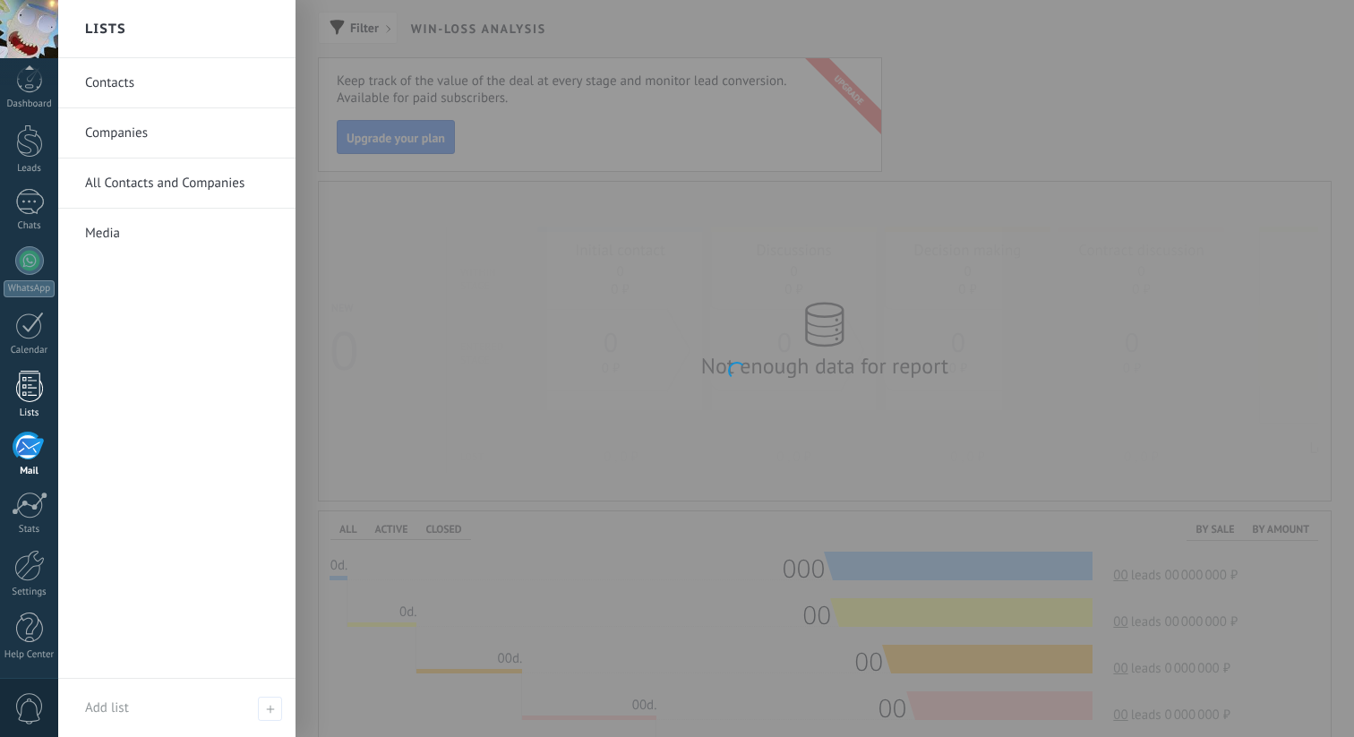
click at [37, 398] on div at bounding box center [29, 386] width 27 height 31
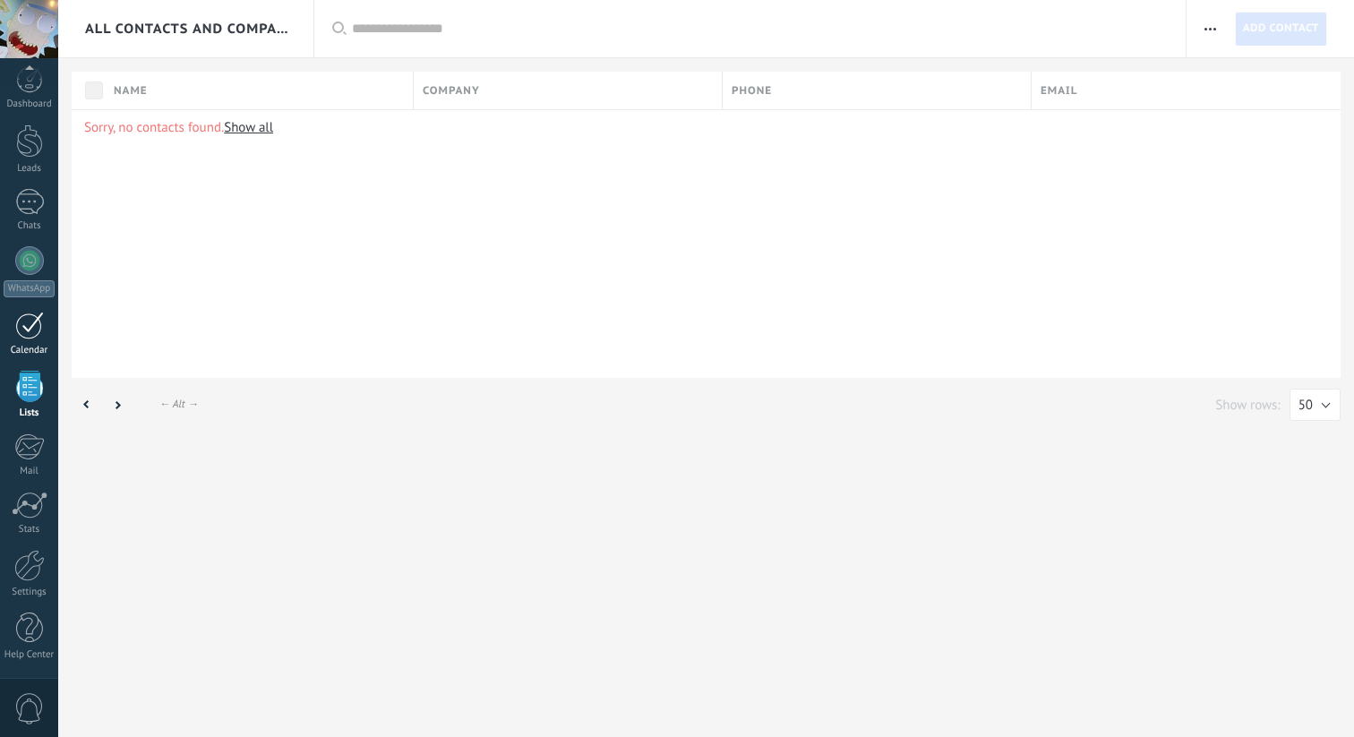
click at [31, 344] on link "Calendar" at bounding box center [29, 334] width 58 height 45
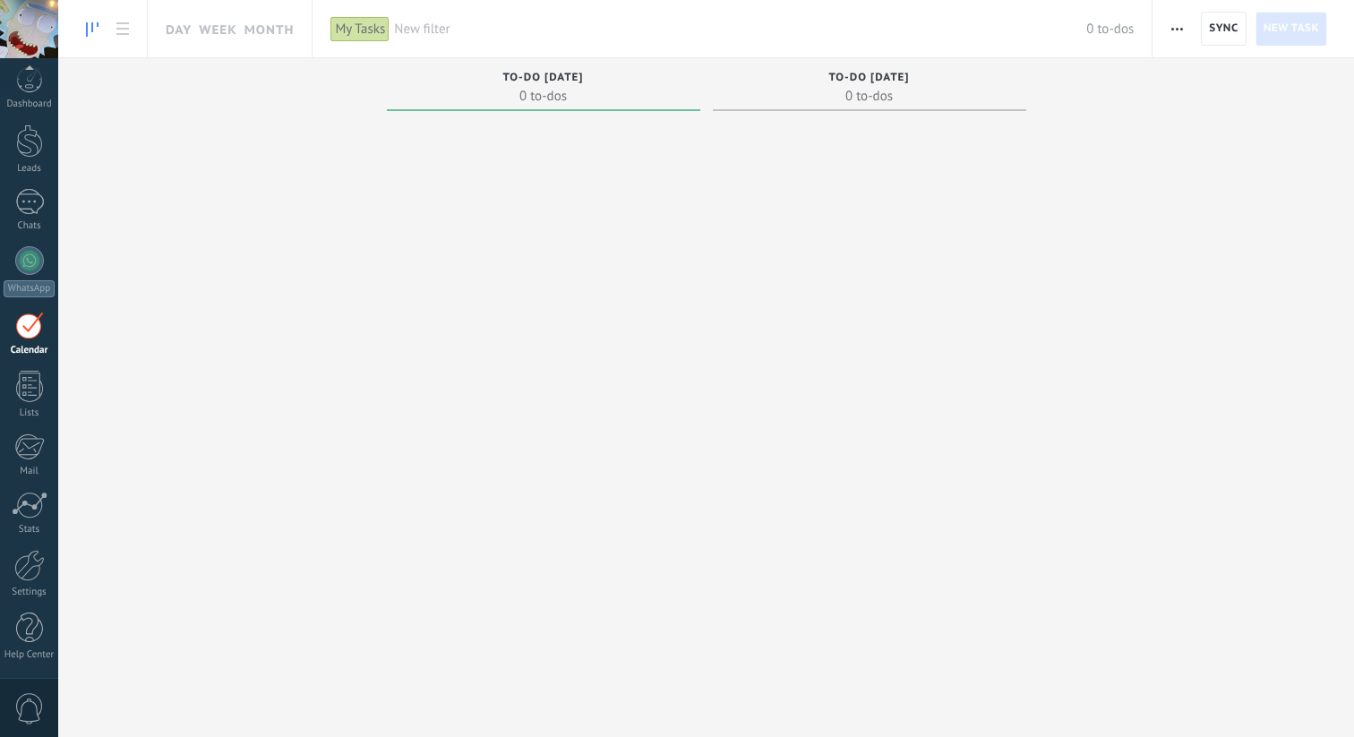
scroll to position [5, 0]
click at [30, 21] on div at bounding box center [29, 29] width 58 height 58
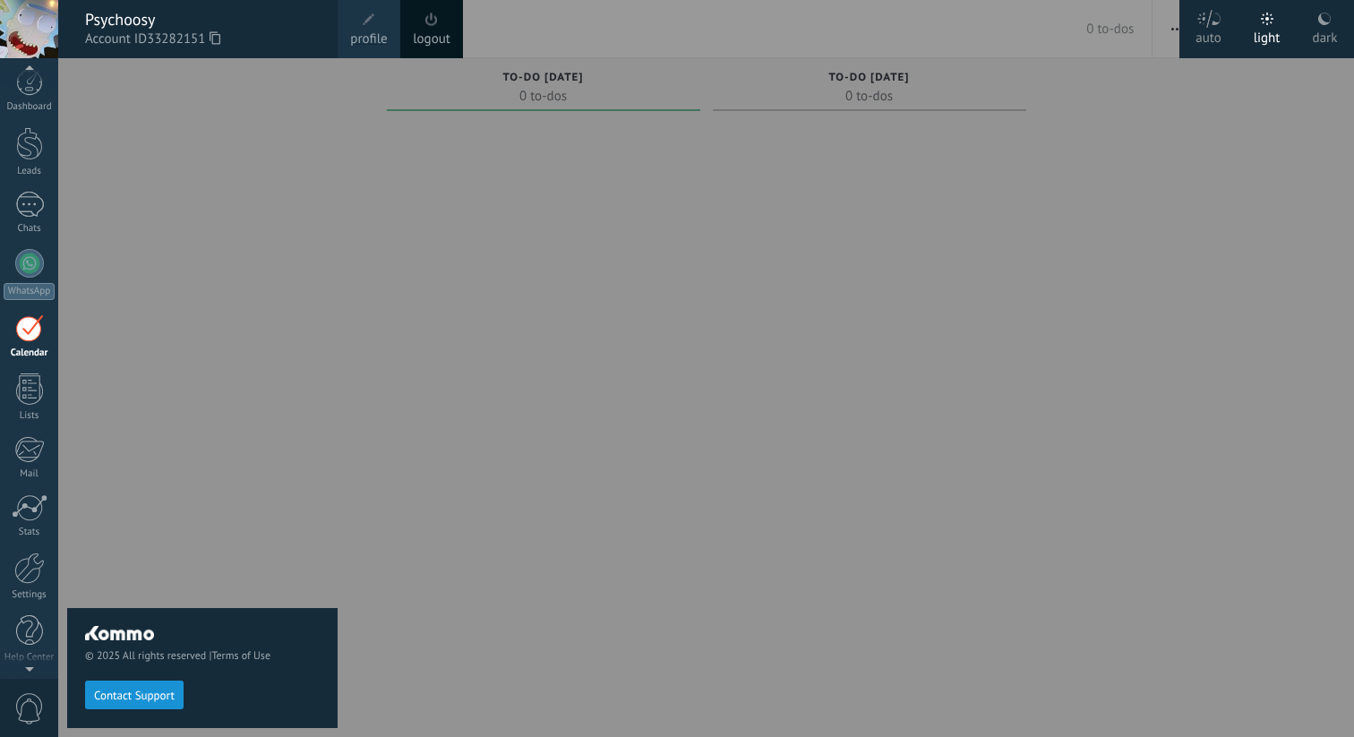
click at [1312, 22] on div "dark" at bounding box center [1324, 35] width 25 height 47
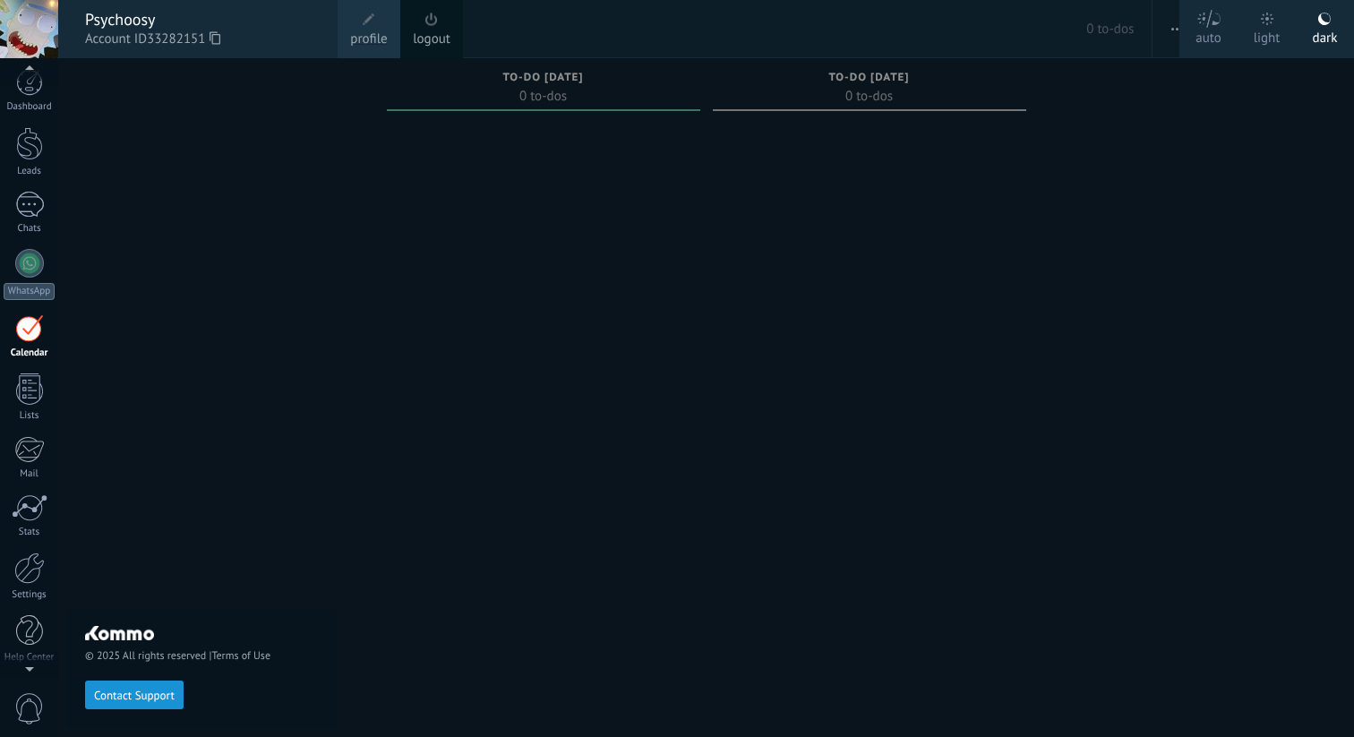
click at [852, 157] on div at bounding box center [735, 368] width 1354 height 737
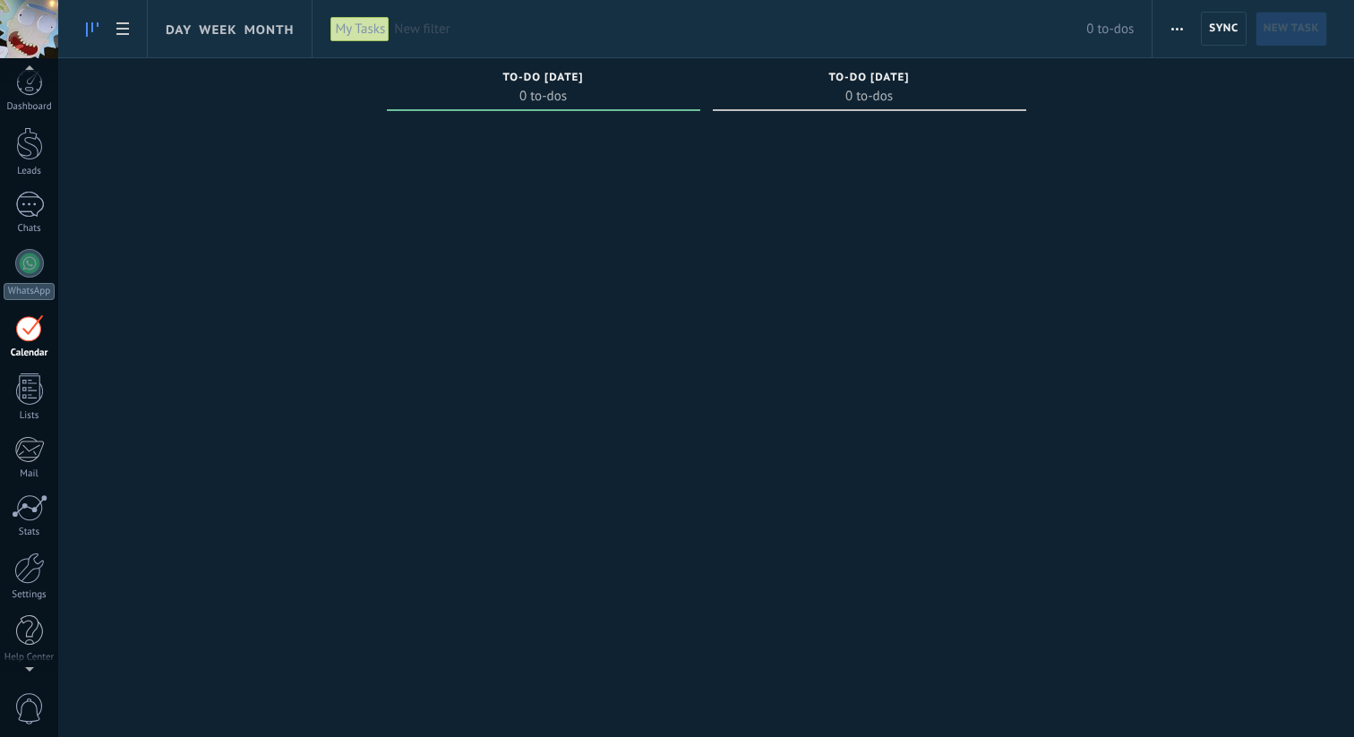
scroll to position [0, 0]
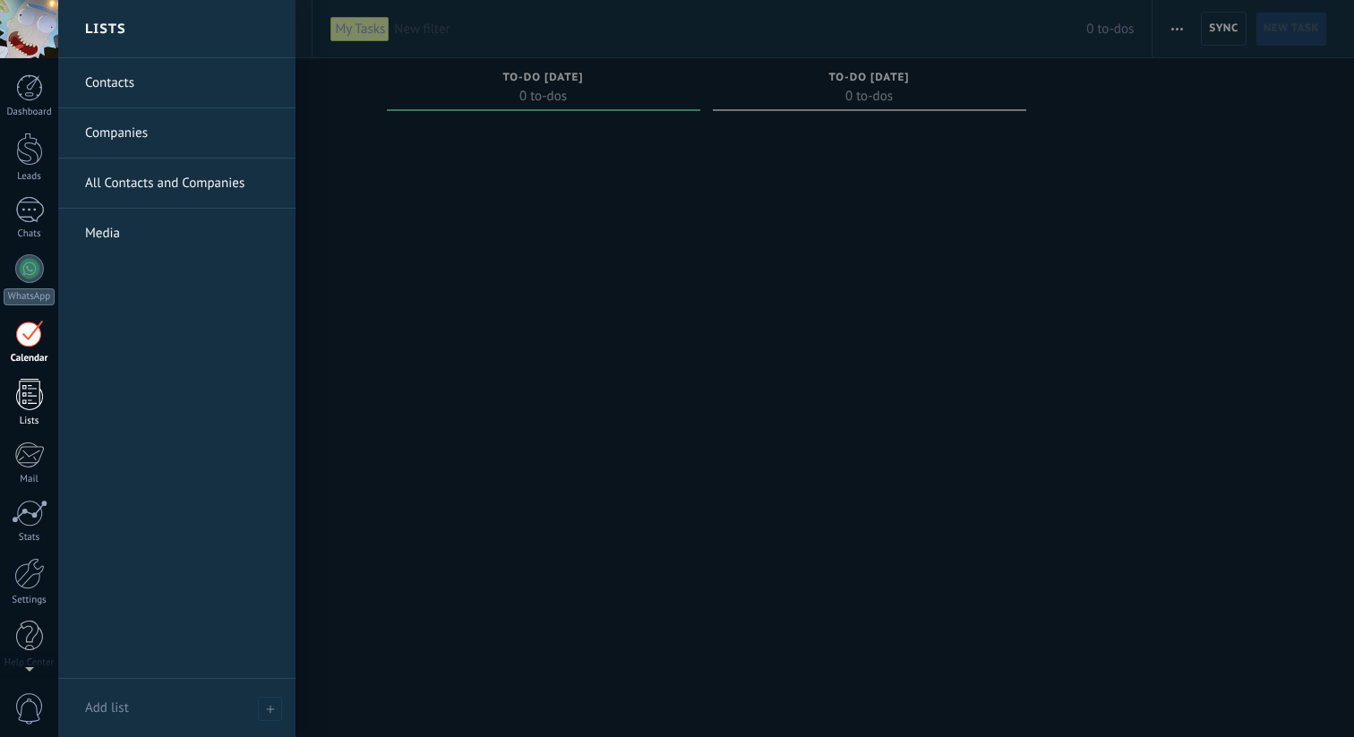
click at [21, 404] on div at bounding box center [29, 394] width 27 height 31
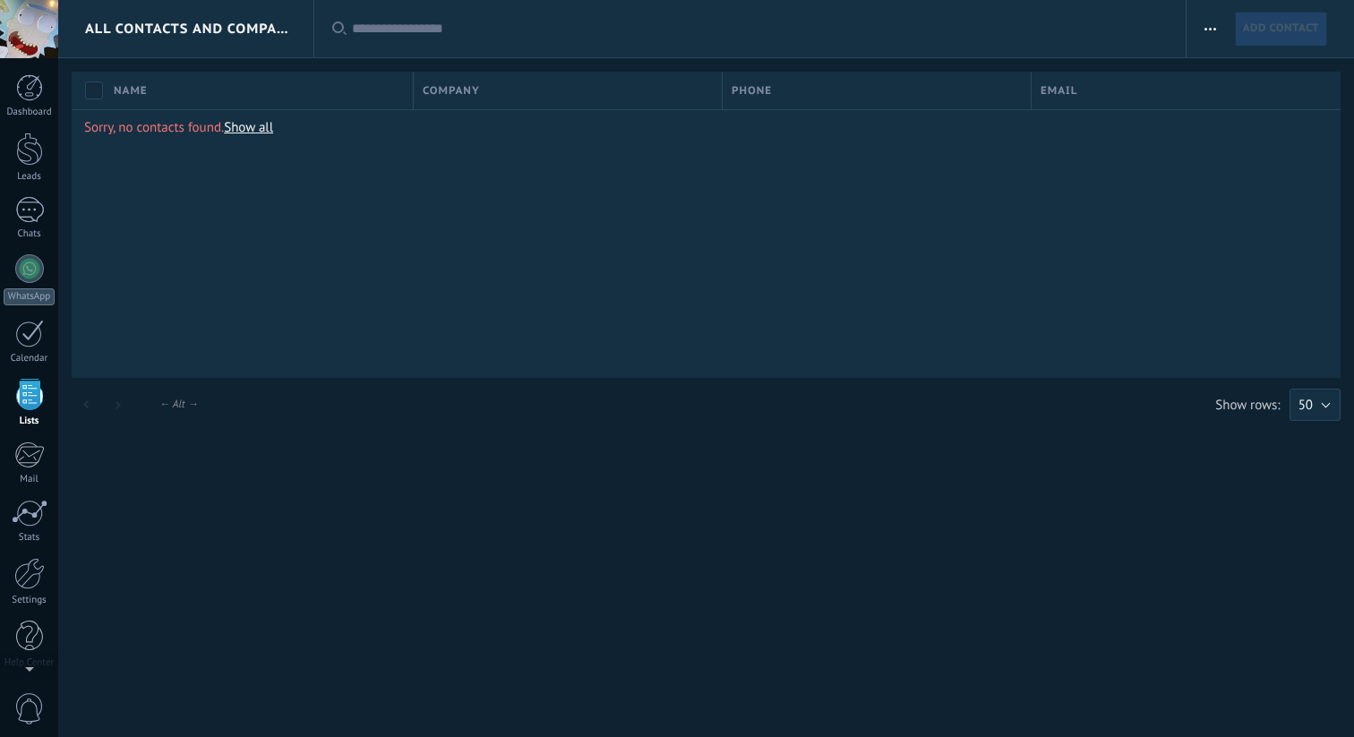
click at [35, 485] on div "Dashboard Leads Chats WhatsApp Customers" at bounding box center [29, 380] width 58 height 612
click at [45, 550] on div "Dashboard Leads Chats WhatsApp Customers" at bounding box center [29, 380] width 58 height 612
click at [42, 580] on div at bounding box center [29, 573] width 30 height 31
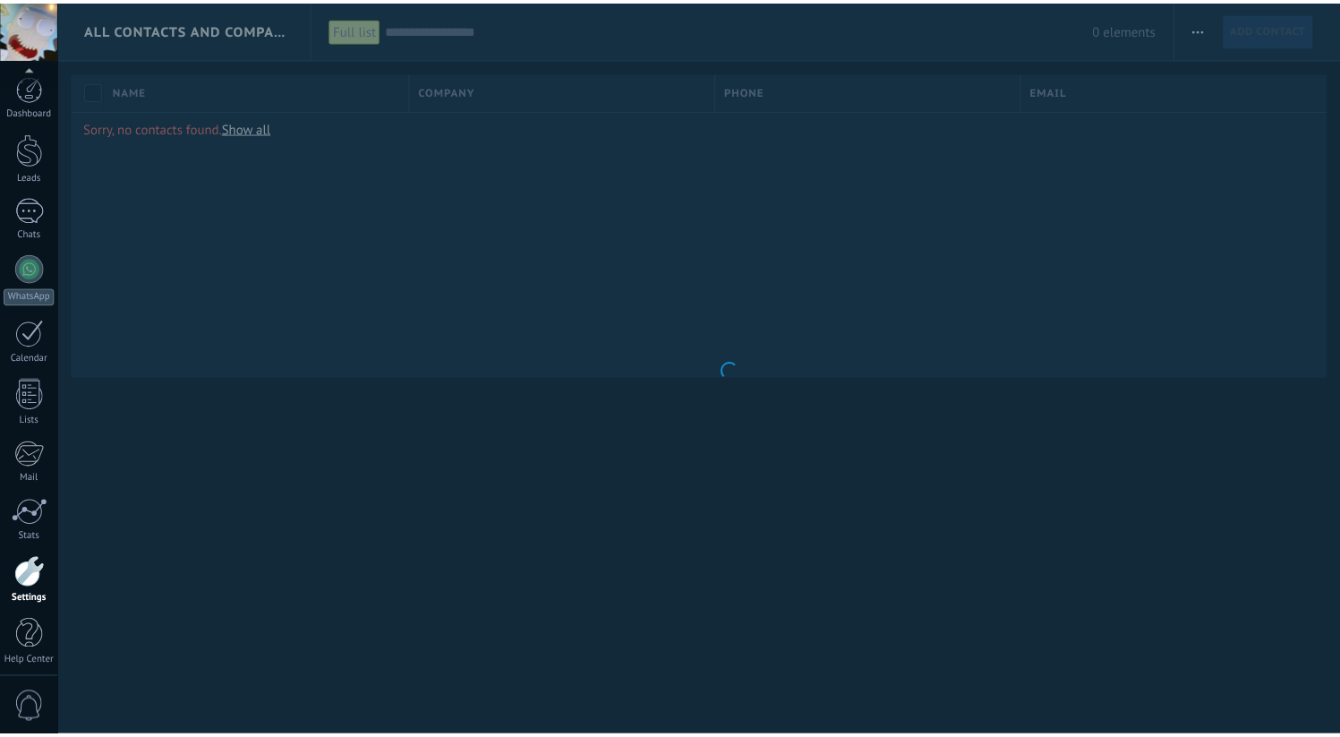
scroll to position [8, 0]
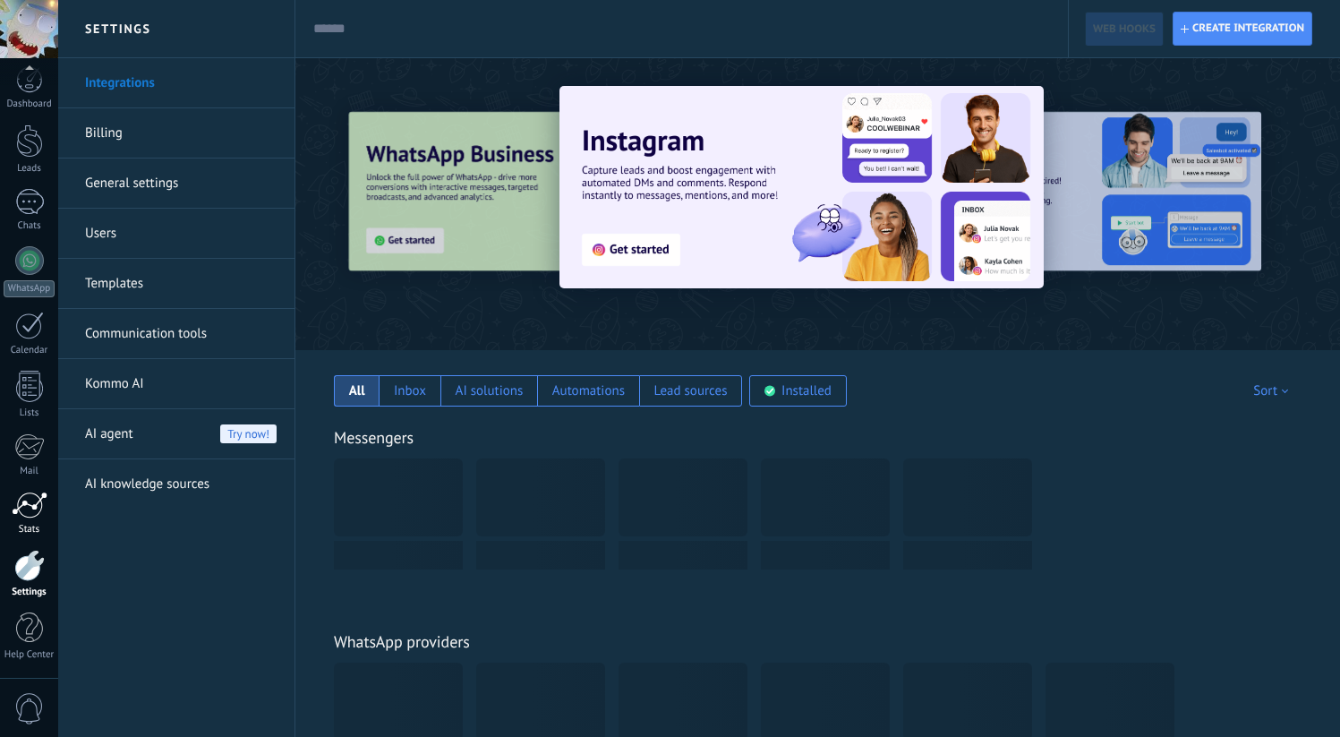
click at [35, 526] on div "Stats" at bounding box center [30, 530] width 52 height 12
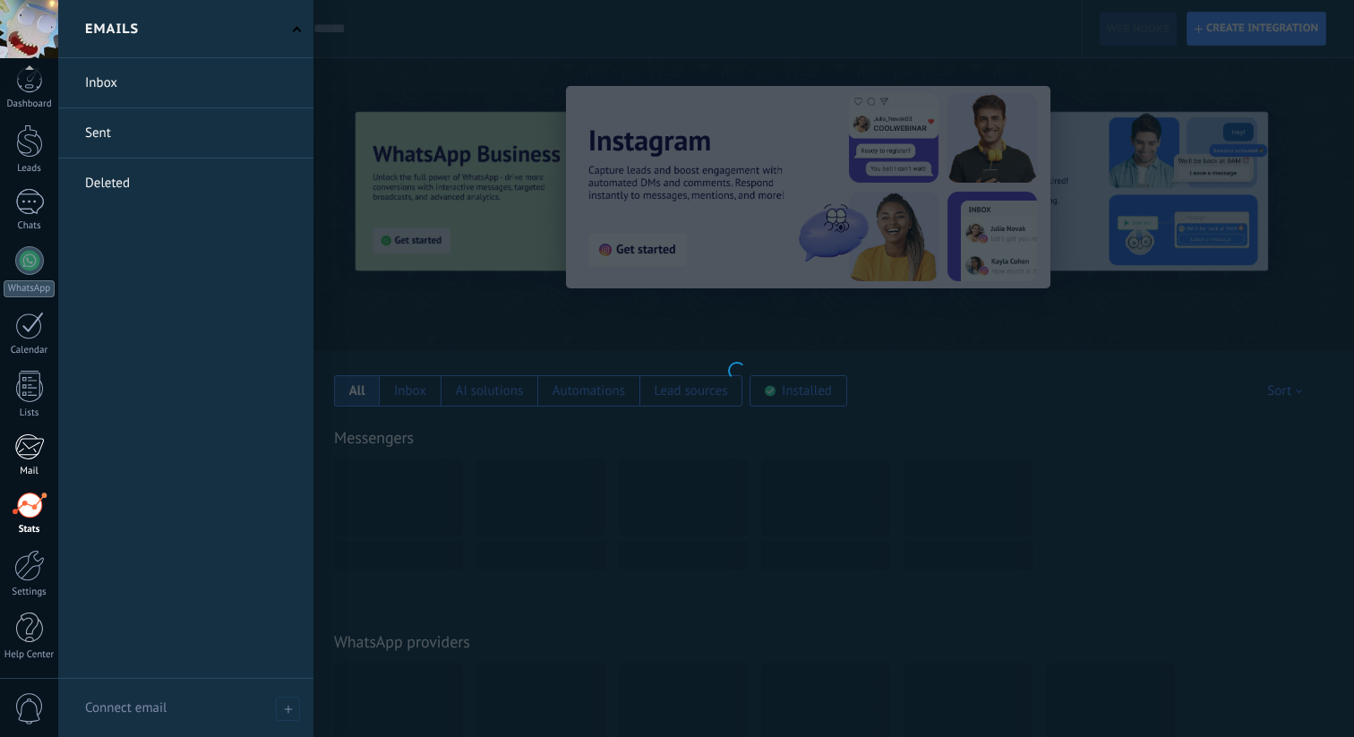
click at [37, 448] on div at bounding box center [29, 446] width 30 height 27
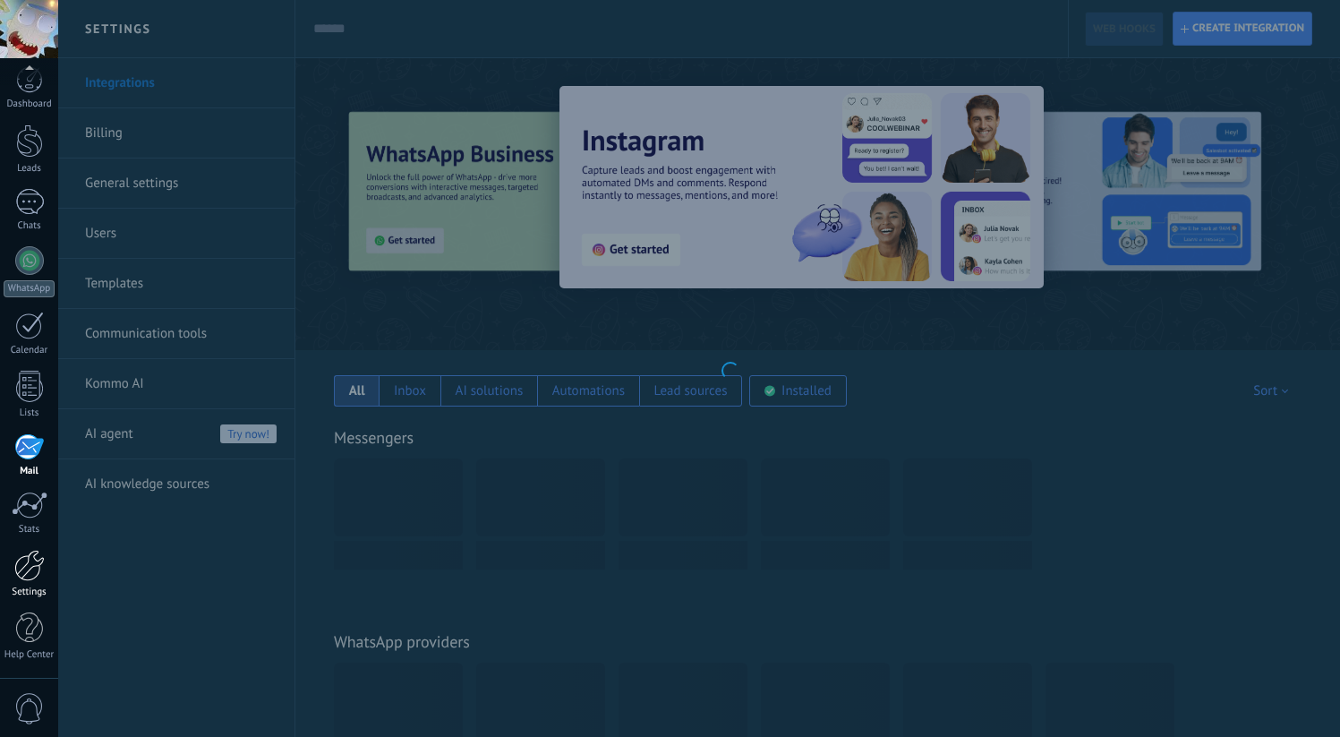
click at [26, 573] on div at bounding box center [29, 565] width 30 height 31
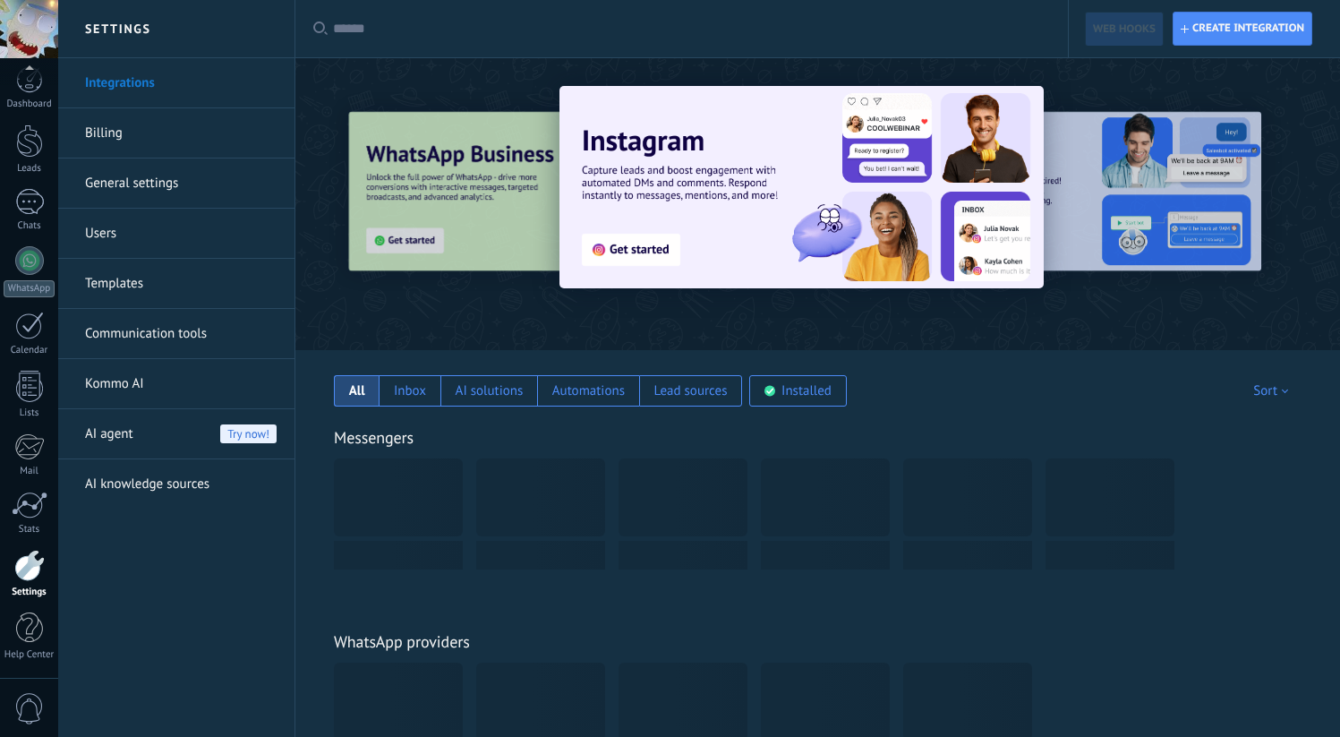
click at [169, 124] on link "Billing" at bounding box center [181, 133] width 192 height 50
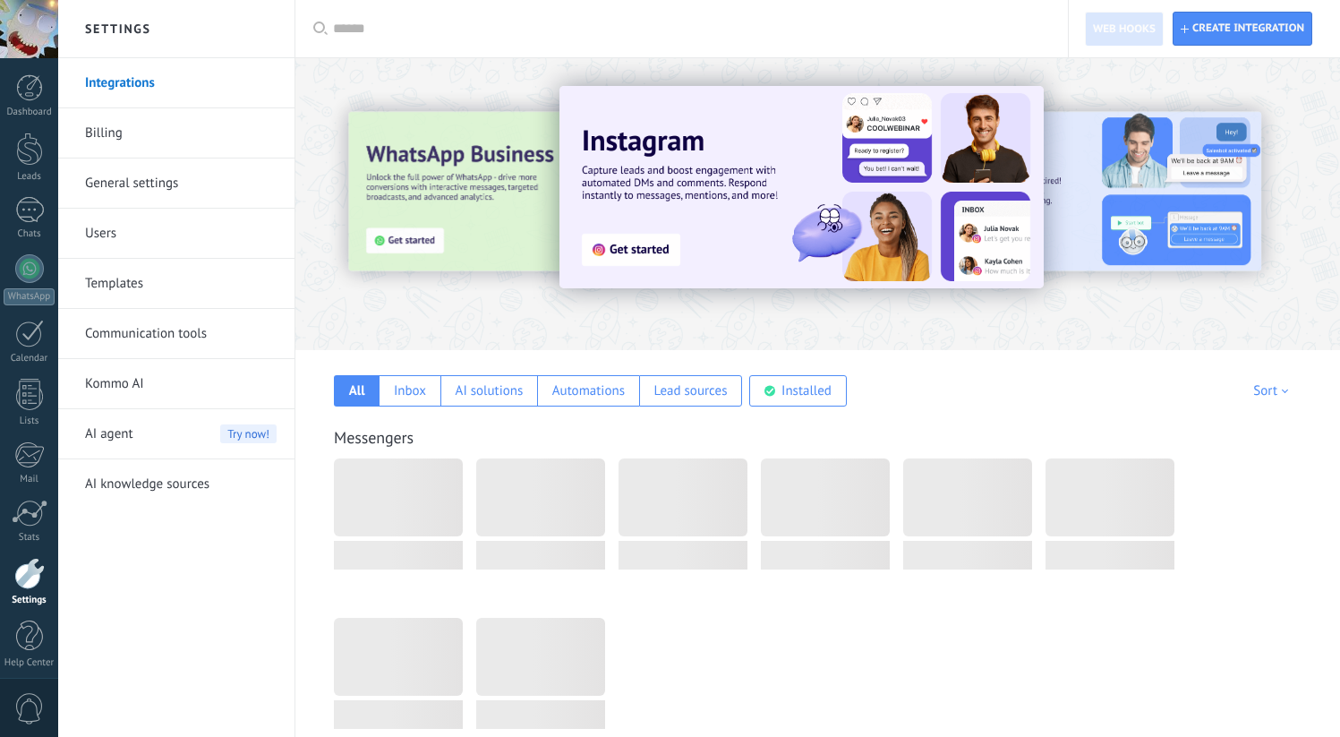
drag, startPoint x: 1064, startPoint y: 194, endPoint x: 736, endPoint y: 194, distance: 327.7
click at [738, 194] on div at bounding box center [817, 199] width 1045 height 257
click at [1152, 246] on div at bounding box center [1262, 203] width 403 height 161
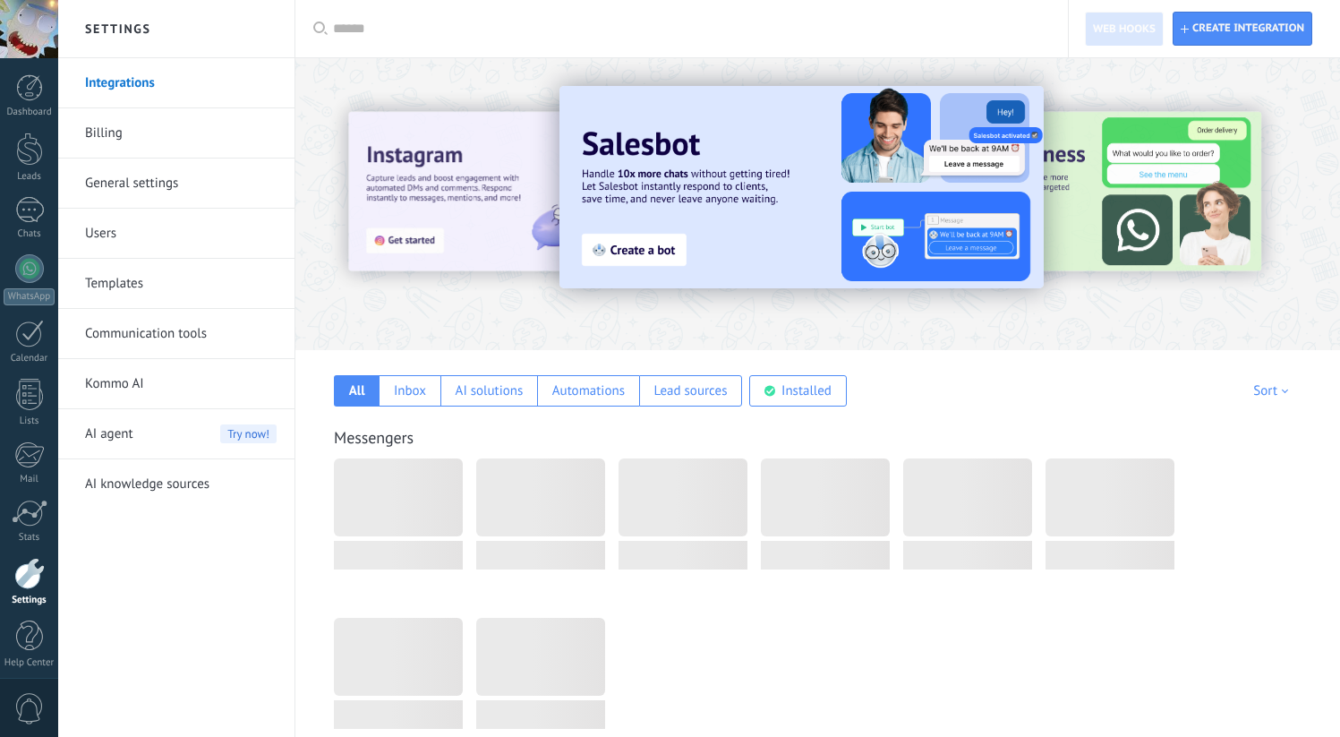
click at [1152, 246] on div at bounding box center [1262, 203] width 403 height 161
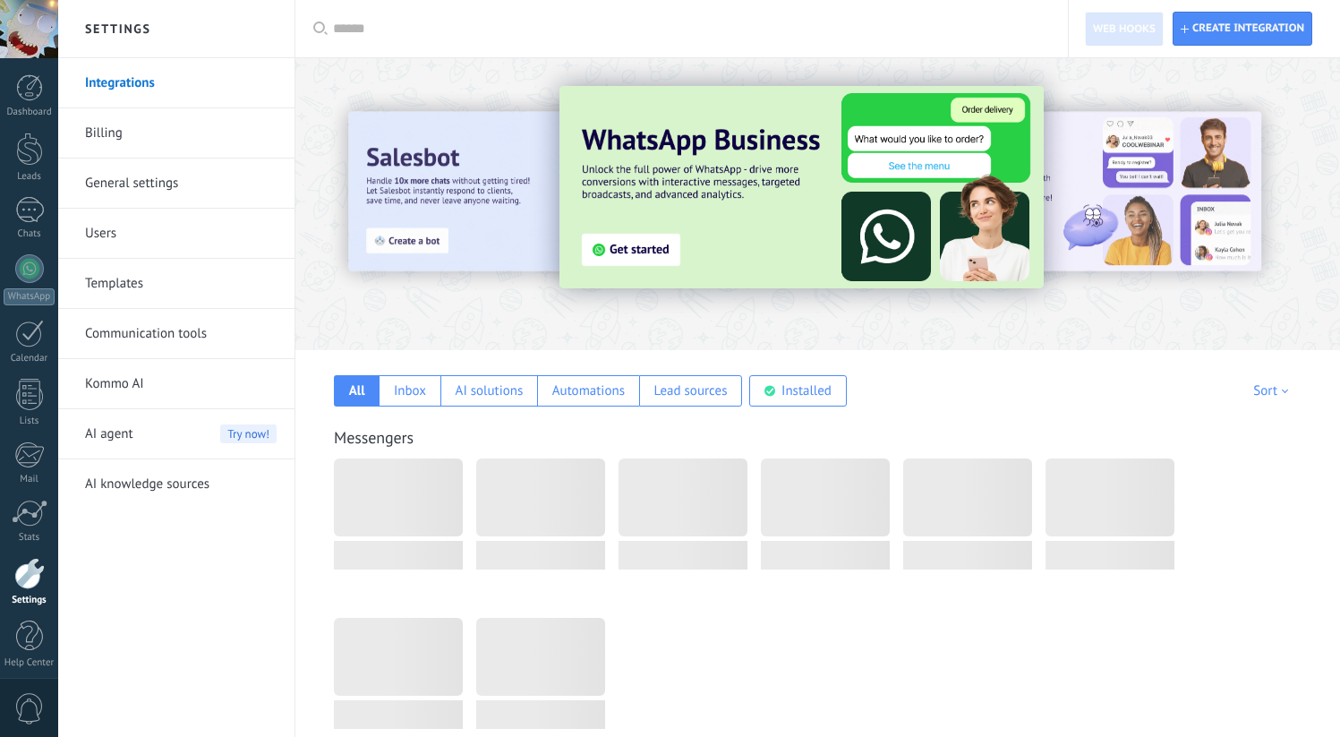
click at [1152, 246] on div at bounding box center [1262, 203] width 403 height 161
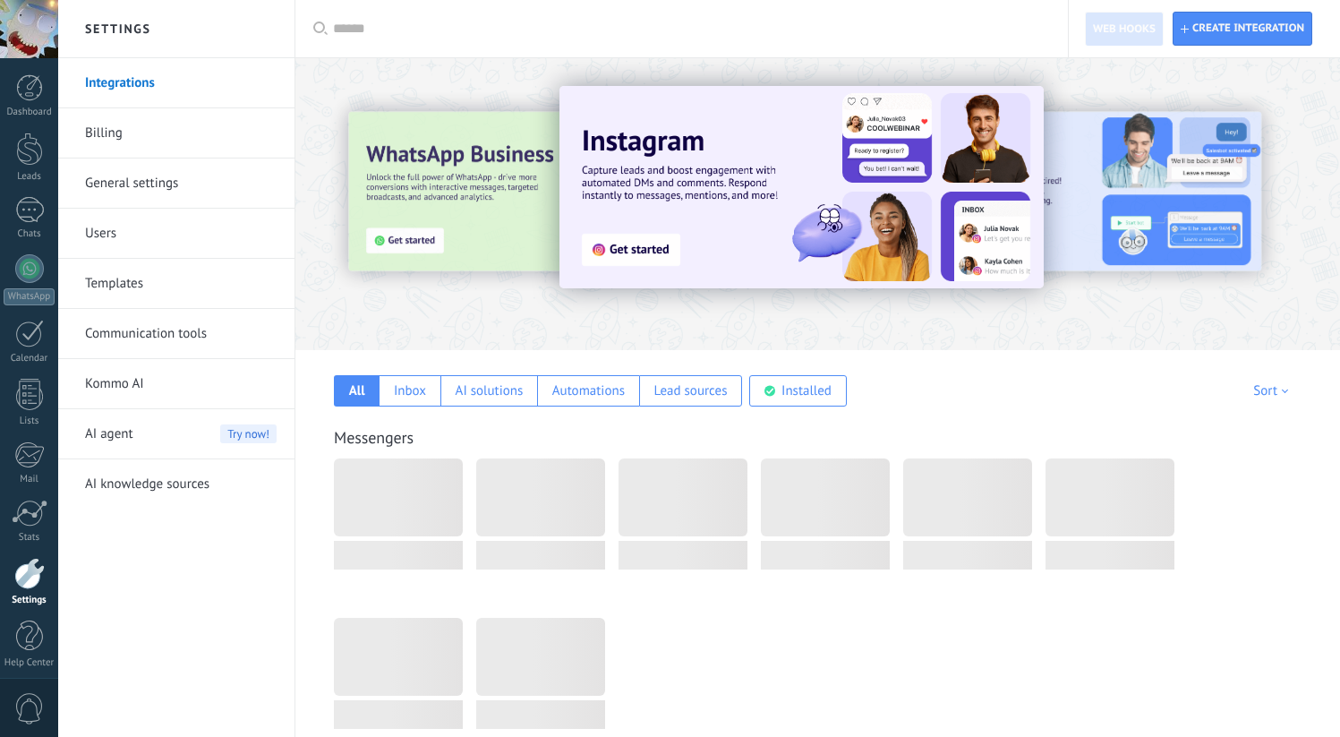
click at [661, 410] on div "Messengers" at bounding box center [817, 572] width 1009 height 363
click at [661, 405] on div "Lead sources" at bounding box center [691, 390] width 104 height 31
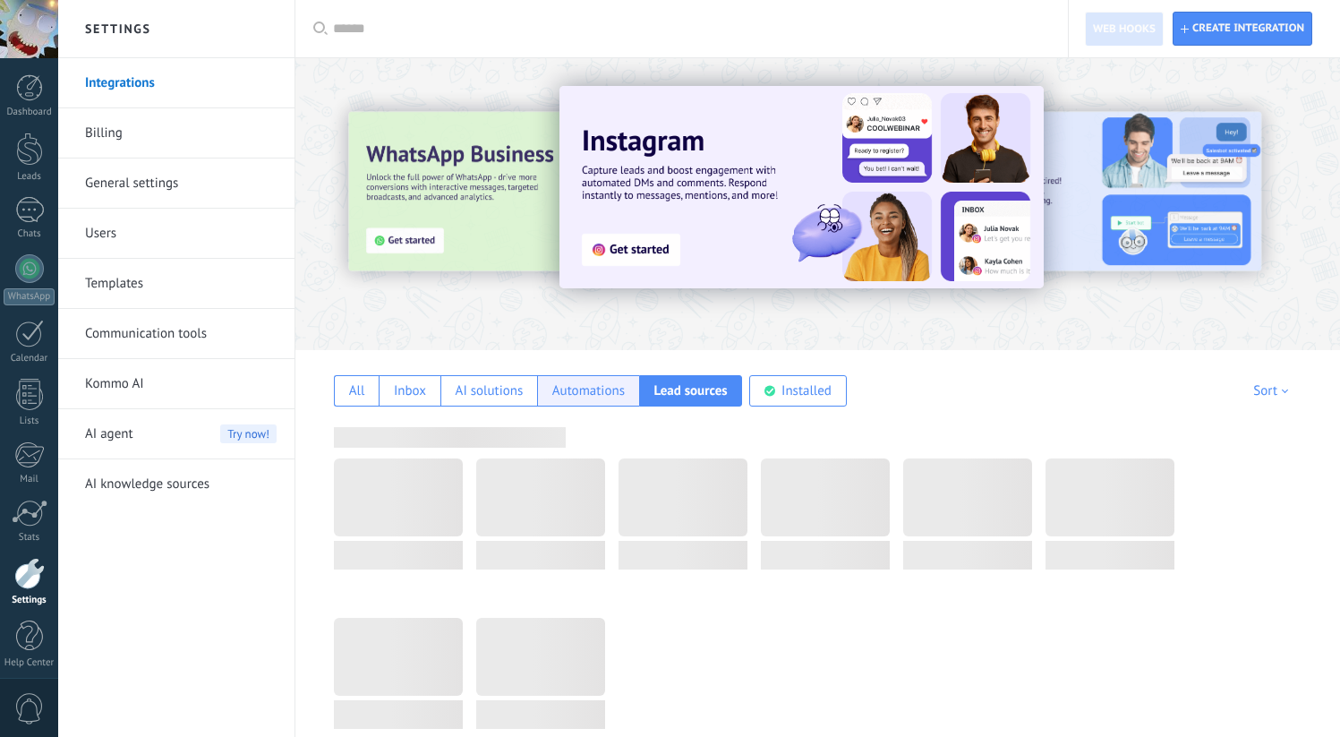
click at [610, 397] on div "Automations" at bounding box center [588, 390] width 73 height 17
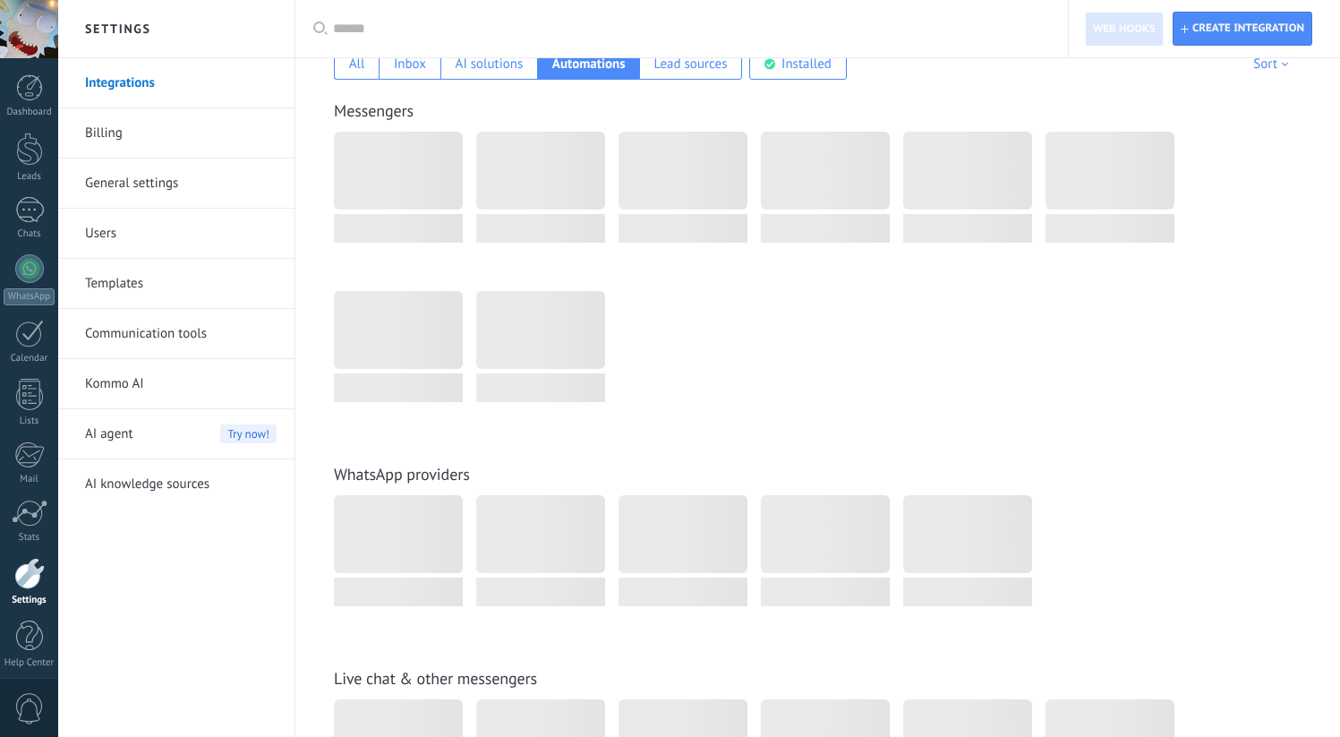
scroll to position [311, 0]
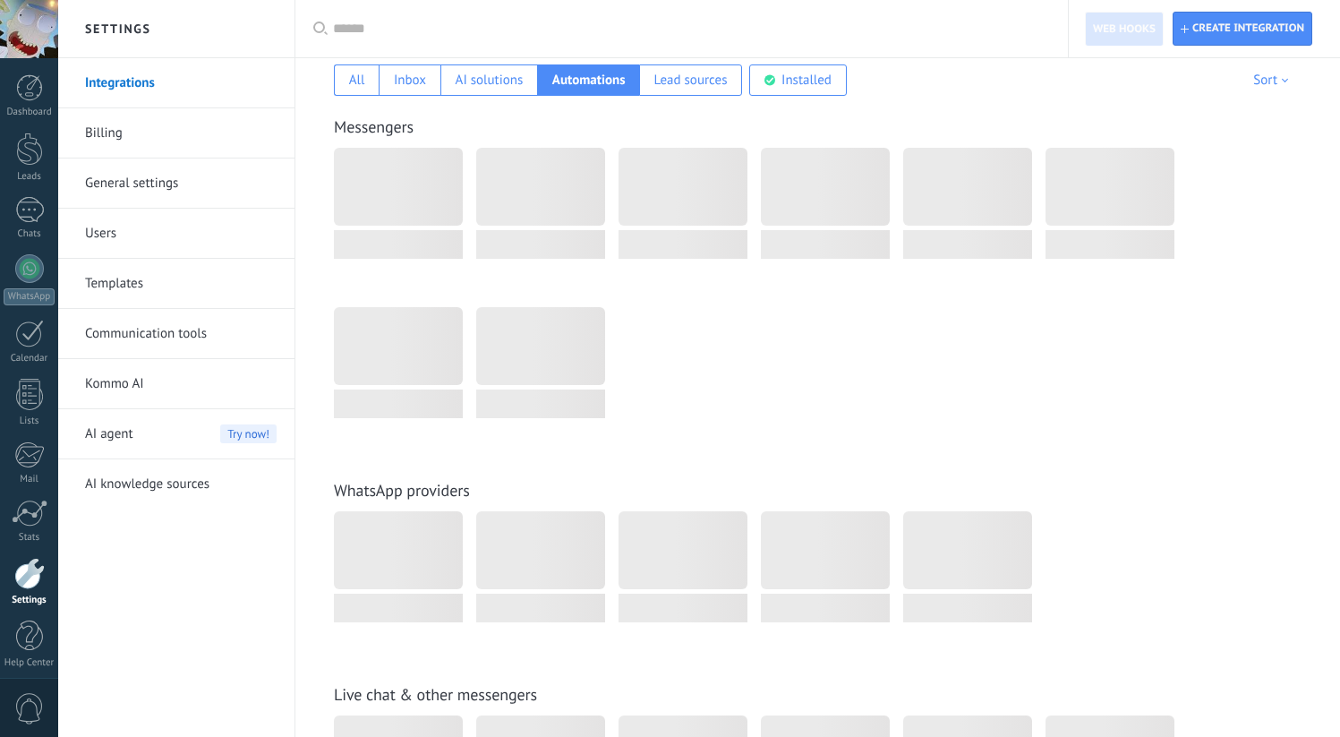
drag, startPoint x: 564, startPoint y: 353, endPoint x: 508, endPoint y: 357, distance: 56.6
click at [508, 357] on div at bounding box center [540, 346] width 129 height 78
click at [371, 382] on div at bounding box center [398, 346] width 129 height 78
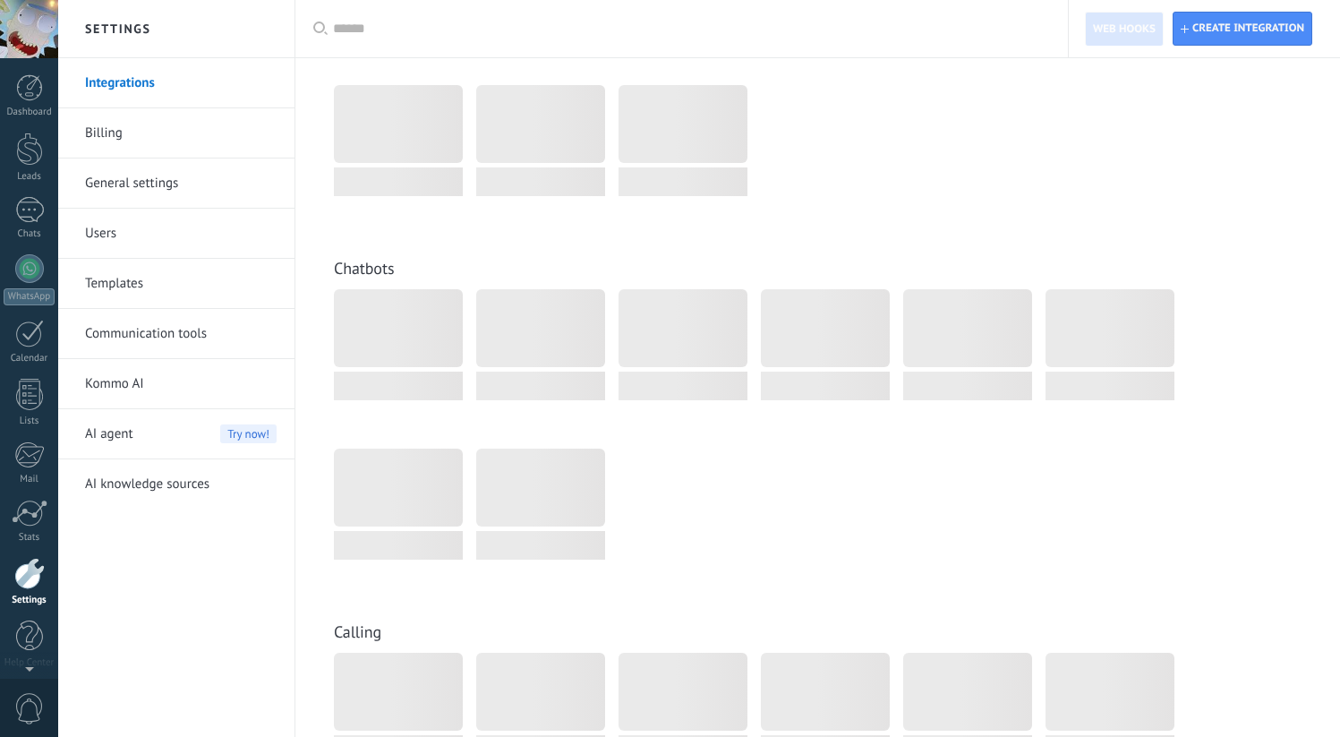
scroll to position [8, 0]
click at [27, 132] on div at bounding box center [29, 140] width 27 height 33
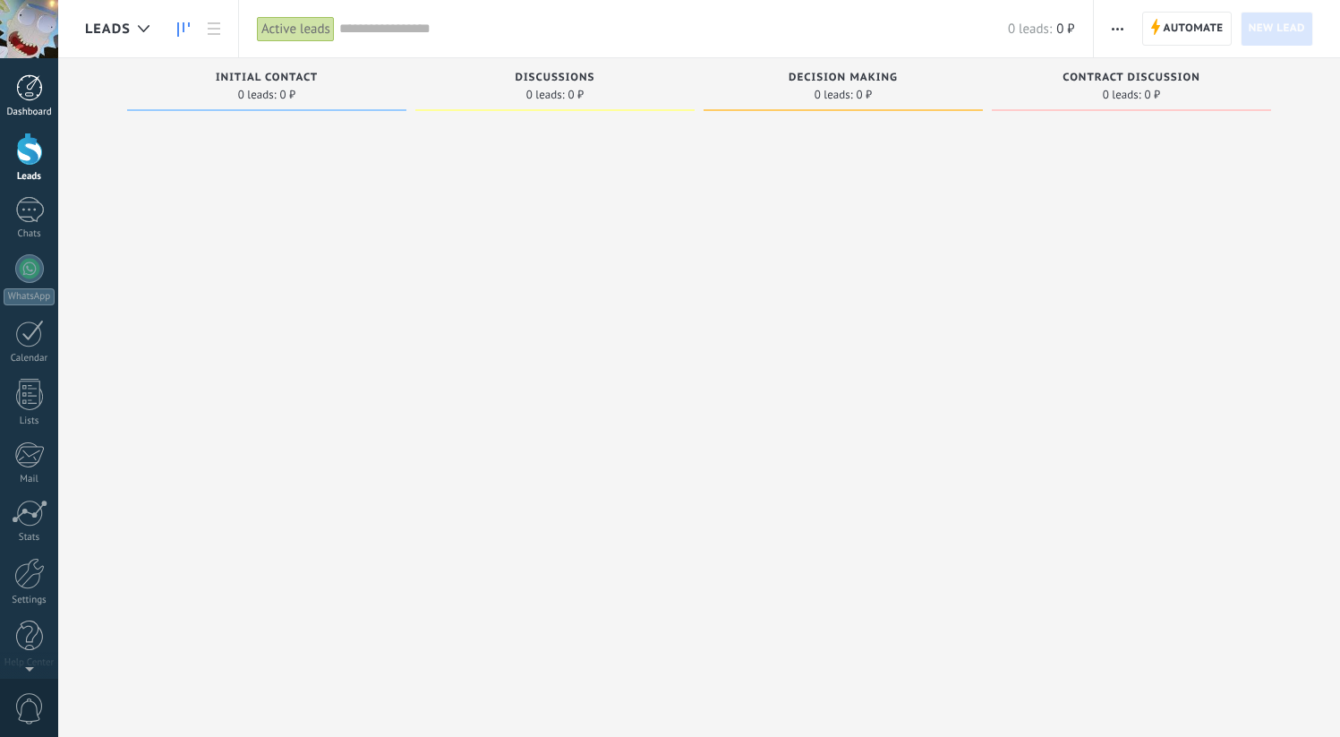
scroll to position [3, 0]
click at [28, 115] on div "Dashboard" at bounding box center [30, 110] width 52 height 12
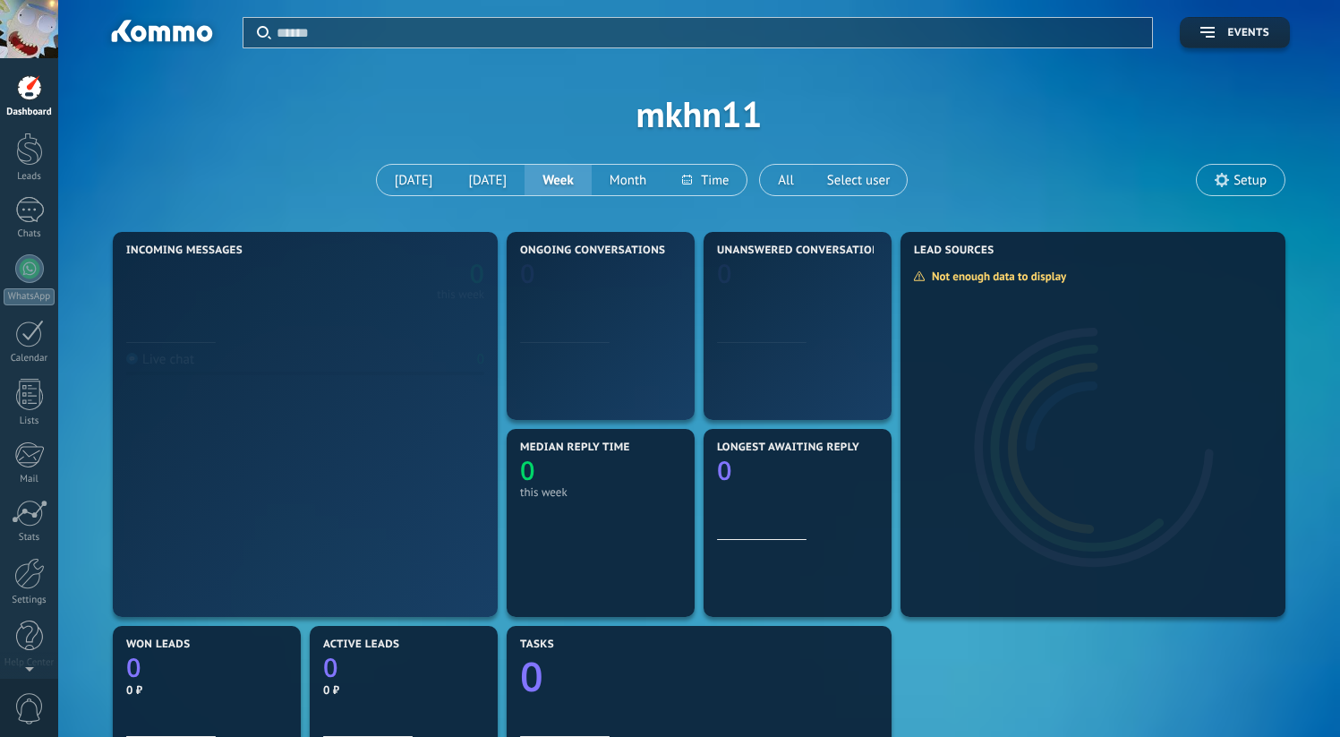
click at [28, 36] on div at bounding box center [29, 29] width 58 height 58
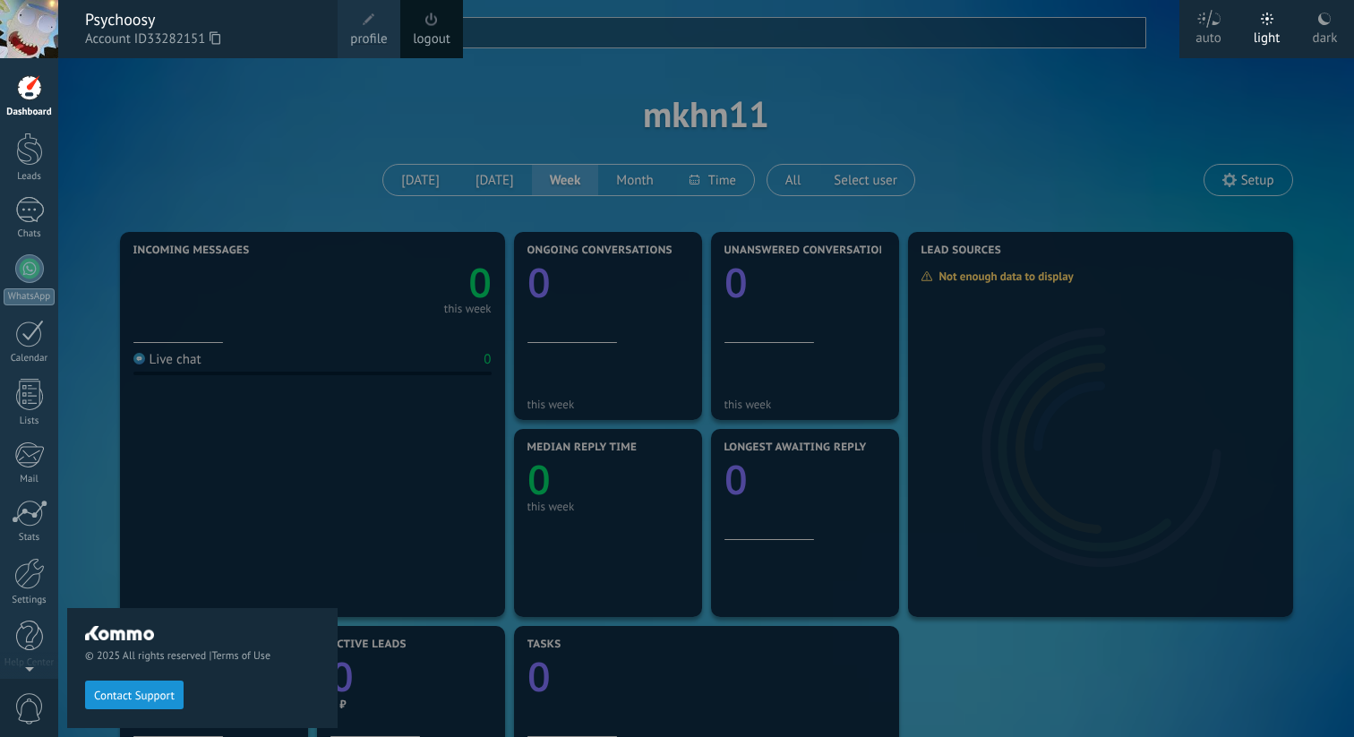
click at [28, 37] on div at bounding box center [29, 29] width 58 height 58
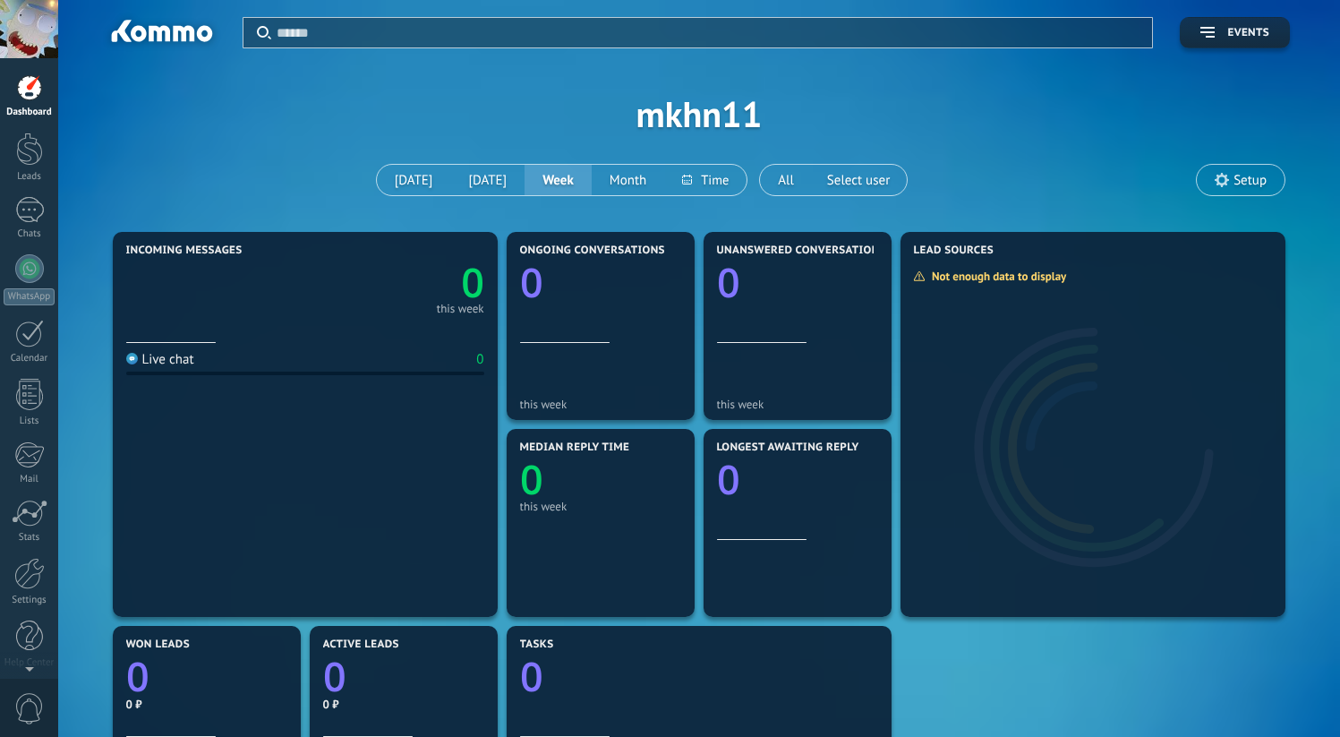
click at [28, 37] on div at bounding box center [29, 29] width 58 height 58
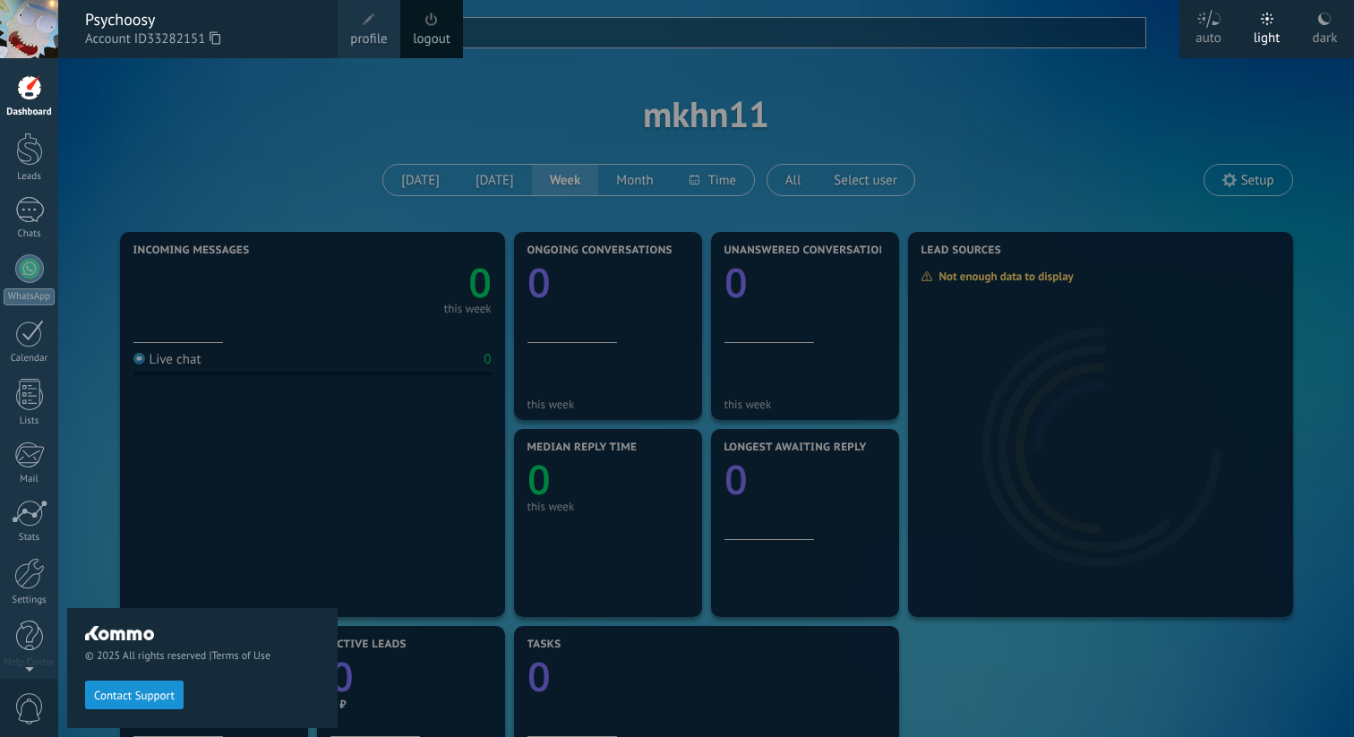
click at [952, 159] on div at bounding box center [735, 368] width 1354 height 737
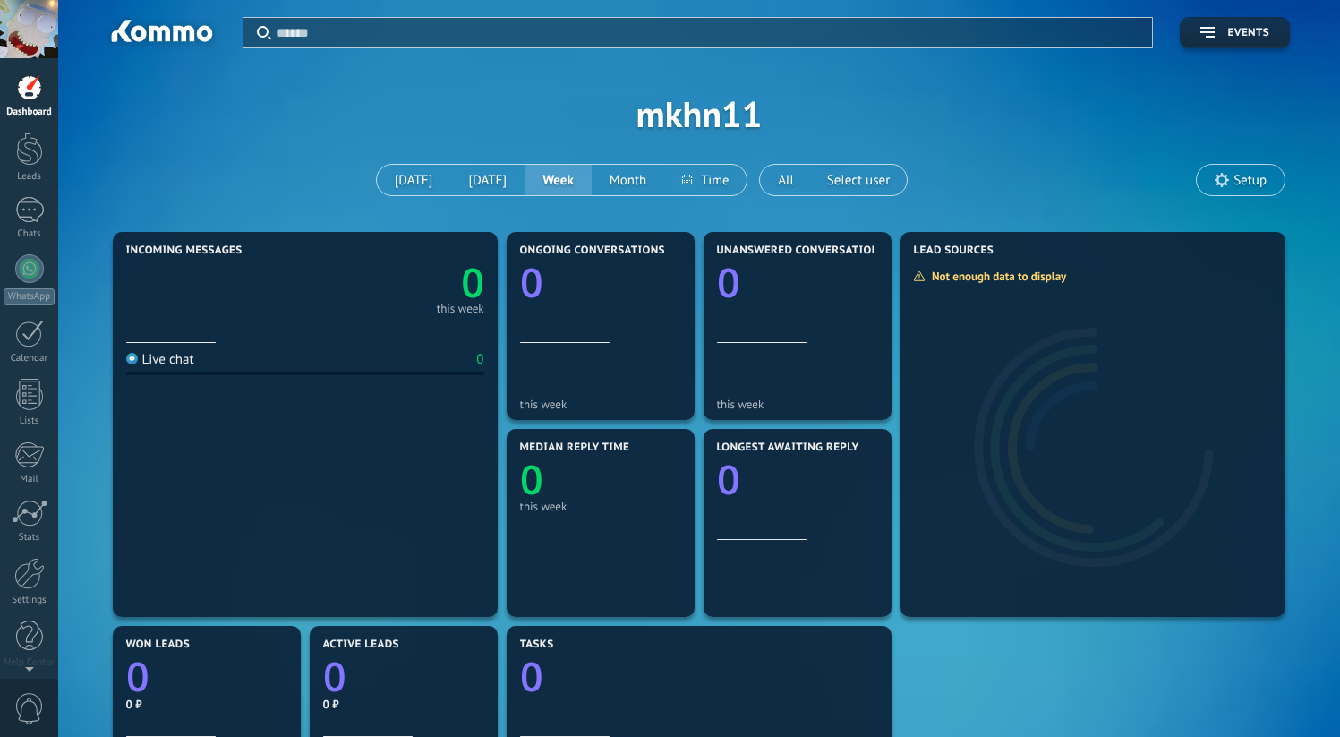
scroll to position [530, 0]
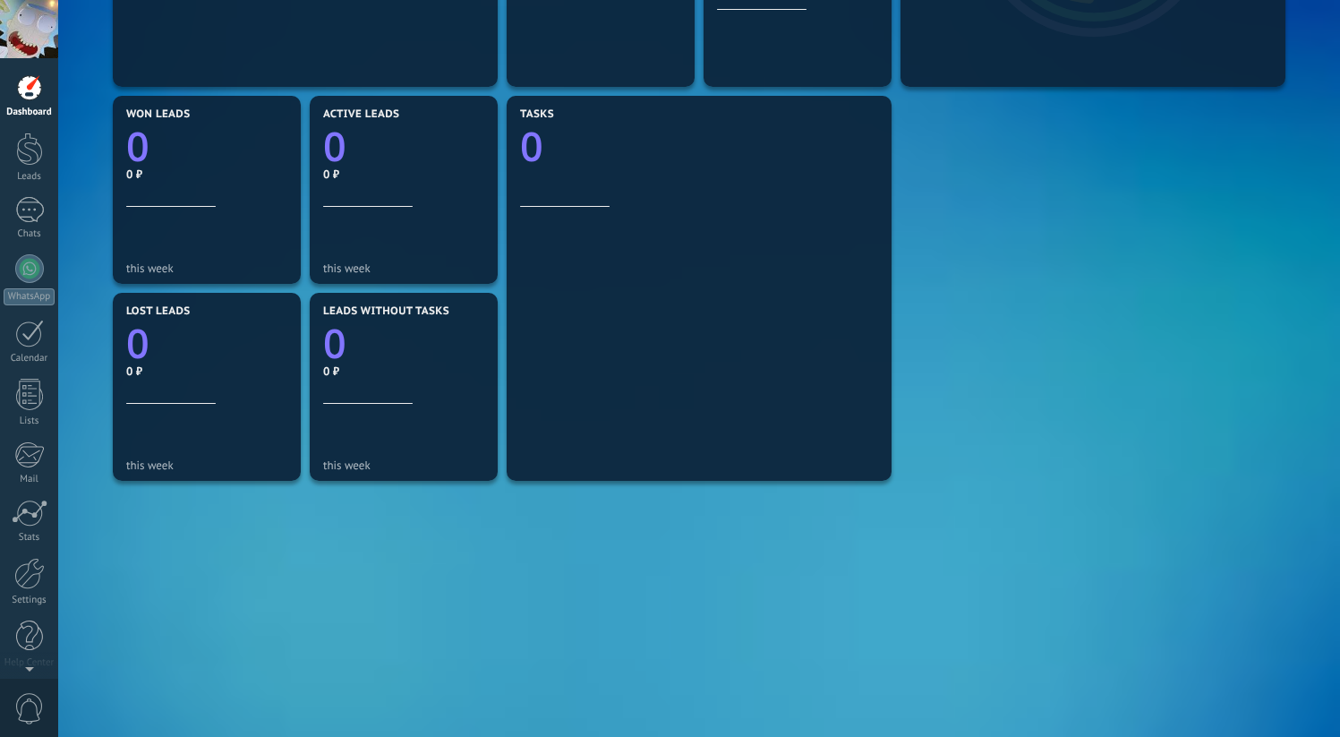
drag, startPoint x: 1084, startPoint y: 332, endPoint x: 939, endPoint y: 439, distance: 180.0
click at [949, 436] on div "Incoming messages 0 this week Live chat 0 Ongoing conversations 0 this week Una…" at bounding box center [699, 189] width 1182 height 985
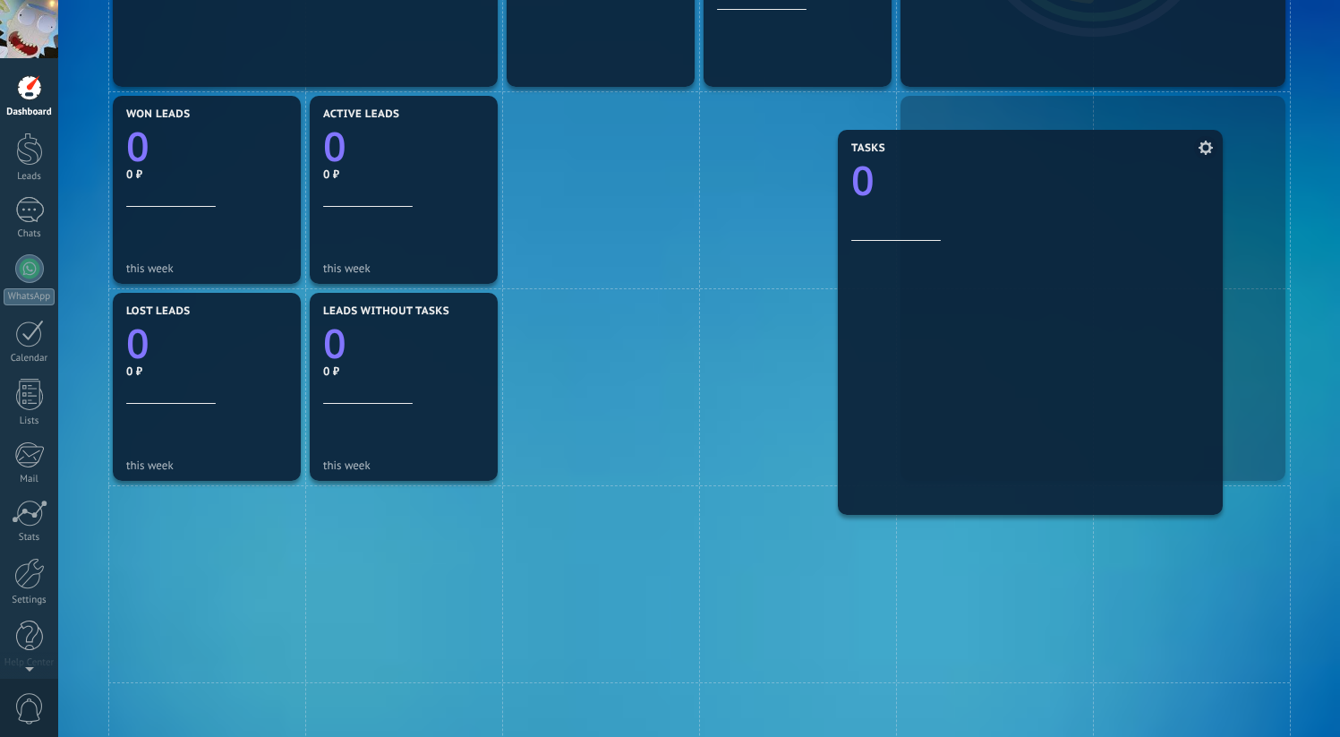
drag, startPoint x: 775, startPoint y: 426, endPoint x: 1107, endPoint y: 460, distance: 333.0
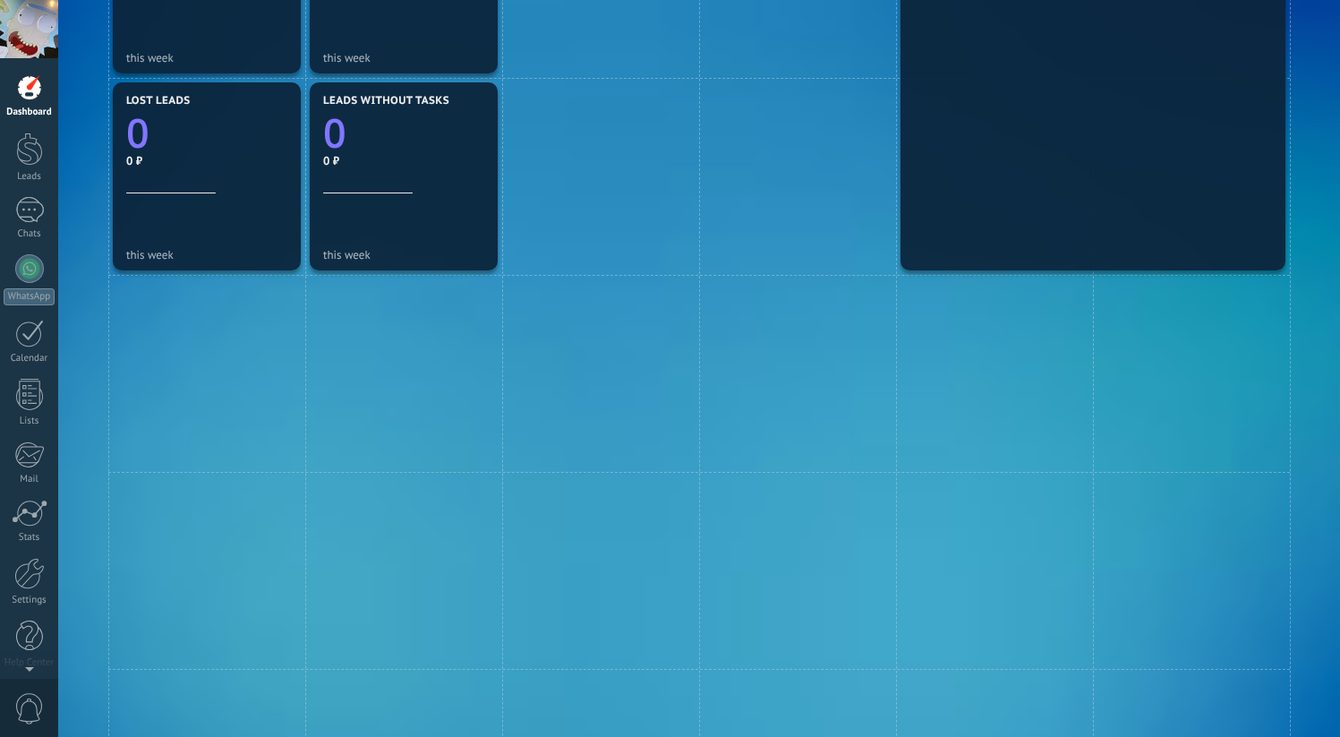
scroll to position [924, 0]
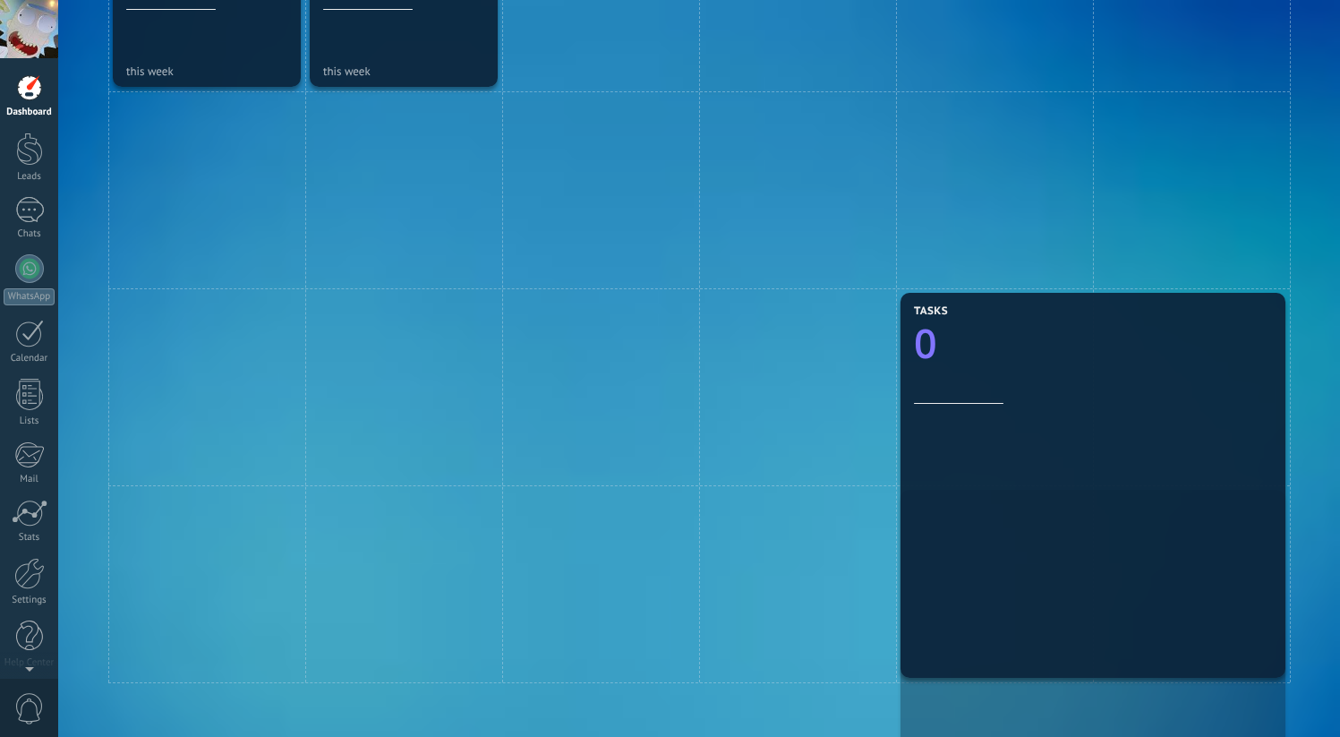
drag, startPoint x: 1063, startPoint y: 43, endPoint x: 1090, endPoint y: 736, distance: 693.5
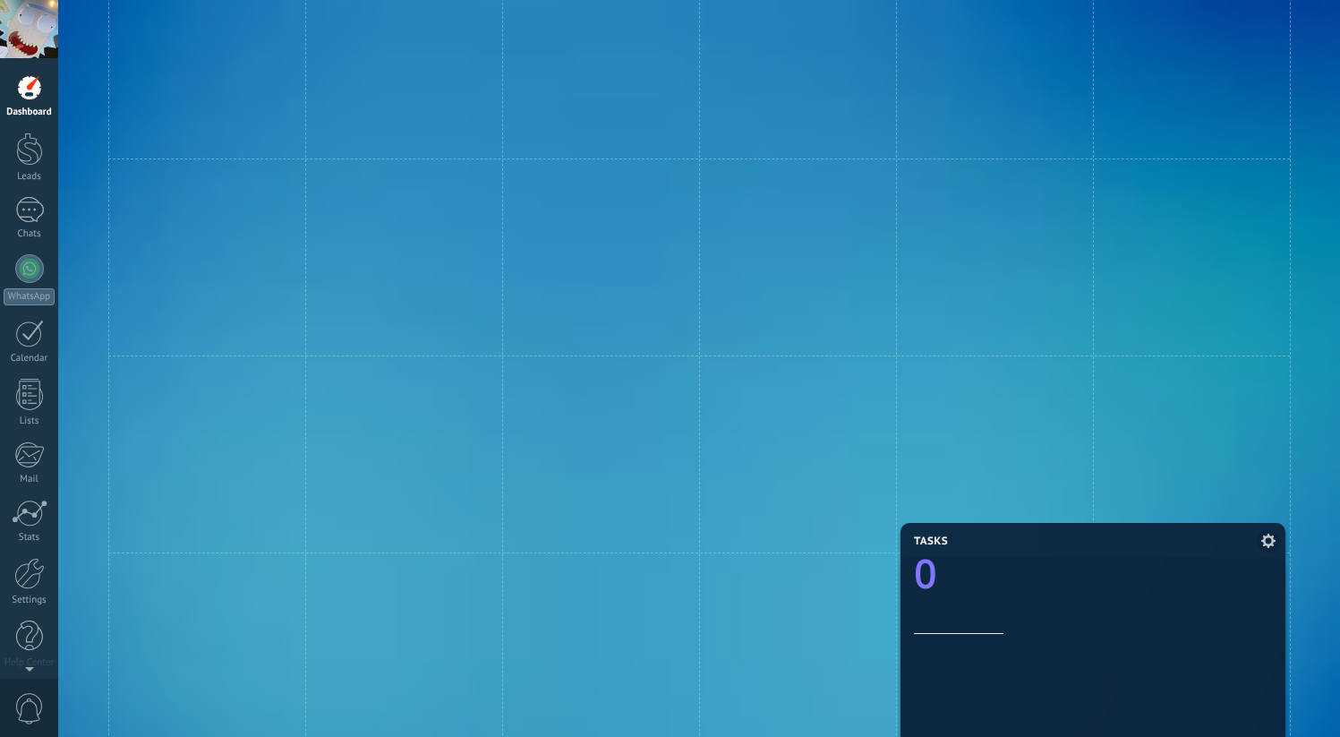
drag, startPoint x: 1051, startPoint y: 551, endPoint x: 1051, endPoint y: 731, distance: 180.8
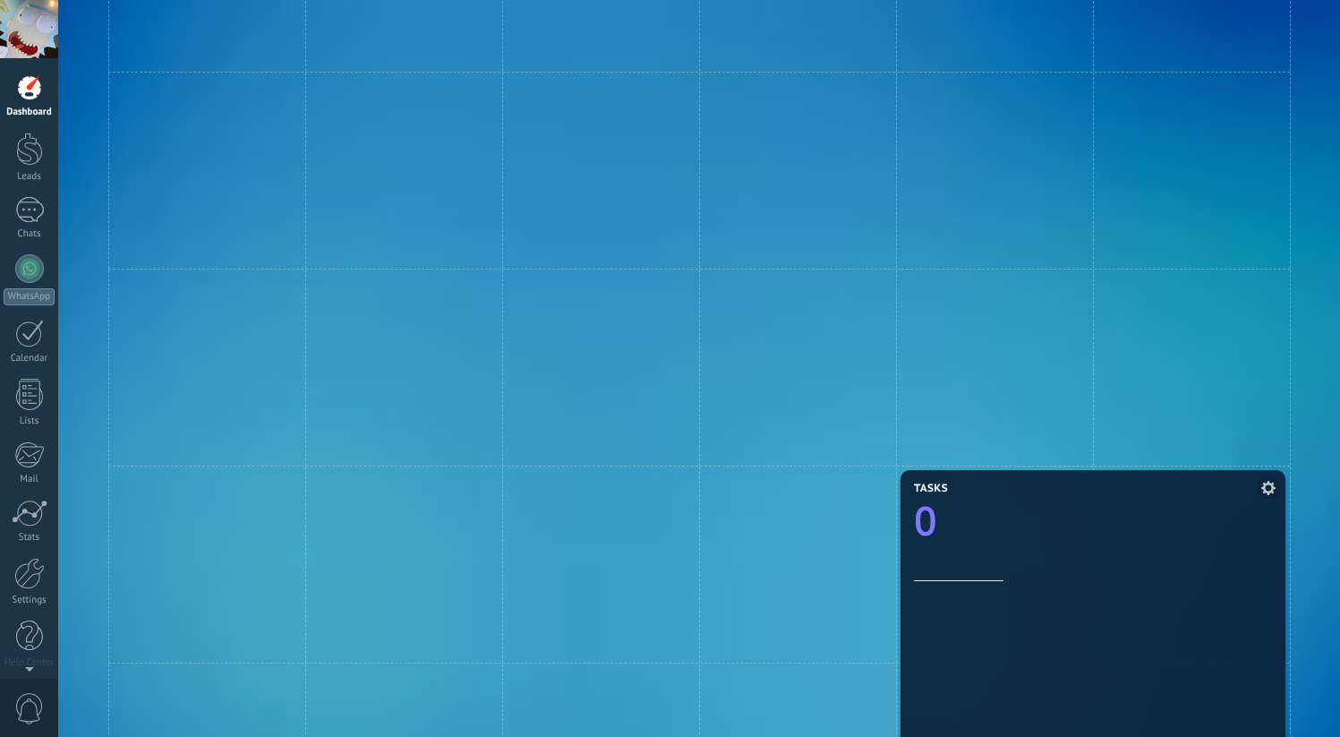
scroll to position [1909, 0]
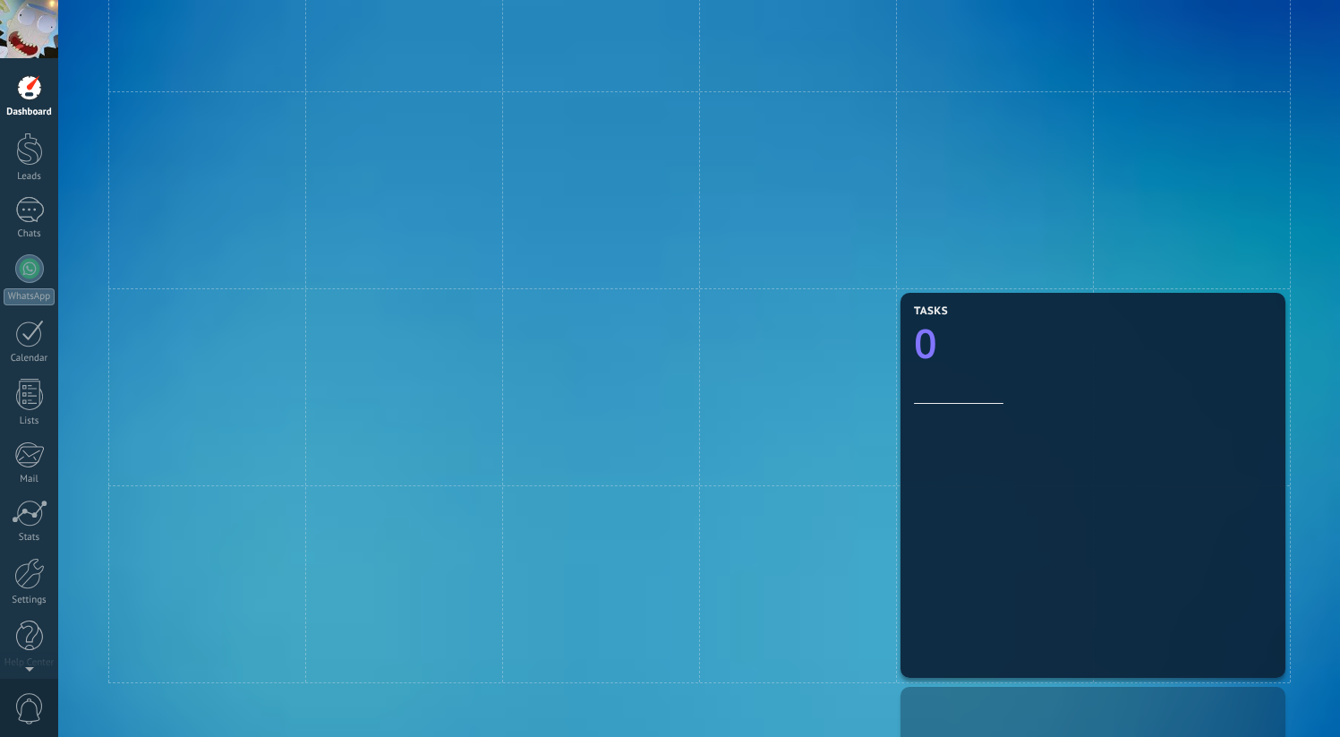
drag, startPoint x: 1051, startPoint y: 565, endPoint x: 1055, endPoint y: 725, distance: 160.3
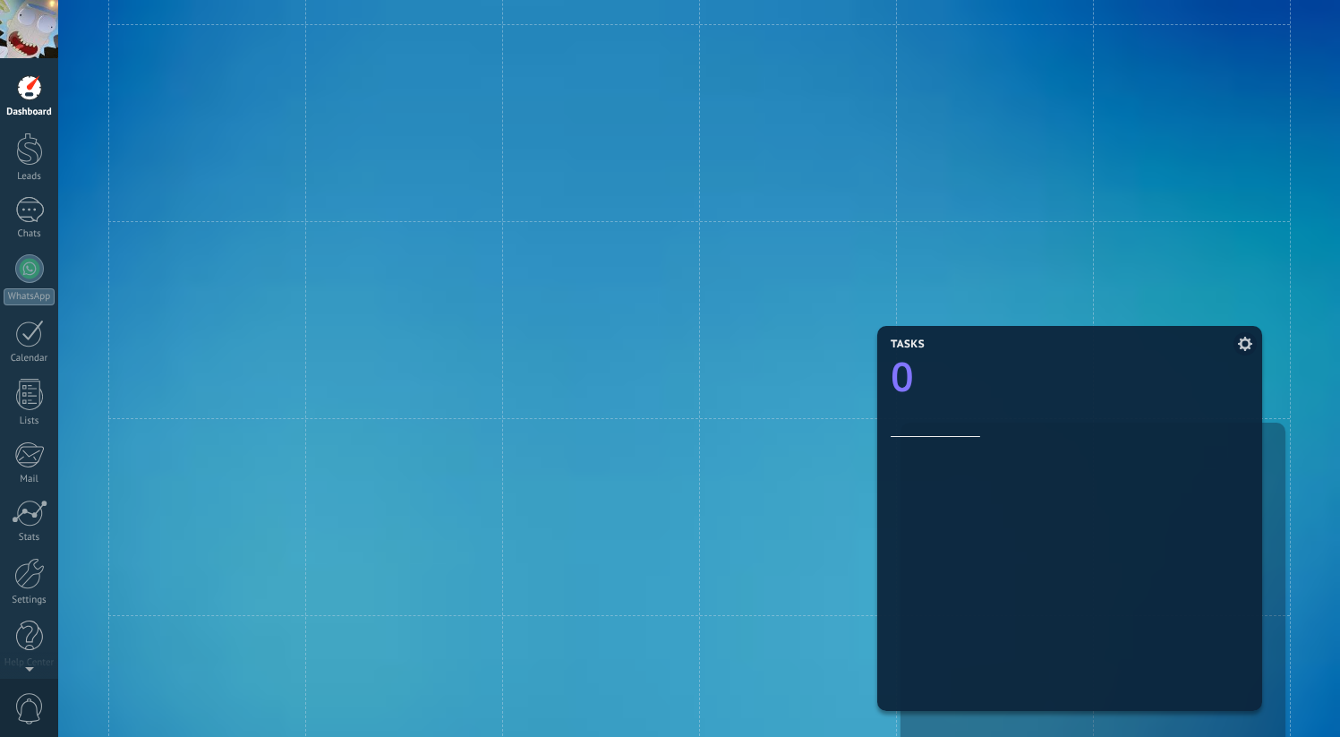
drag, startPoint x: 1008, startPoint y: 713, endPoint x: 985, endPoint y: 350, distance: 363.3
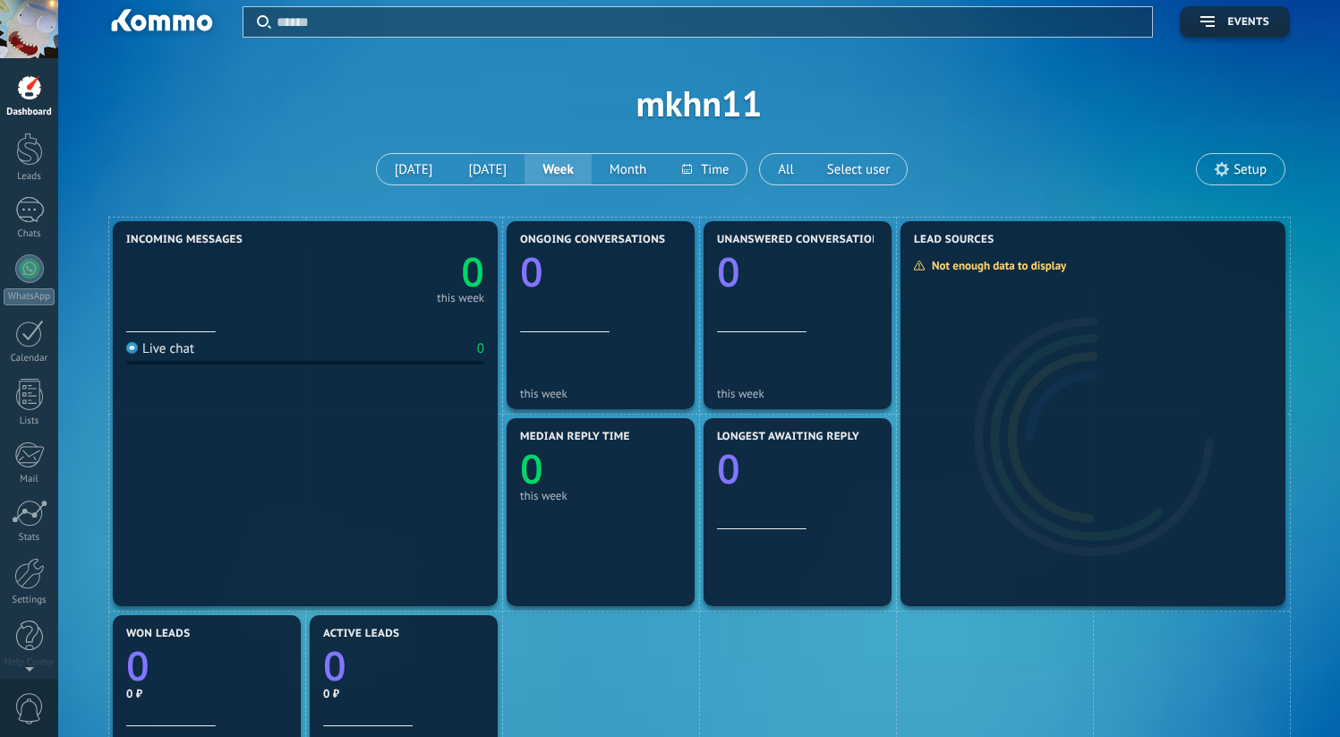
scroll to position [0, 0]
